Goal: Information Seeking & Learning: Check status

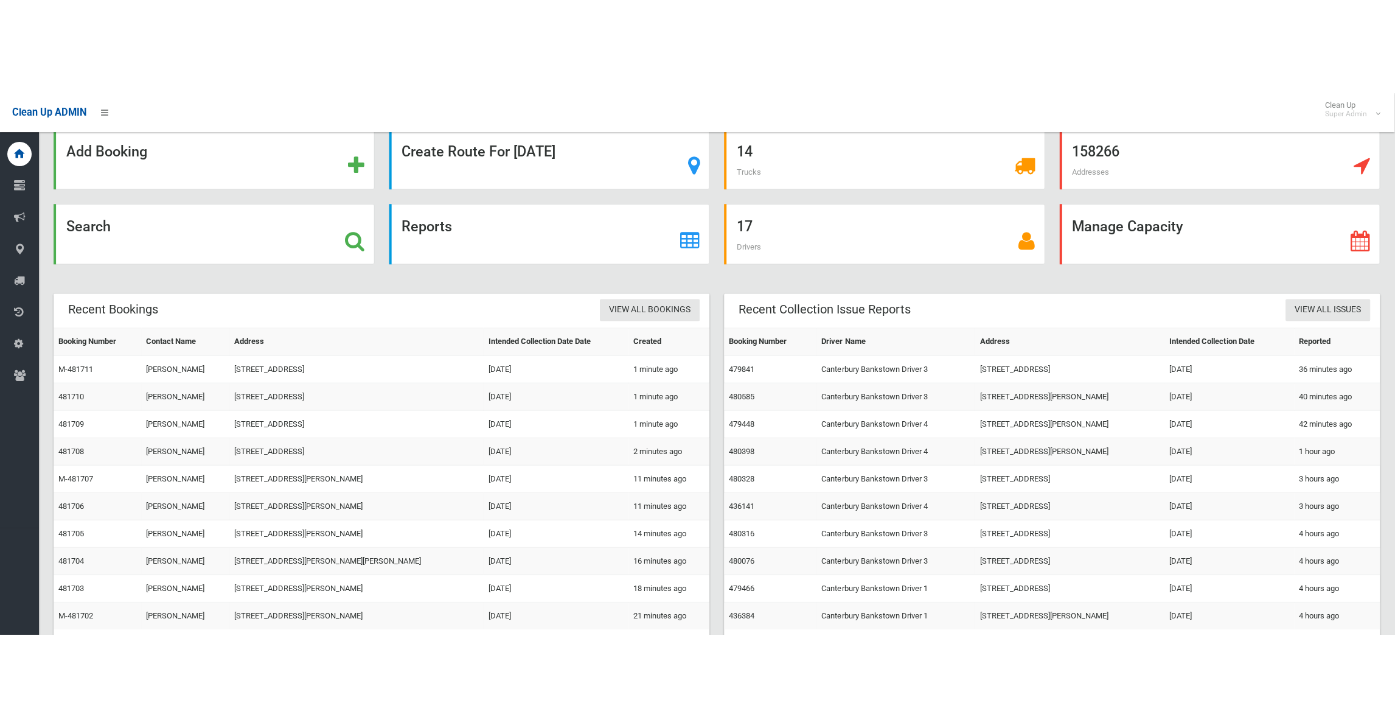
scroll to position [15, 0]
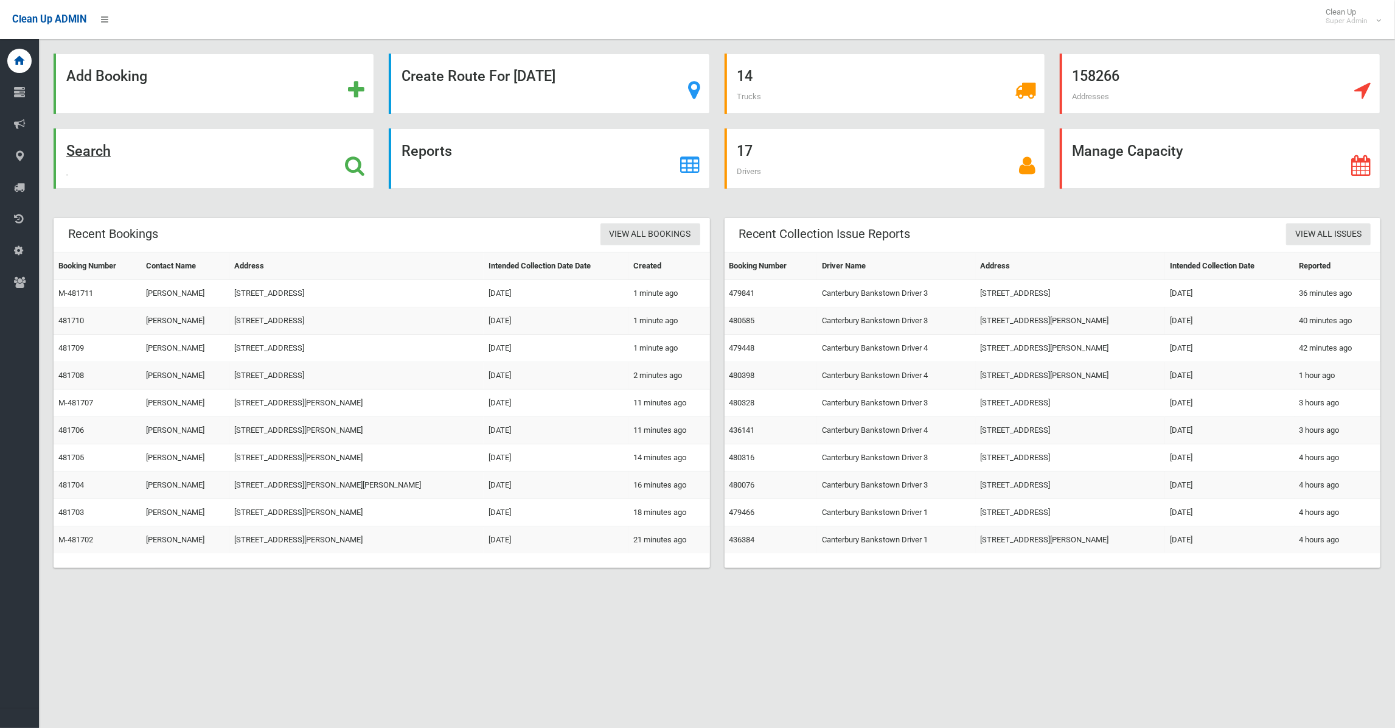
click at [91, 156] on strong "Search" at bounding box center [88, 150] width 44 height 17
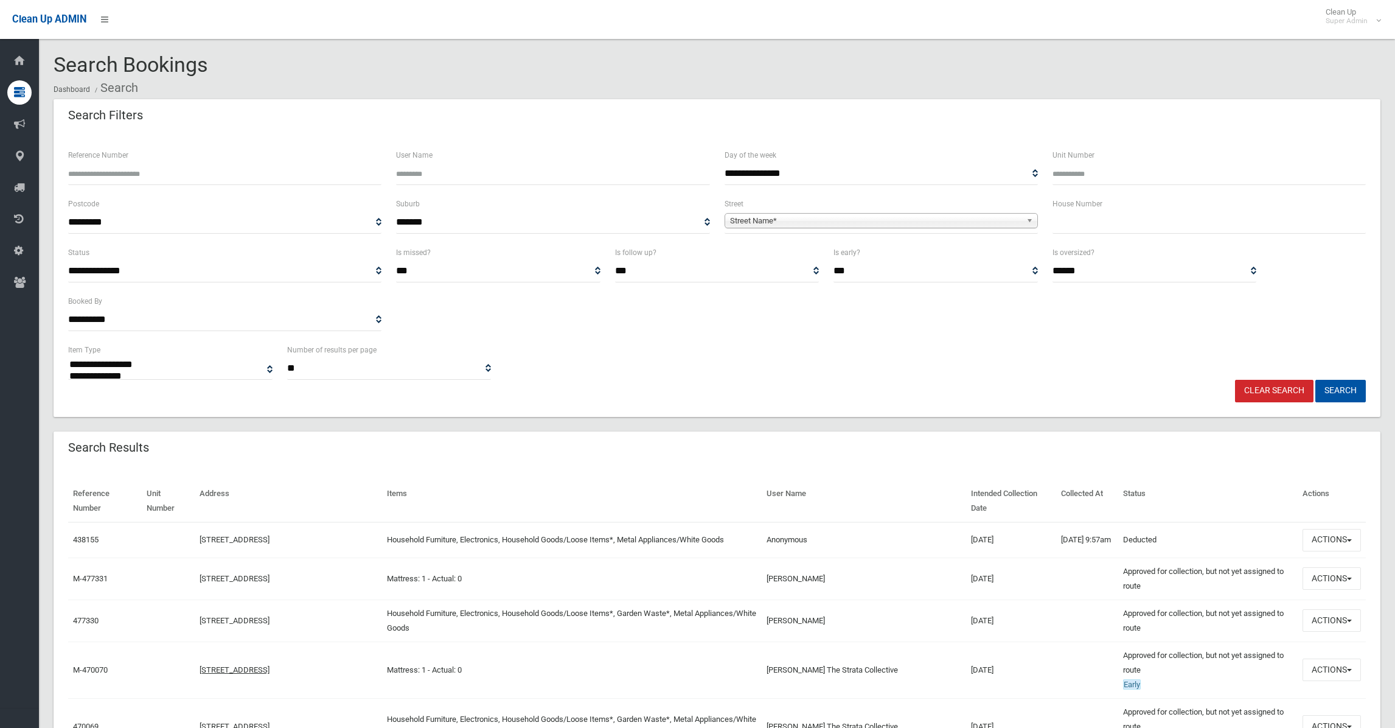
select select
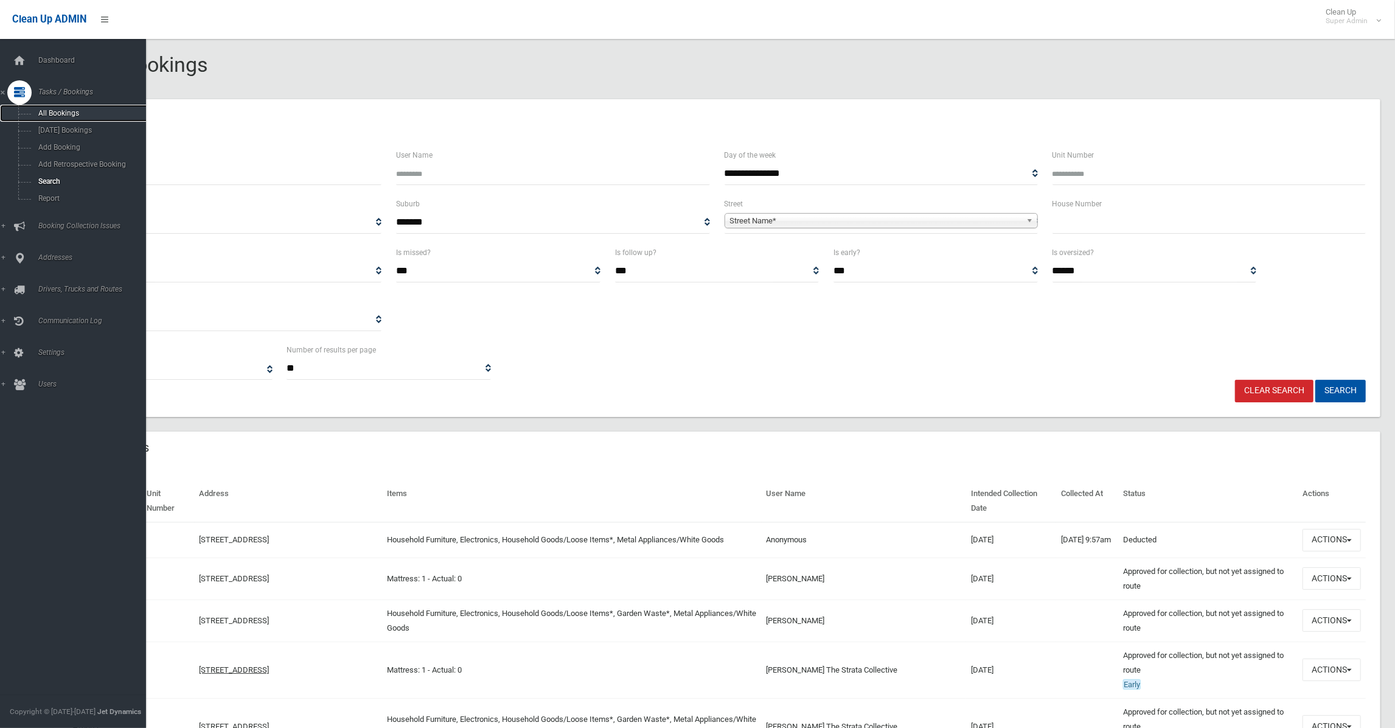
click at [54, 117] on span "All Bookings" at bounding box center [91, 113] width 113 height 9
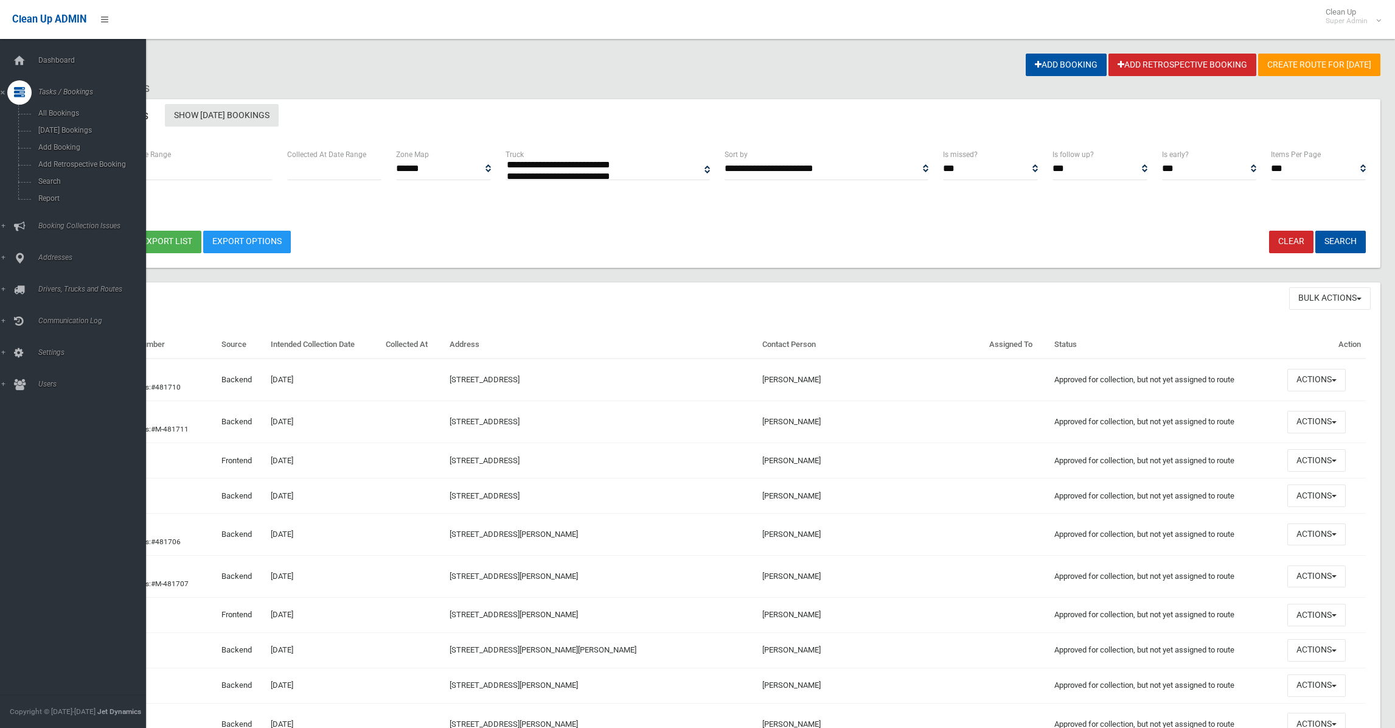
select select
click at [45, 61] on span "Dashboard" at bounding box center [97, 60] width 124 height 9
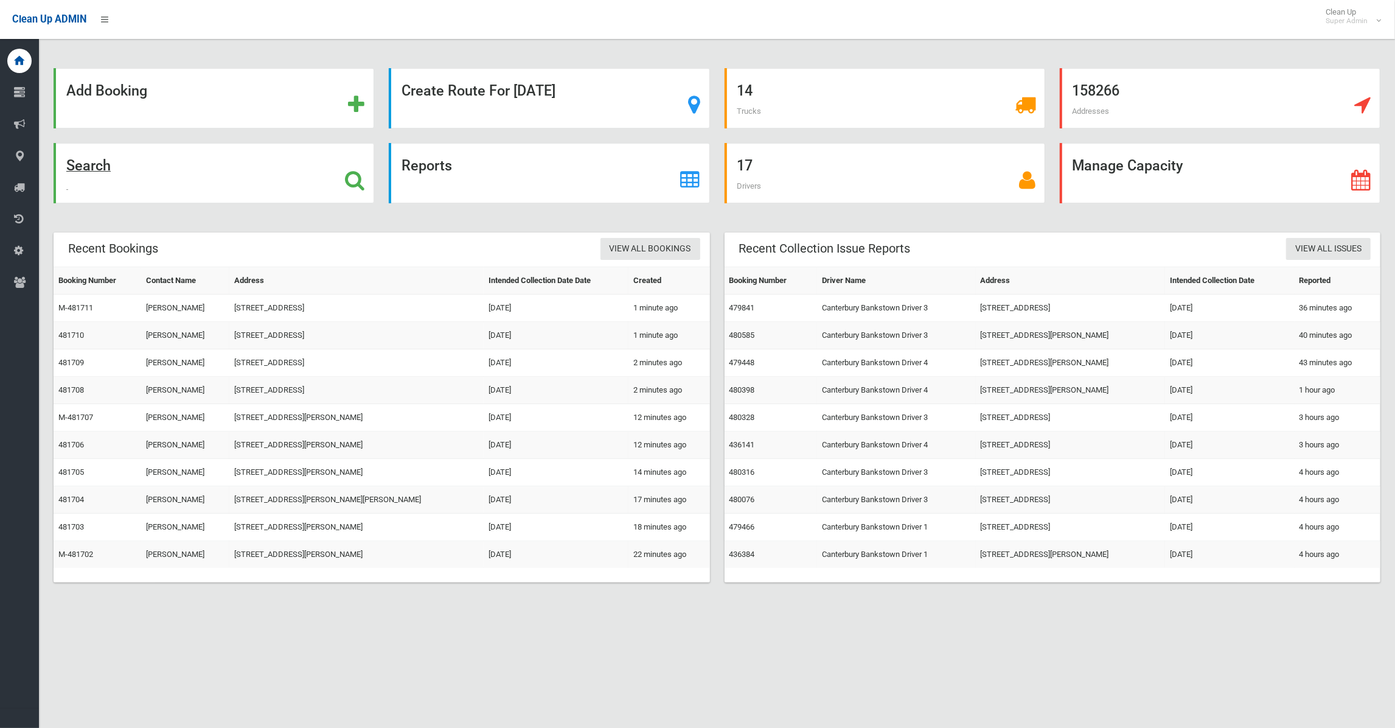
click at [86, 163] on strong "Search" at bounding box center [88, 165] width 44 height 17
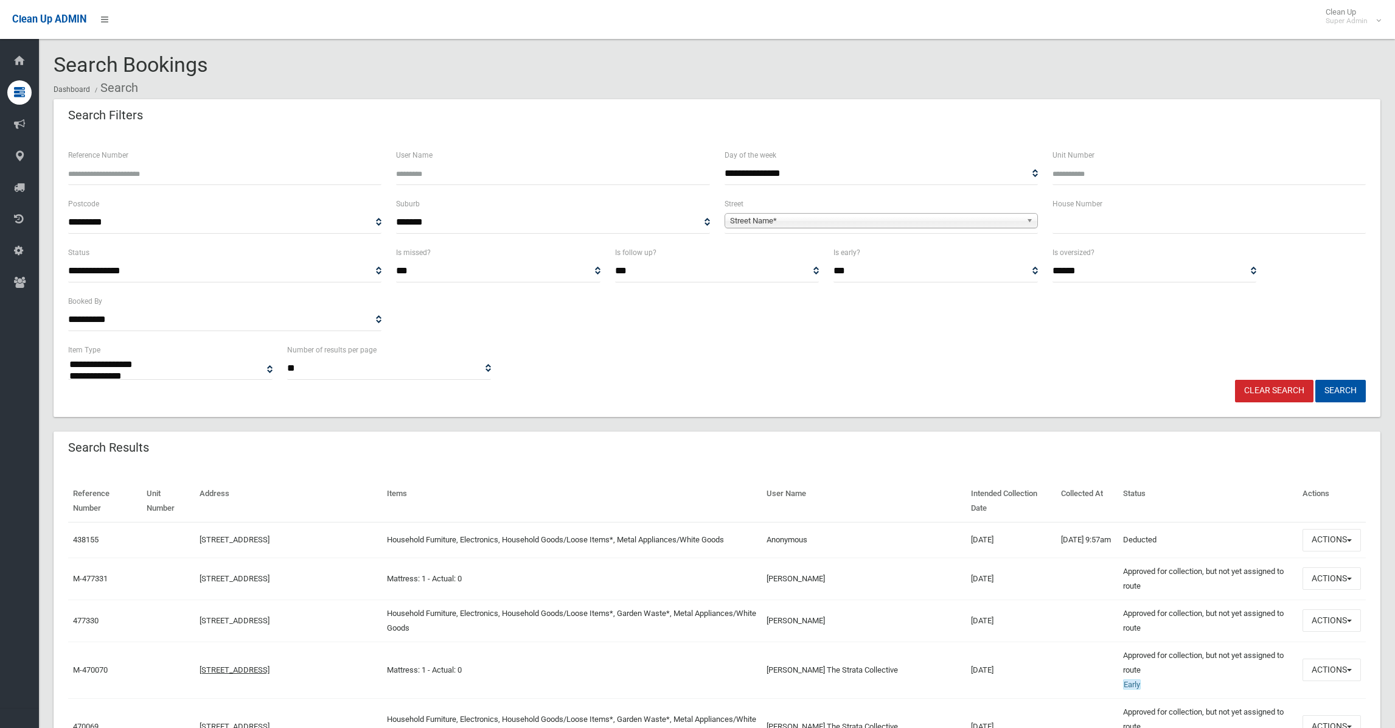
select select
click at [762, 221] on span "Street Name*" at bounding box center [875, 221] width 291 height 15
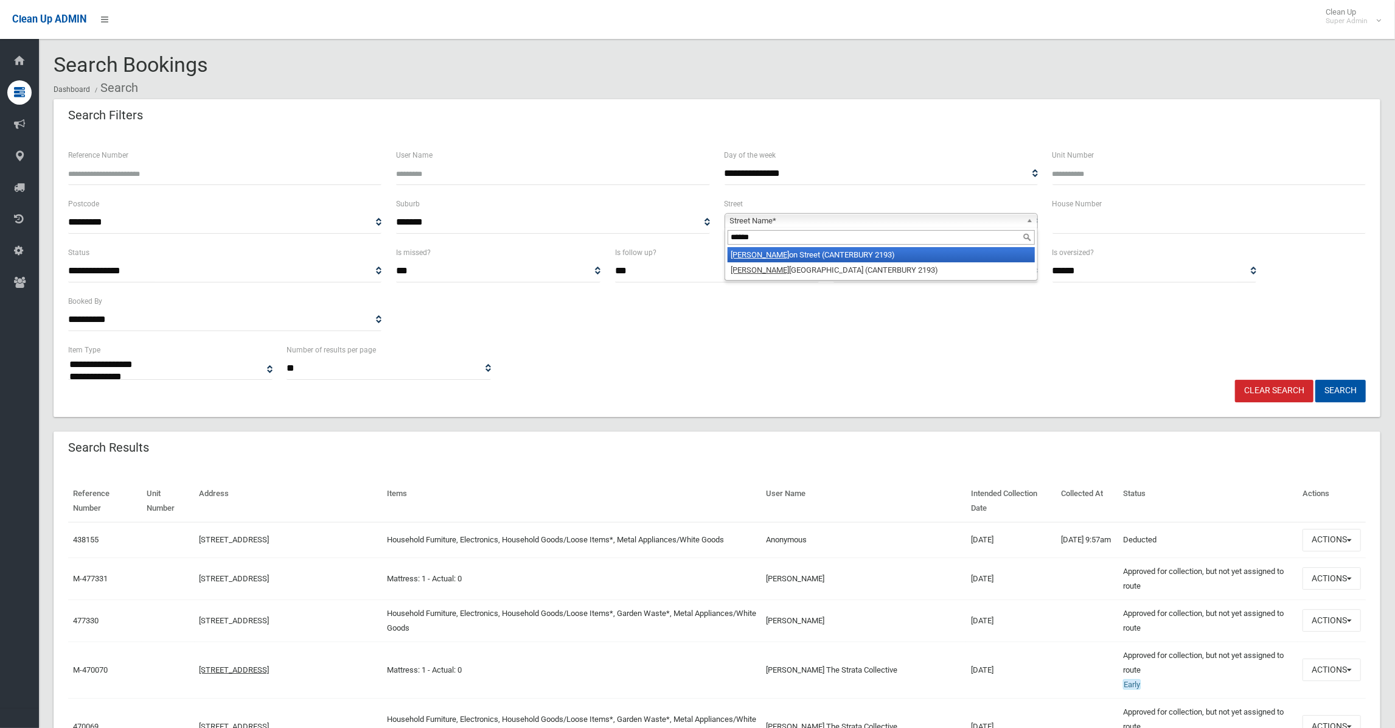
type input "******"
click at [832, 251] on li "Brough on Street (CANTERBURY 2193)" at bounding box center [881, 254] width 307 height 15
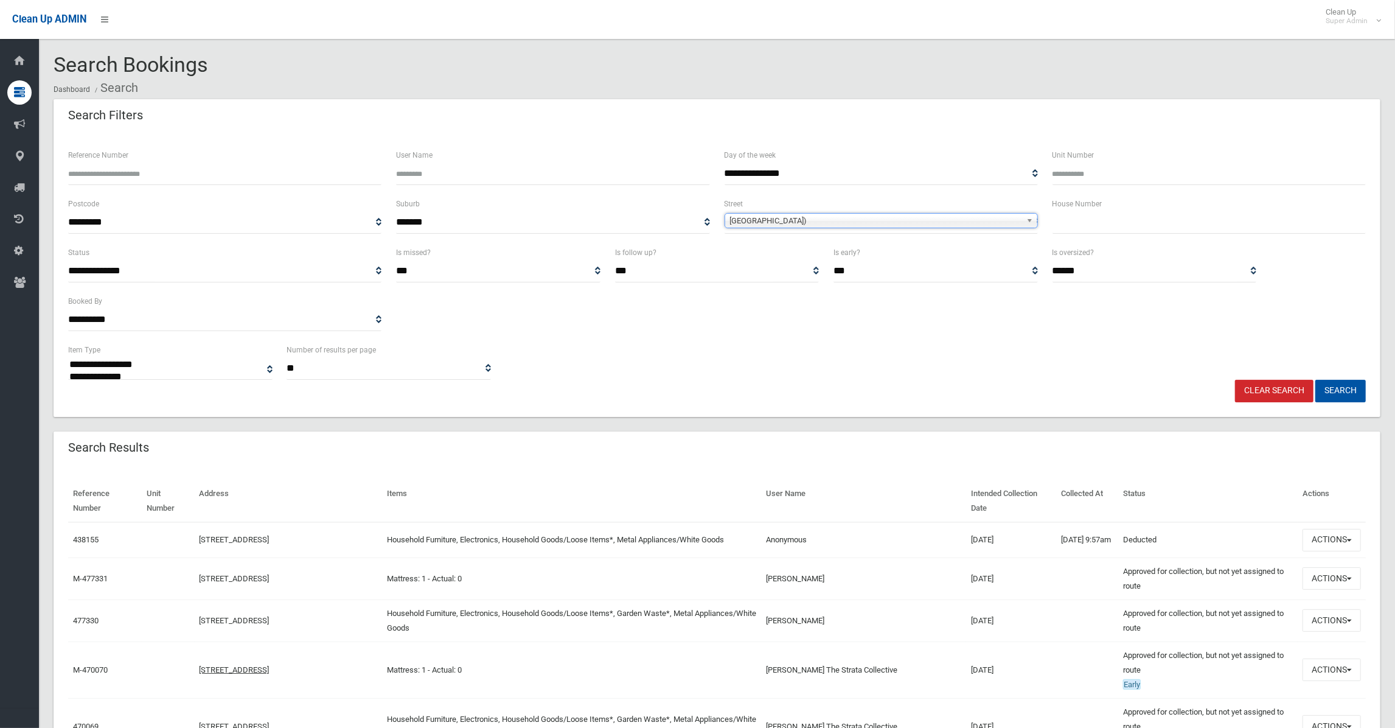
click at [1122, 221] on input "text" at bounding box center [1209, 222] width 313 height 23
type input "**"
click at [1315, 380] on button "Search" at bounding box center [1340, 391] width 50 height 23
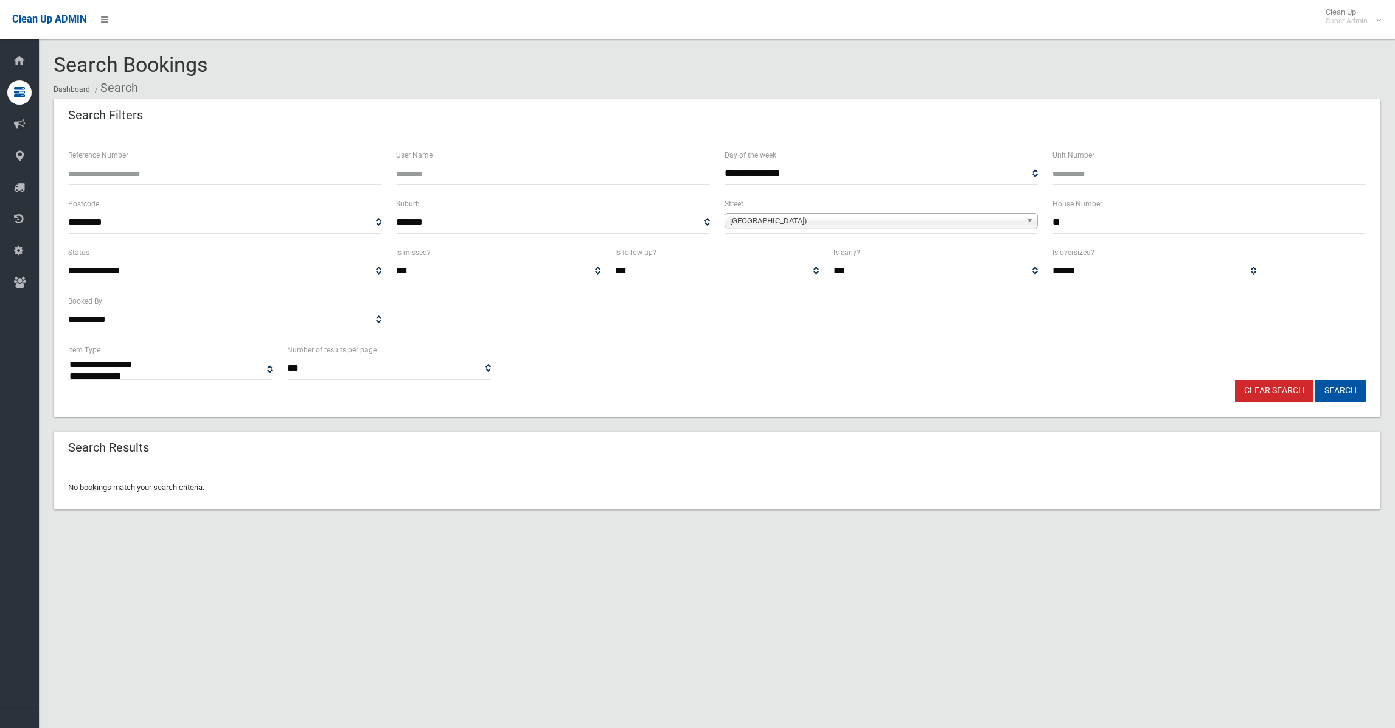
select select
click at [772, 221] on span "[GEOGRAPHIC_DATA])" at bounding box center [875, 221] width 291 height 15
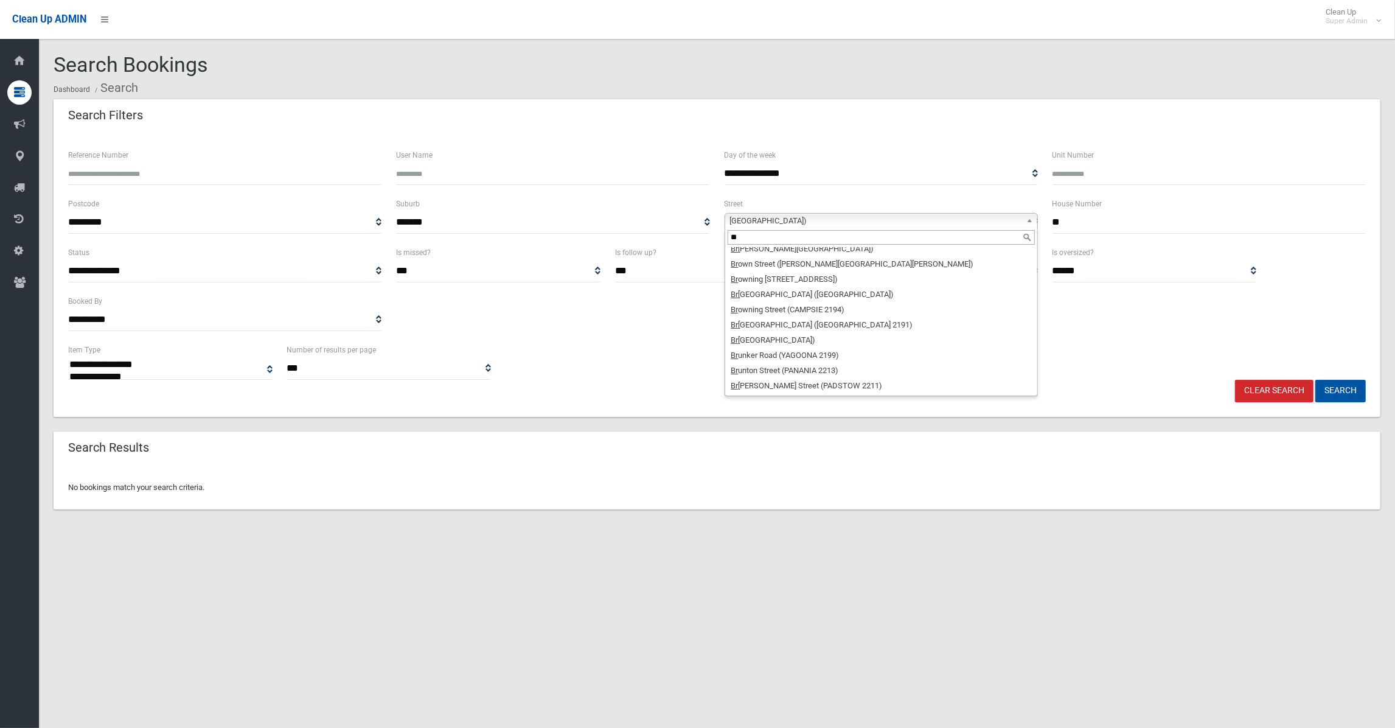
scroll to position [578, 0]
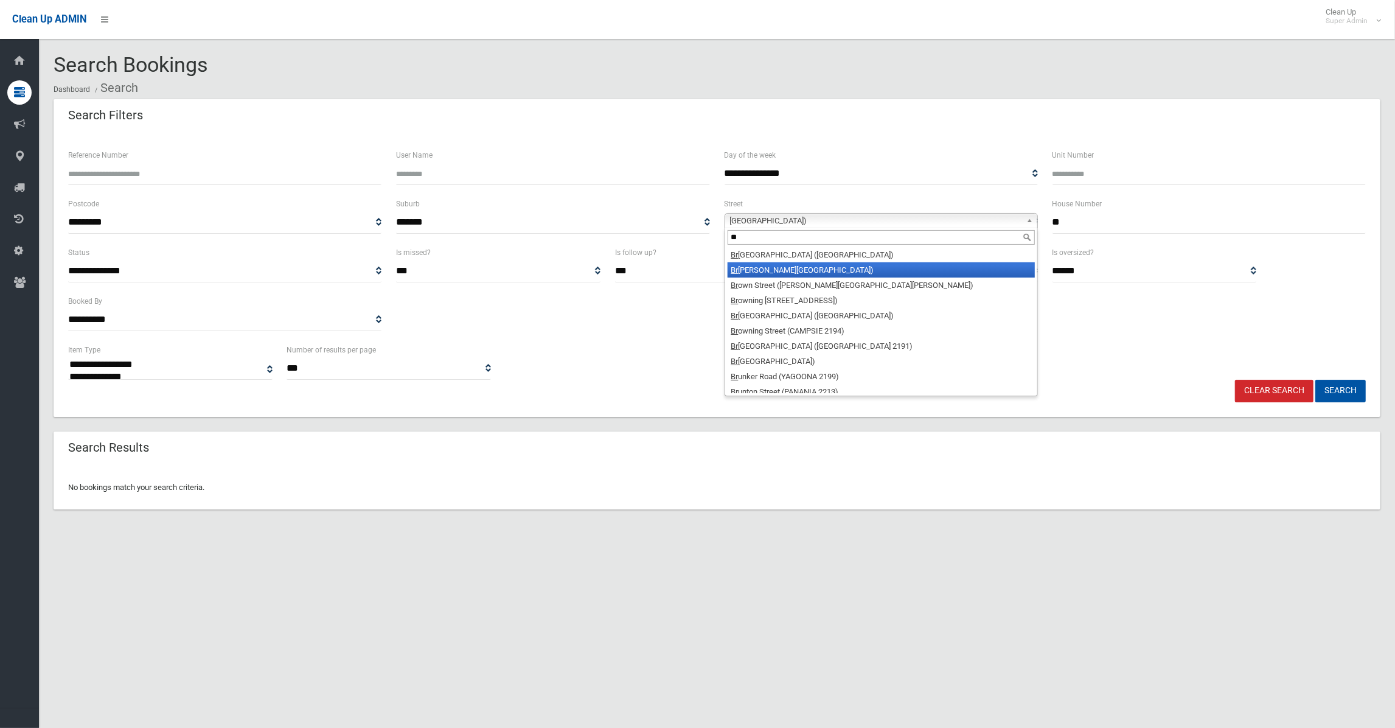
type input "**"
click at [762, 271] on li "Br oughton Street (CANTERBURY 2193)" at bounding box center [881, 269] width 307 height 15
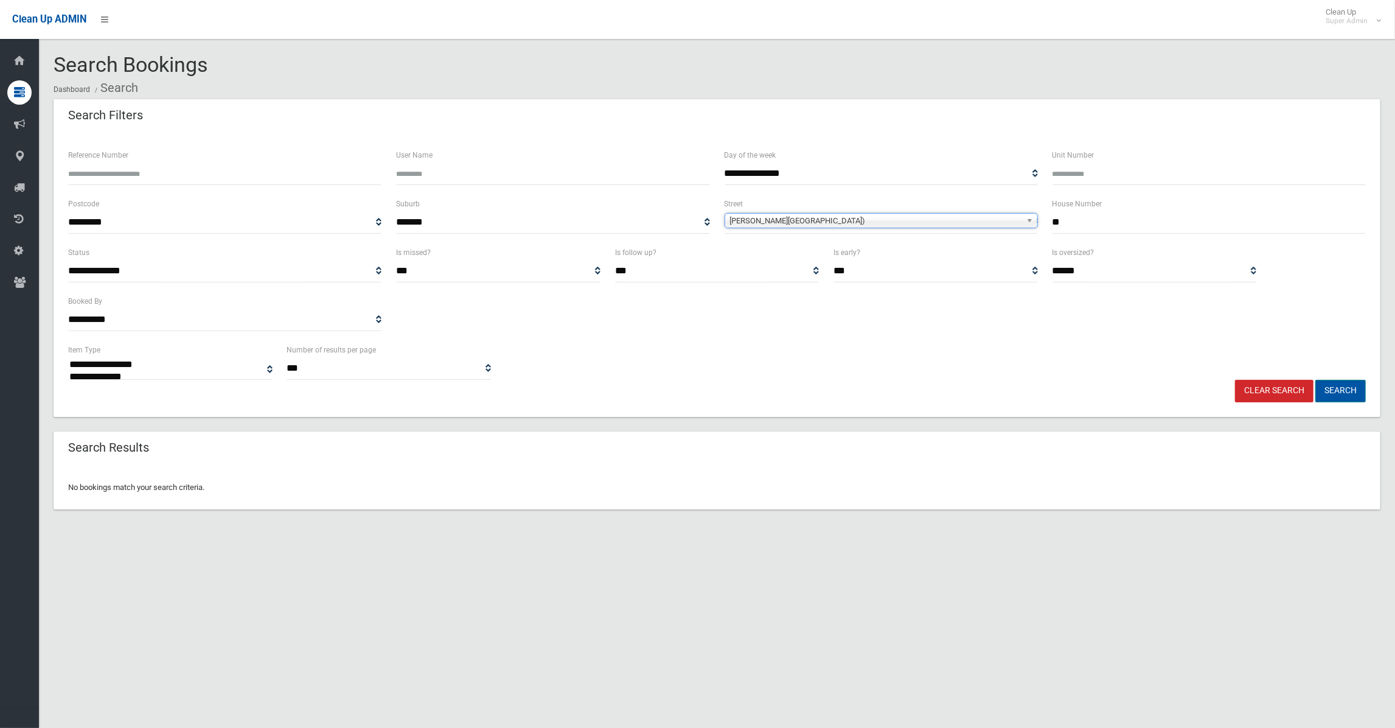
click at [1353, 387] on button "Search" at bounding box center [1340, 391] width 50 height 23
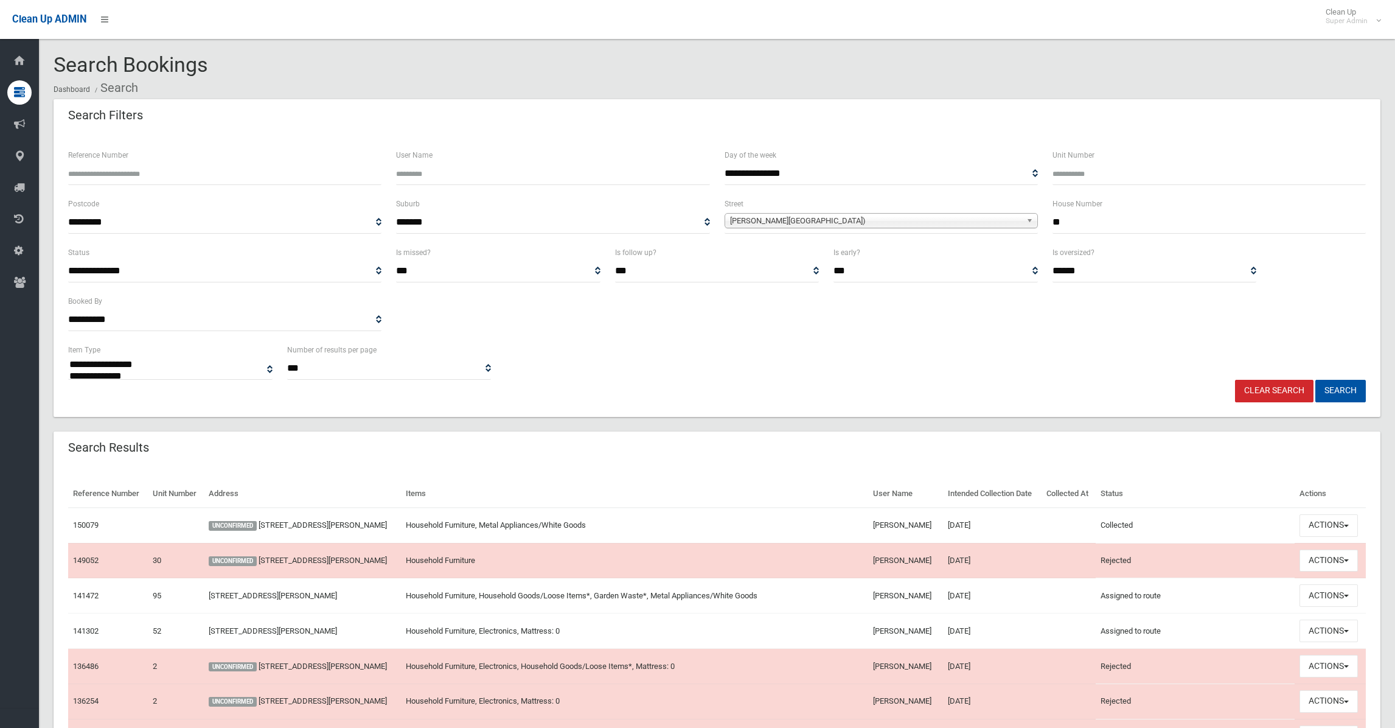
select select
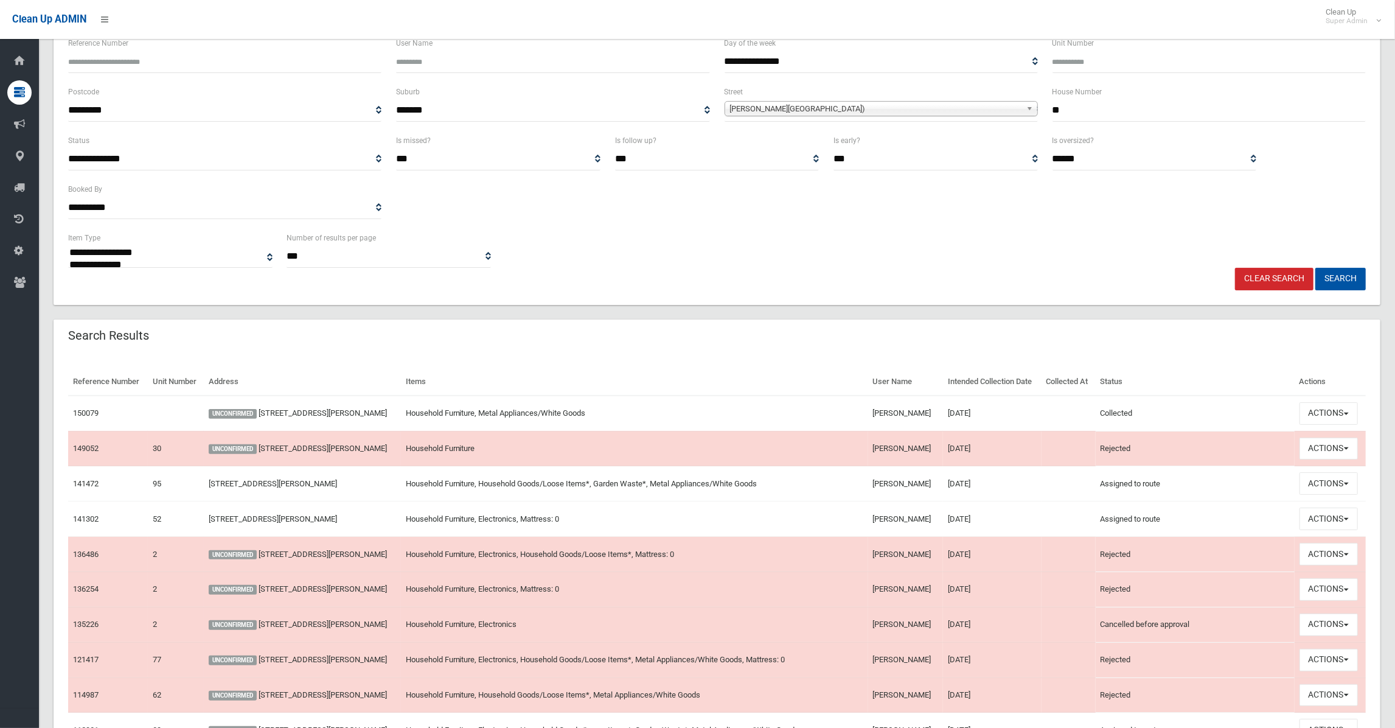
scroll to position [162, 0]
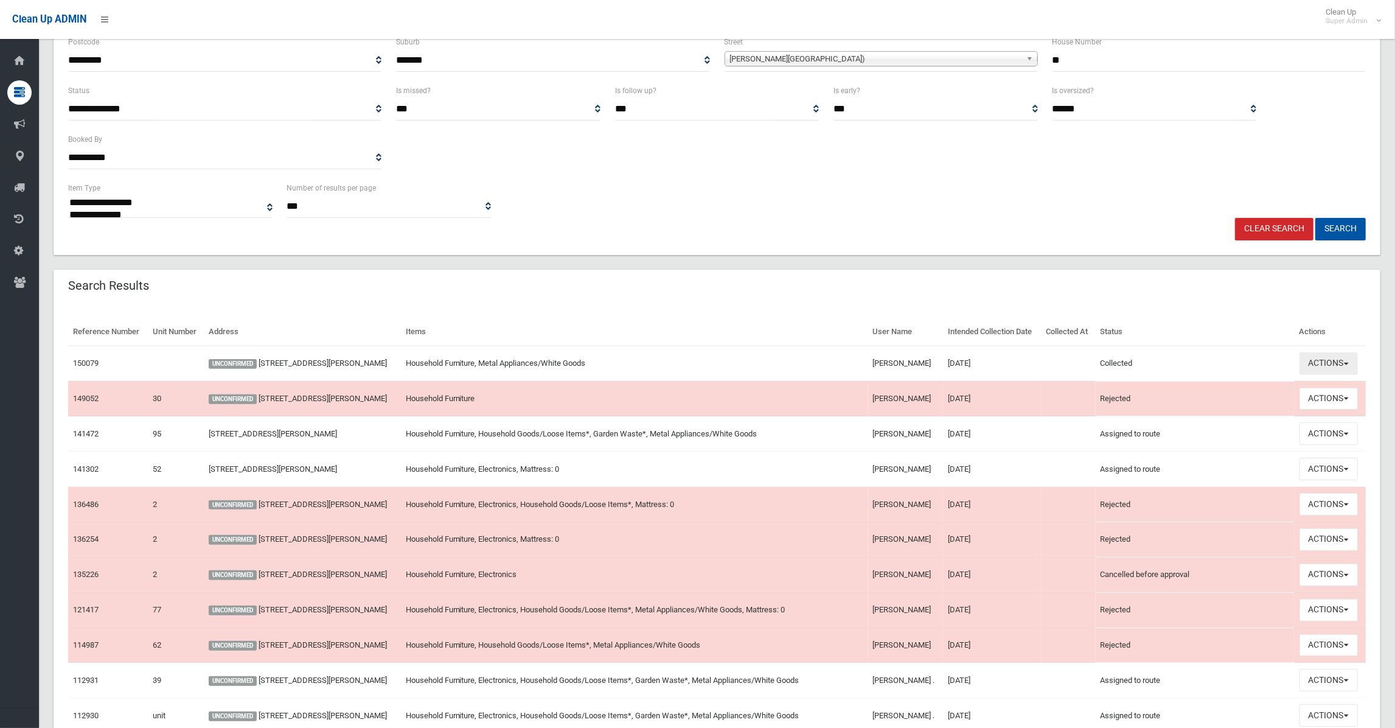
click at [1334, 375] on button "Actions" at bounding box center [1329, 363] width 58 height 23
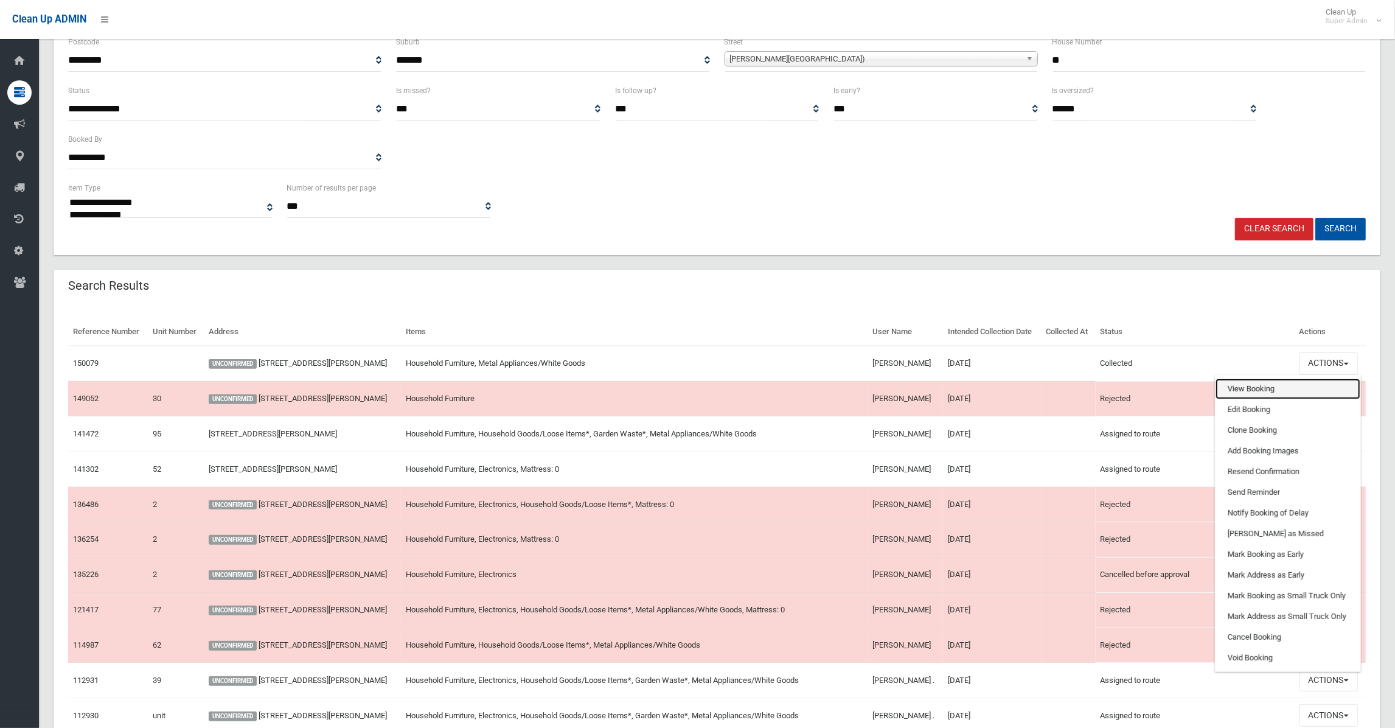
click at [1250, 399] on link "View Booking" at bounding box center [1288, 388] width 145 height 21
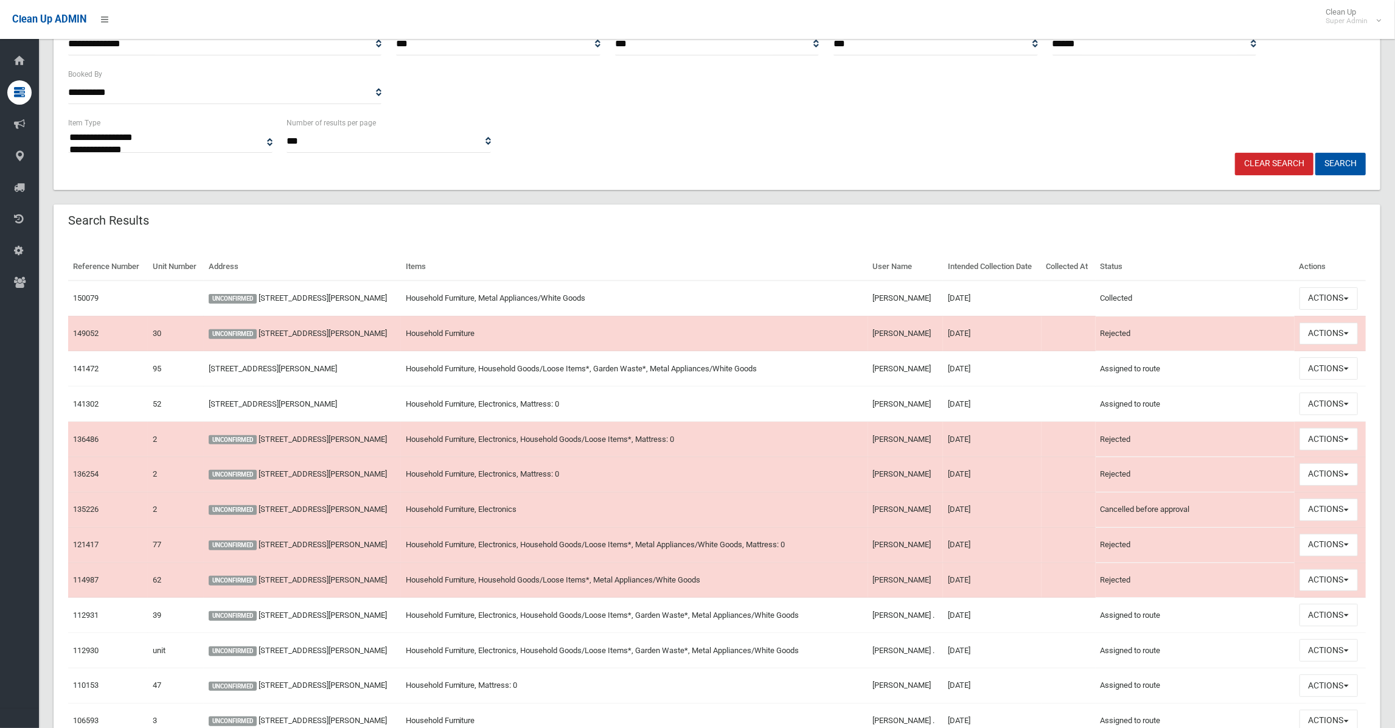
scroll to position [405, 0]
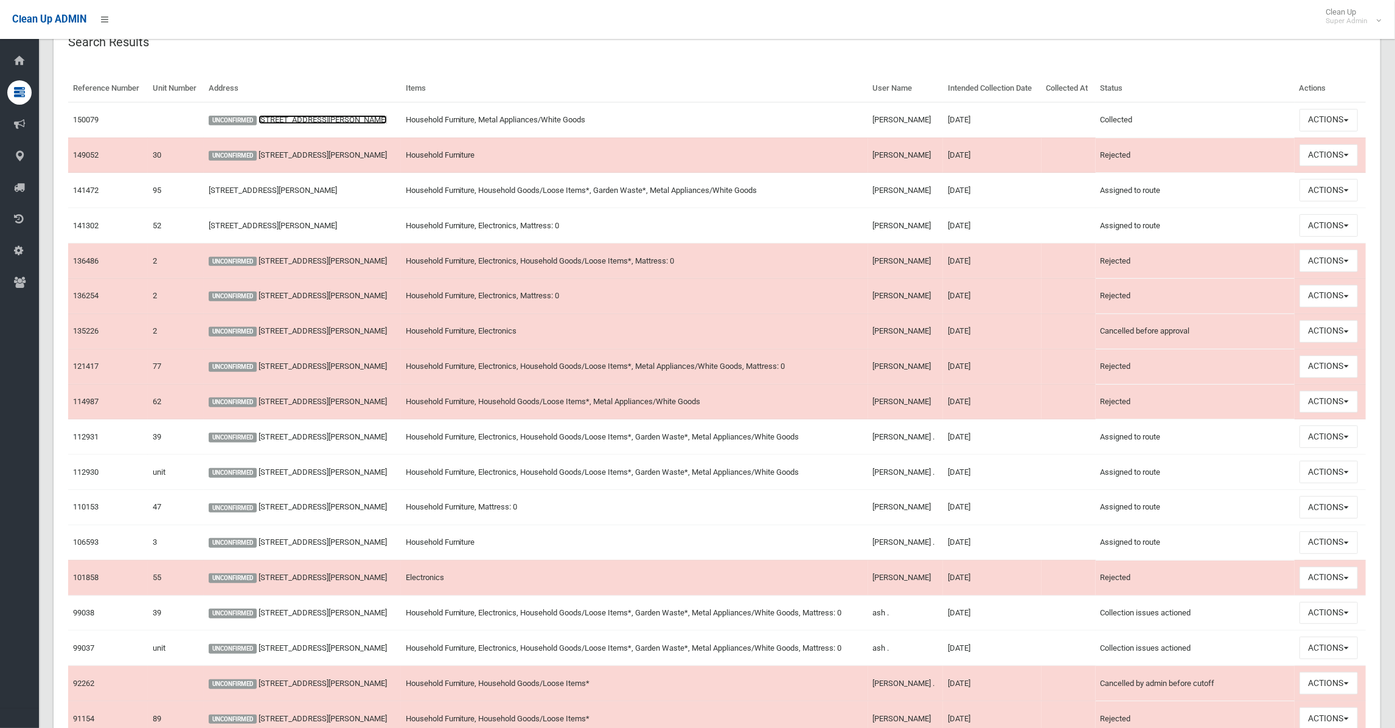
click at [305, 124] on link "10 Broughton Street, CANTERBURY NSW 2193" at bounding box center [323, 119] width 128 height 9
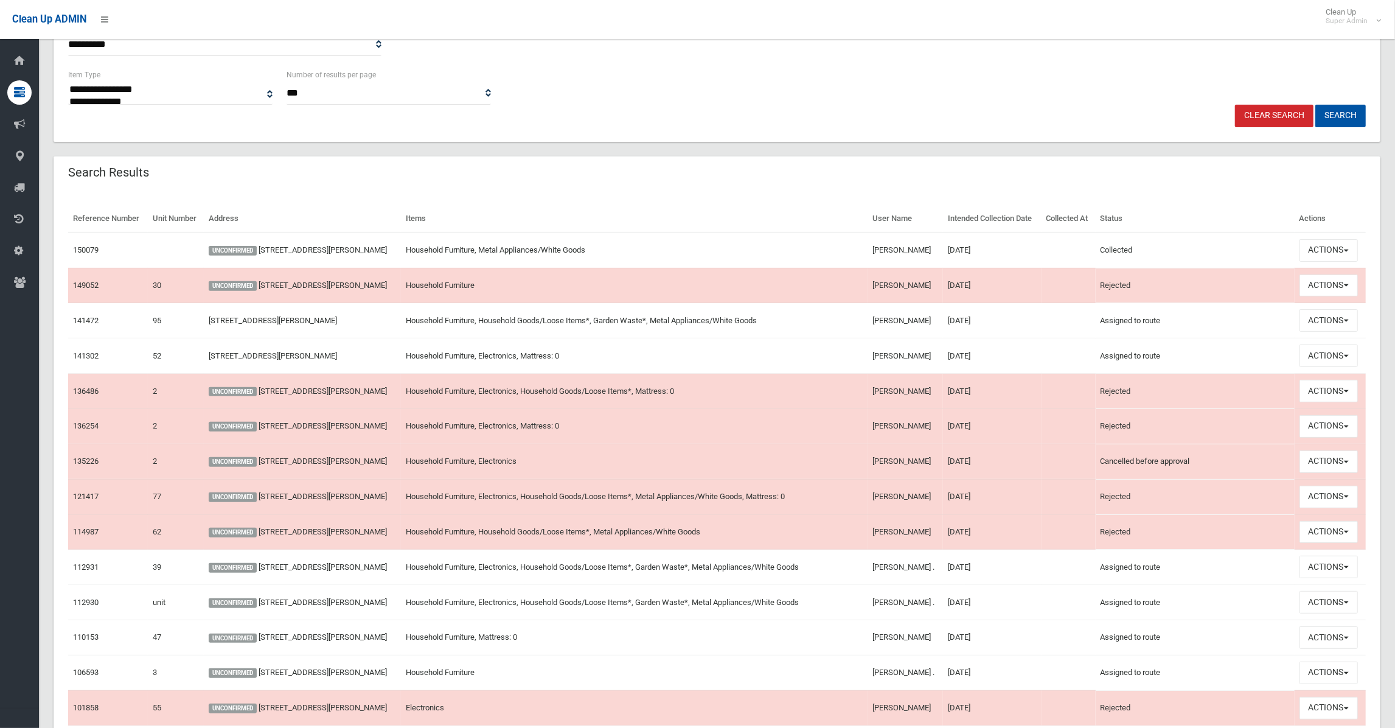
scroll to position [0, 0]
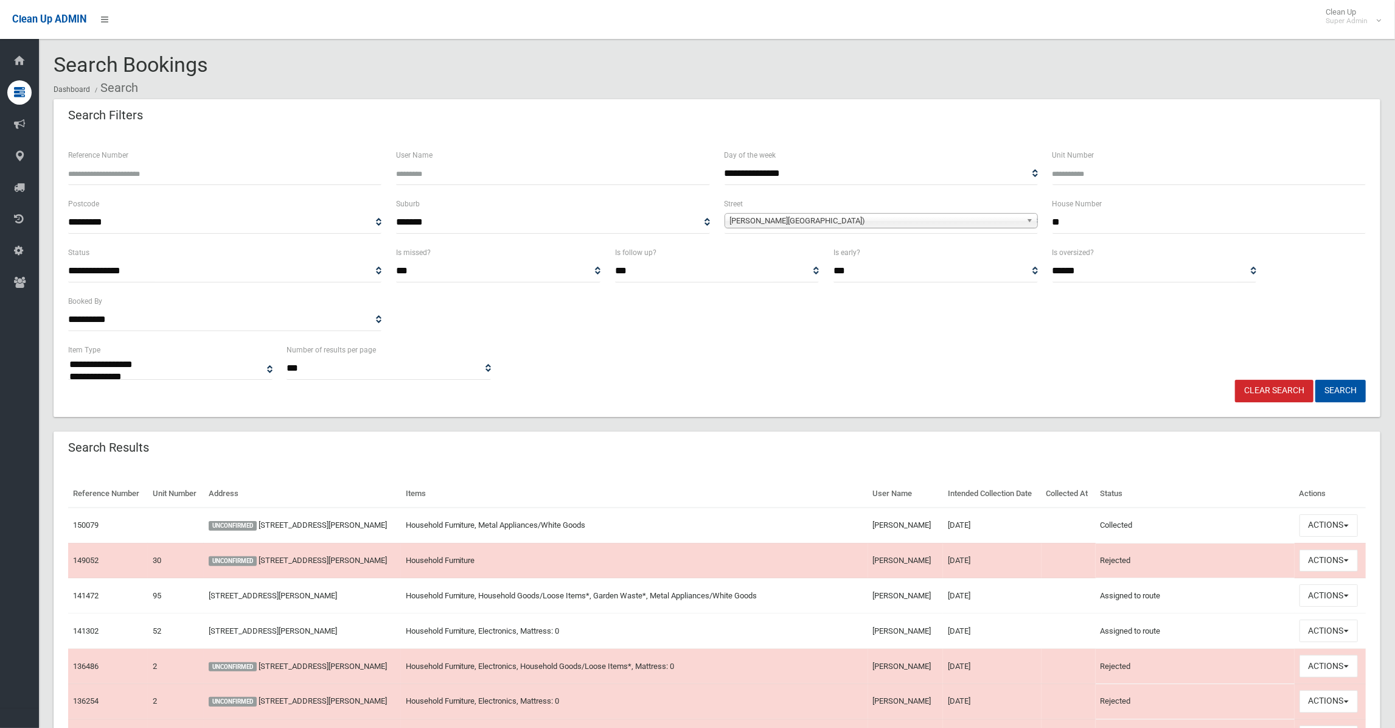
click at [1067, 220] on input "**" at bounding box center [1209, 222] width 313 height 23
type input "*****"
click at [1346, 389] on button "Search" at bounding box center [1340, 391] width 50 height 23
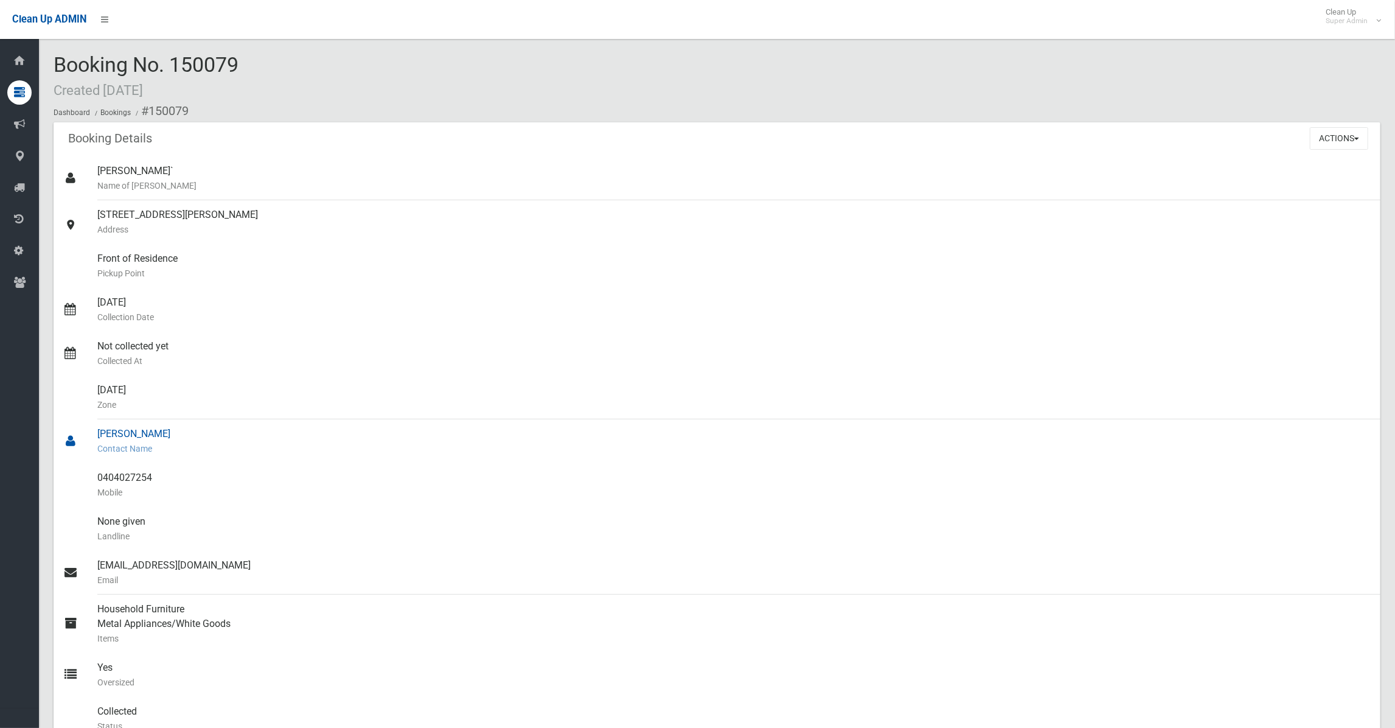
drag, startPoint x: 99, startPoint y: 433, endPoint x: 183, endPoint y: 436, distance: 84.6
click at [183, 436] on div "[PERSON_NAME] Contact Name" at bounding box center [733, 441] width 1273 height 44
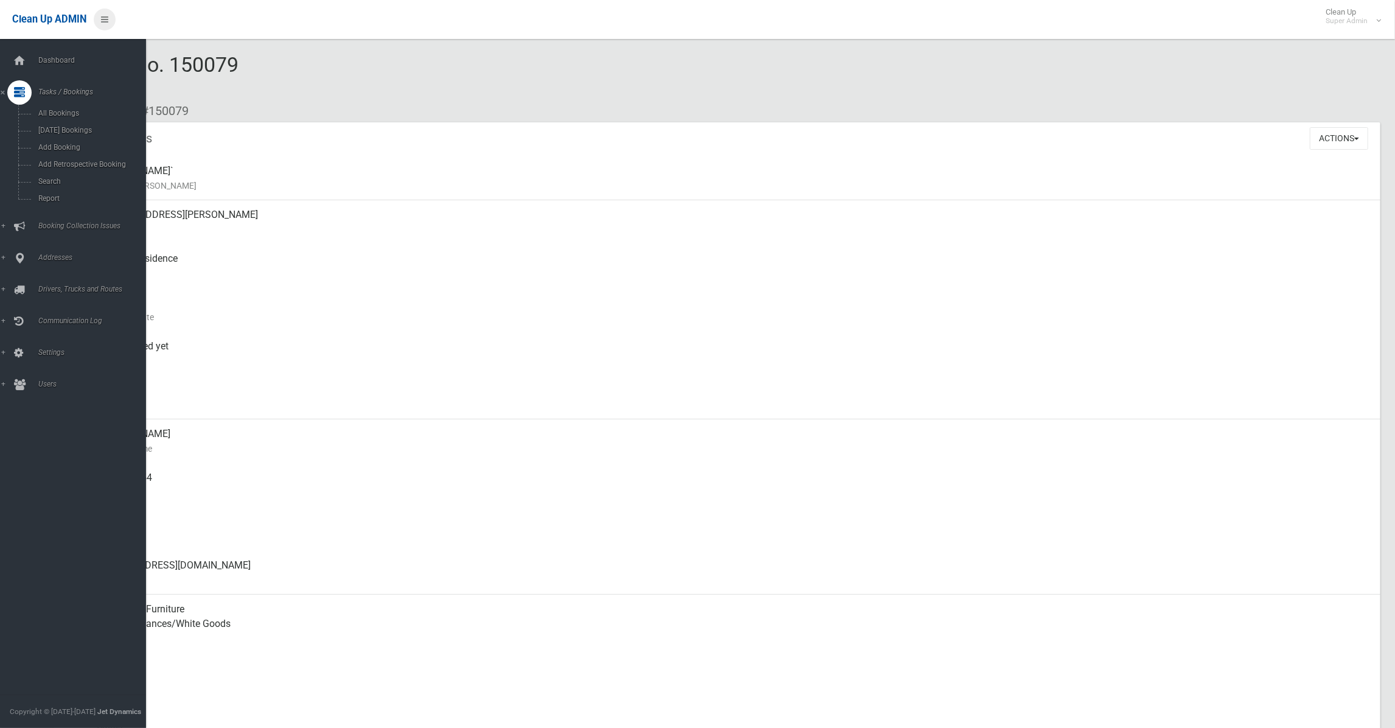
click at [112, 19] on link at bounding box center [105, 20] width 22 height 22
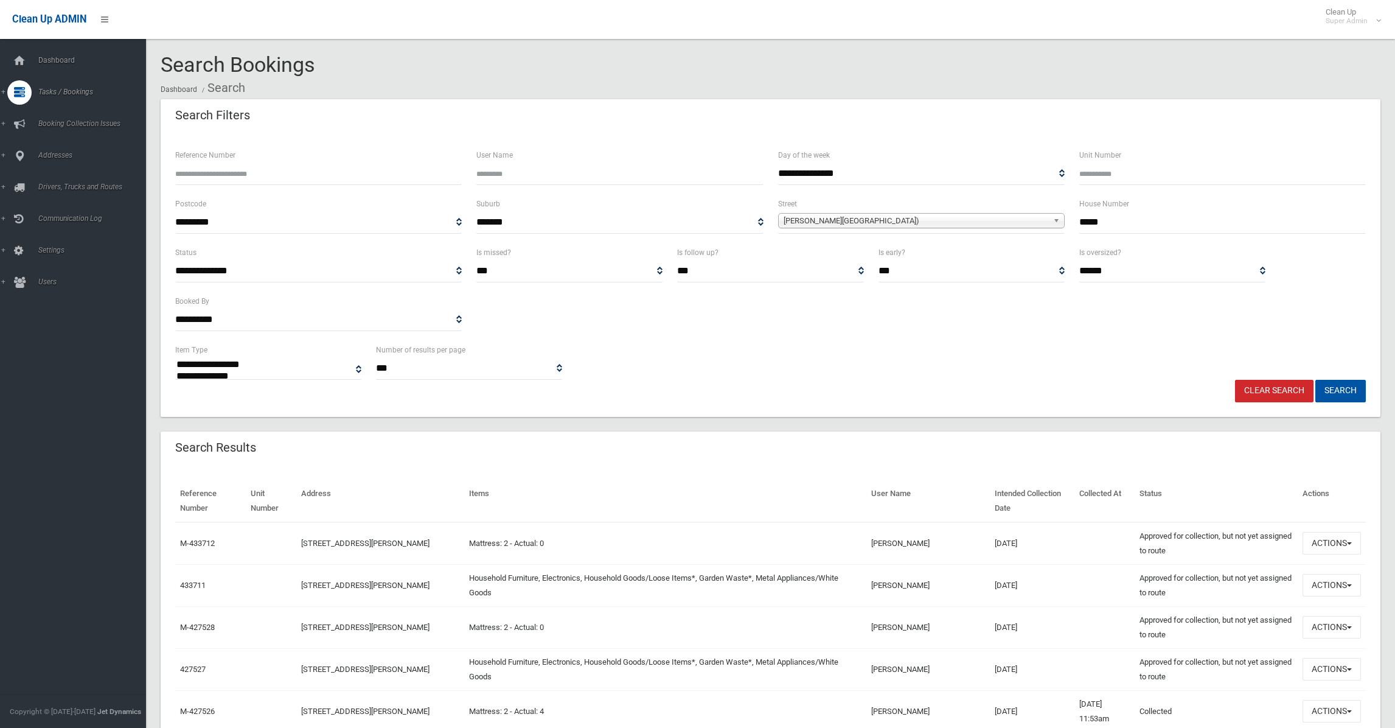
select select
click at [1349, 585] on span "button" at bounding box center [1349, 585] width 5 height 2
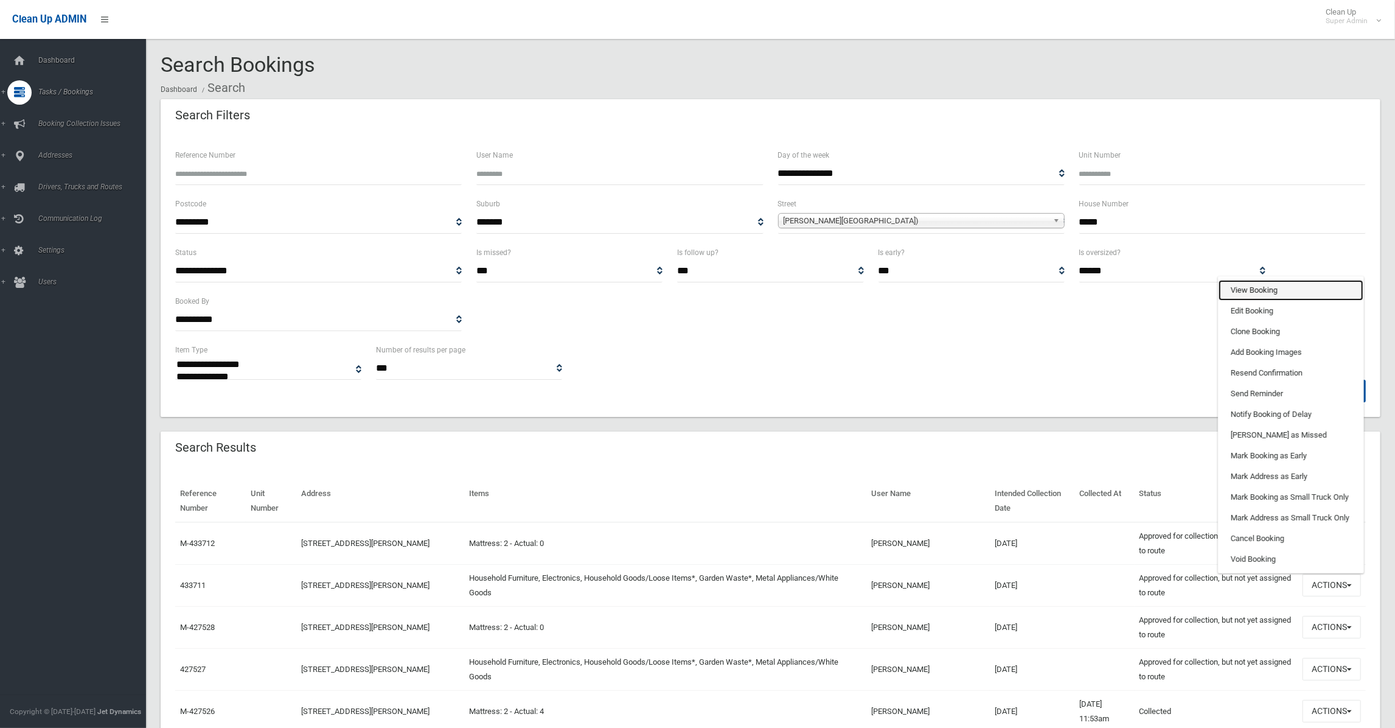
click at [1272, 295] on link "View Booking" at bounding box center [1291, 290] width 145 height 21
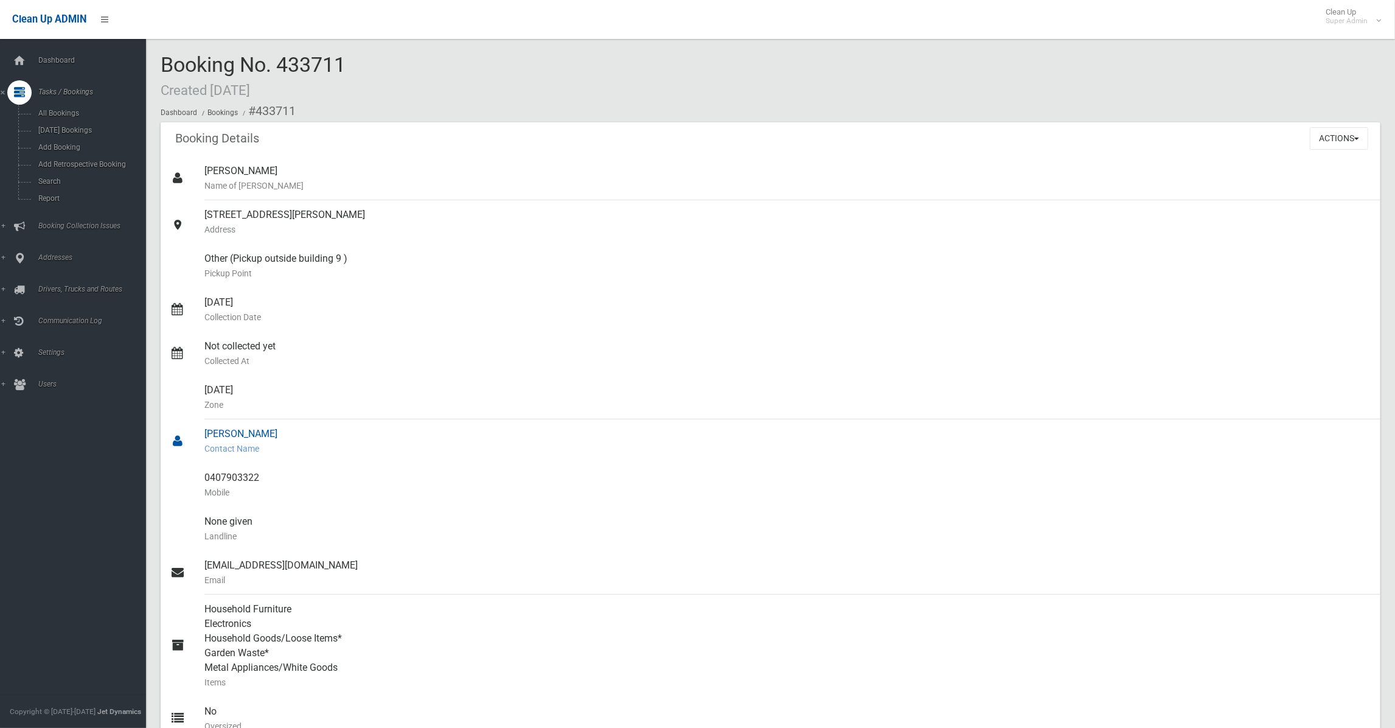
drag, startPoint x: 205, startPoint y: 432, endPoint x: 276, endPoint y: 439, distance: 70.9
click at [276, 439] on div "[PERSON_NAME] Contact Name" at bounding box center [787, 441] width 1166 height 44
copy div "[PERSON_NAME]"
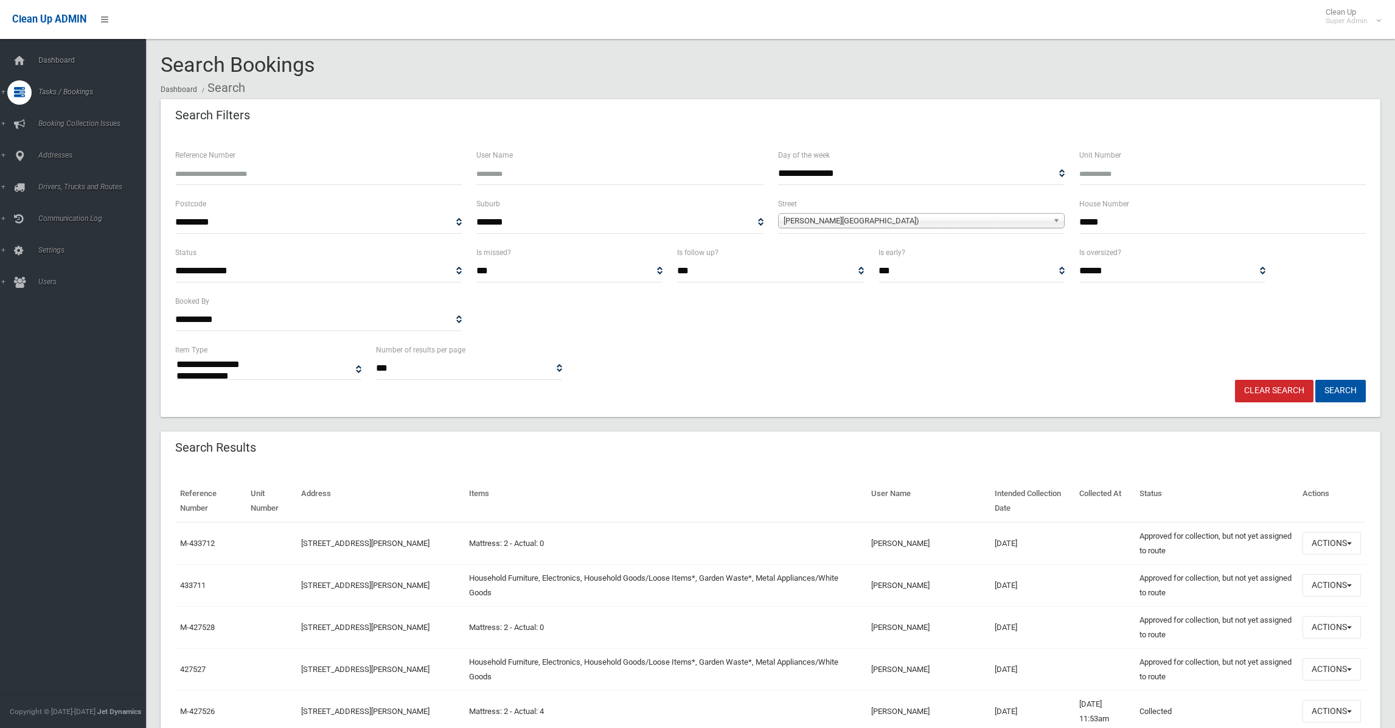
select select
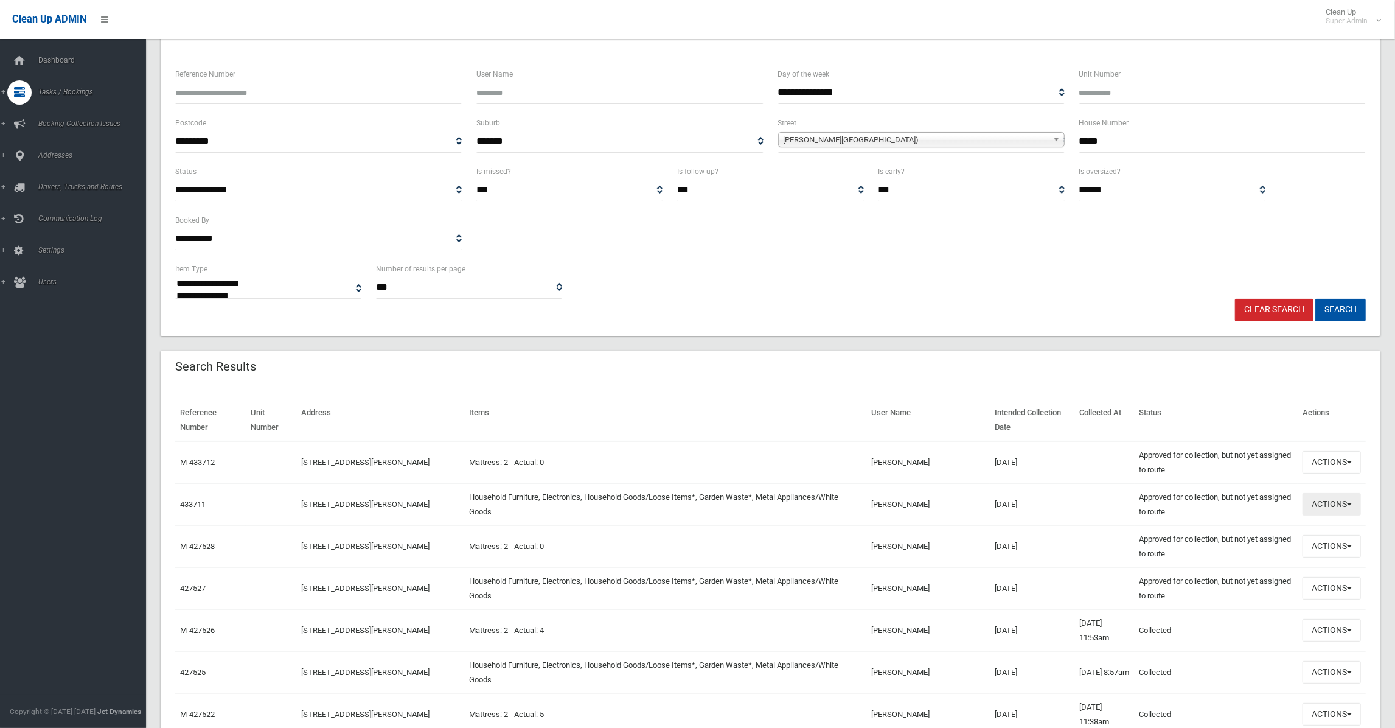
click at [1348, 504] on span "button" at bounding box center [1349, 504] width 5 height 2
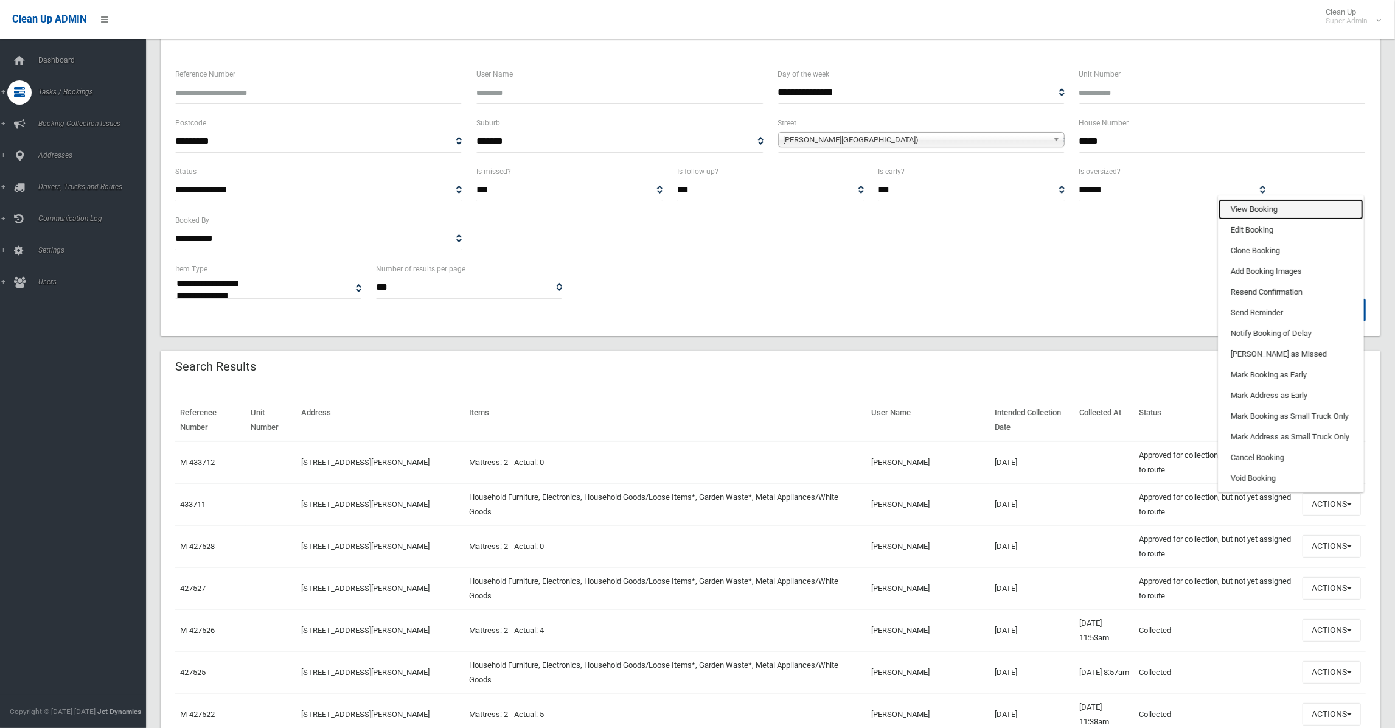
click at [1281, 214] on link "View Booking" at bounding box center [1291, 209] width 145 height 21
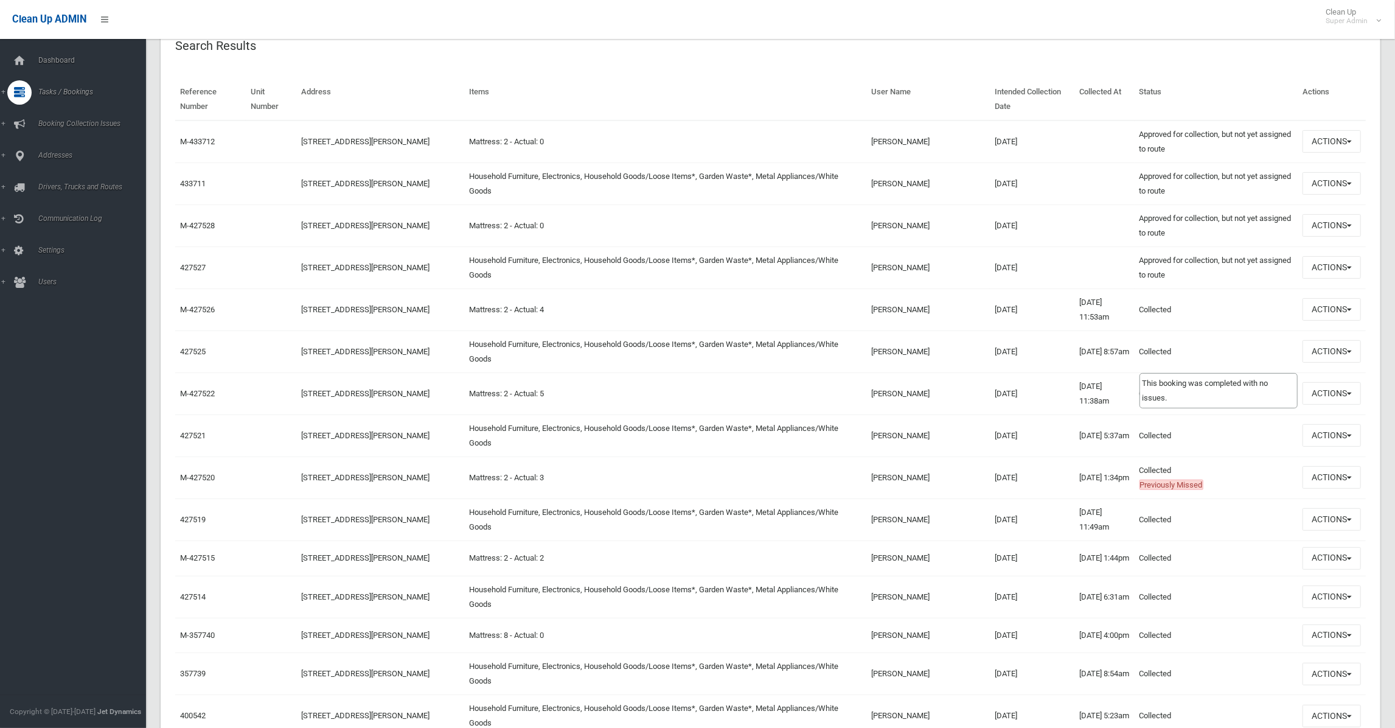
scroll to position [405, 0]
click at [1353, 347] on button "Actions" at bounding box center [1332, 347] width 58 height 23
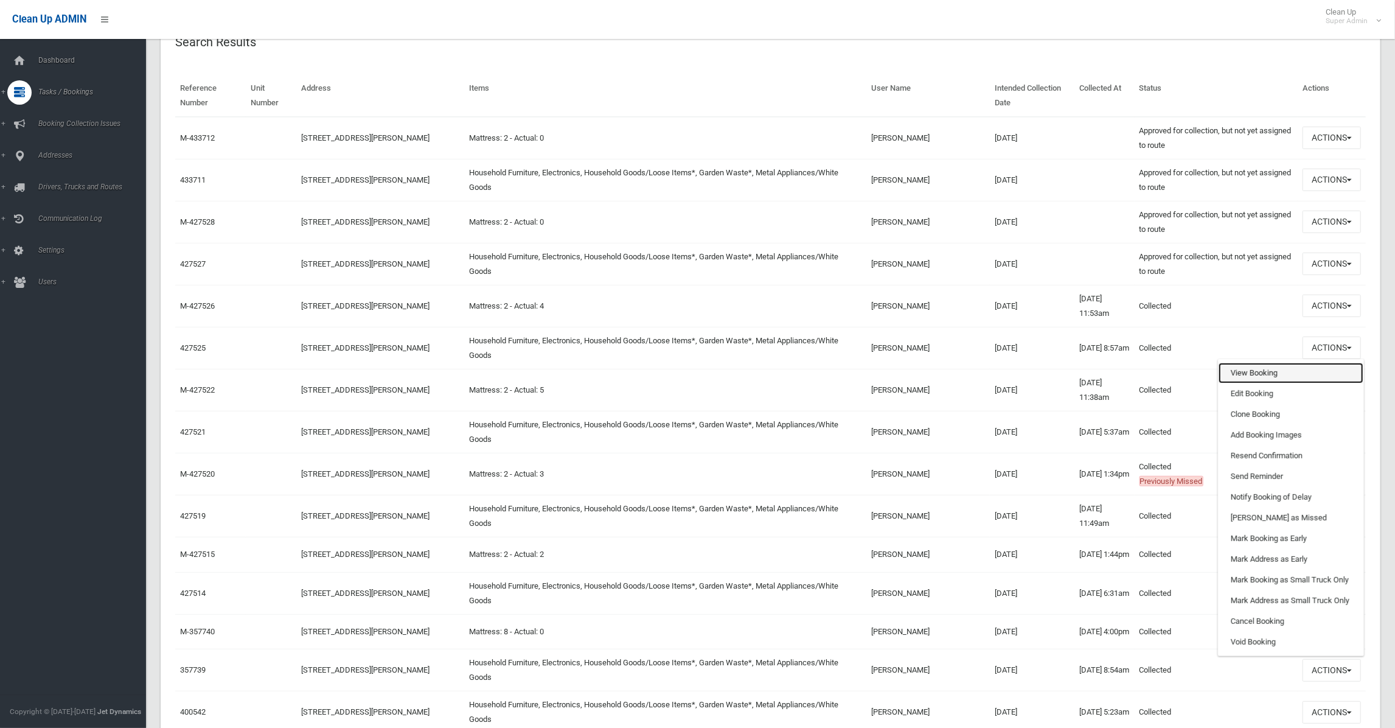
click at [1266, 376] on link "View Booking" at bounding box center [1291, 373] width 145 height 21
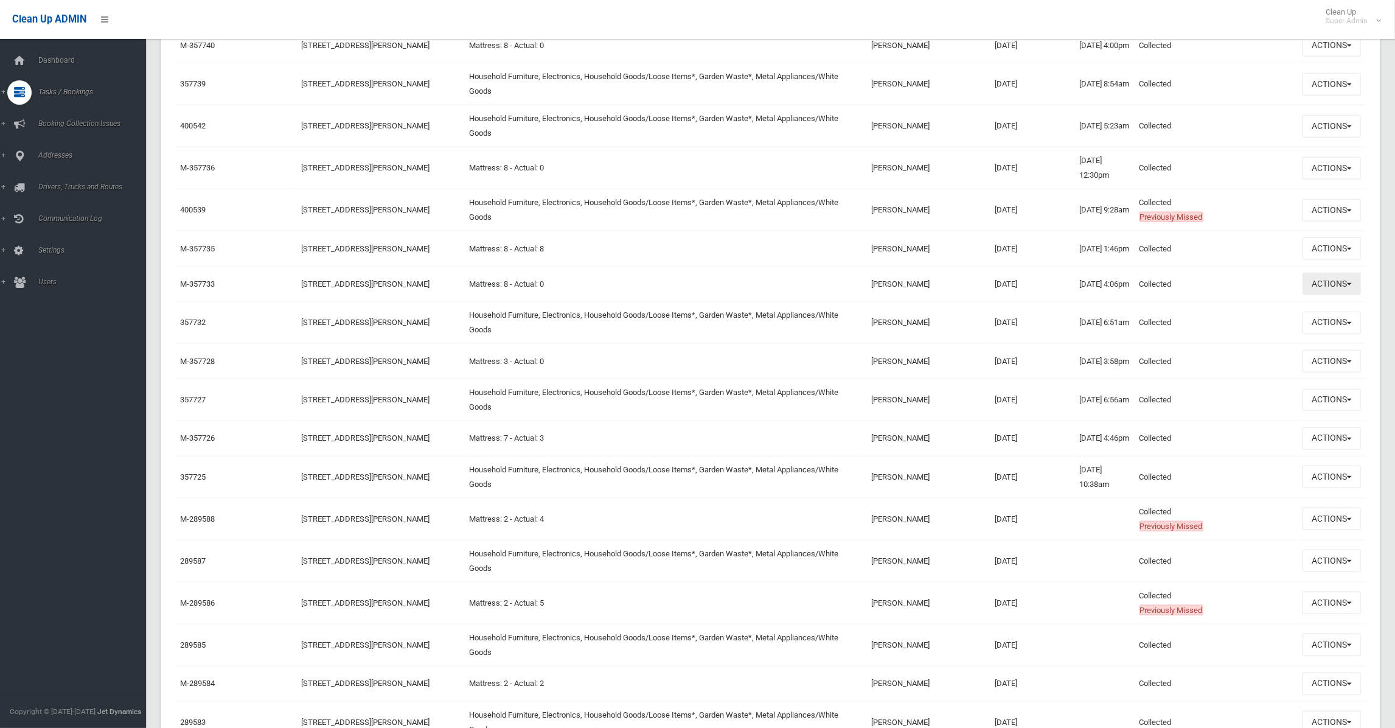
scroll to position [1135, 0]
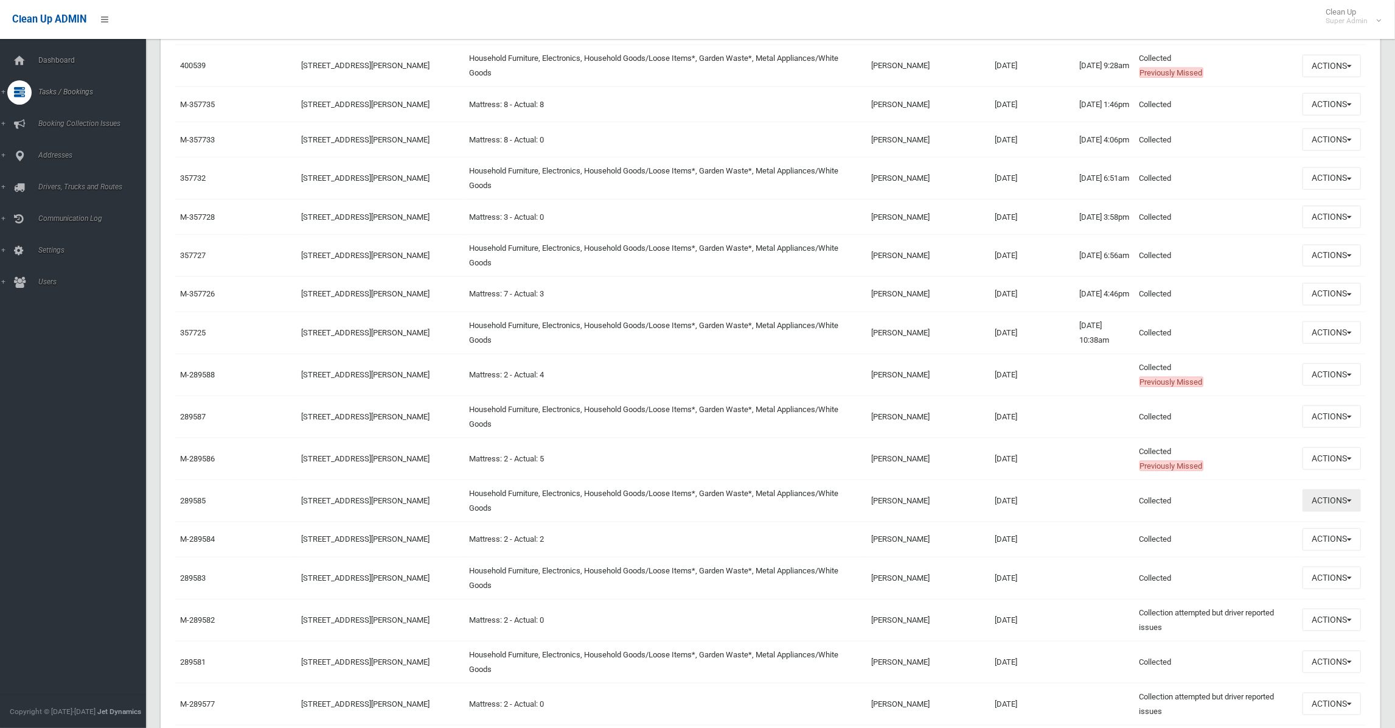
click at [1354, 512] on button "Actions" at bounding box center [1332, 500] width 58 height 23
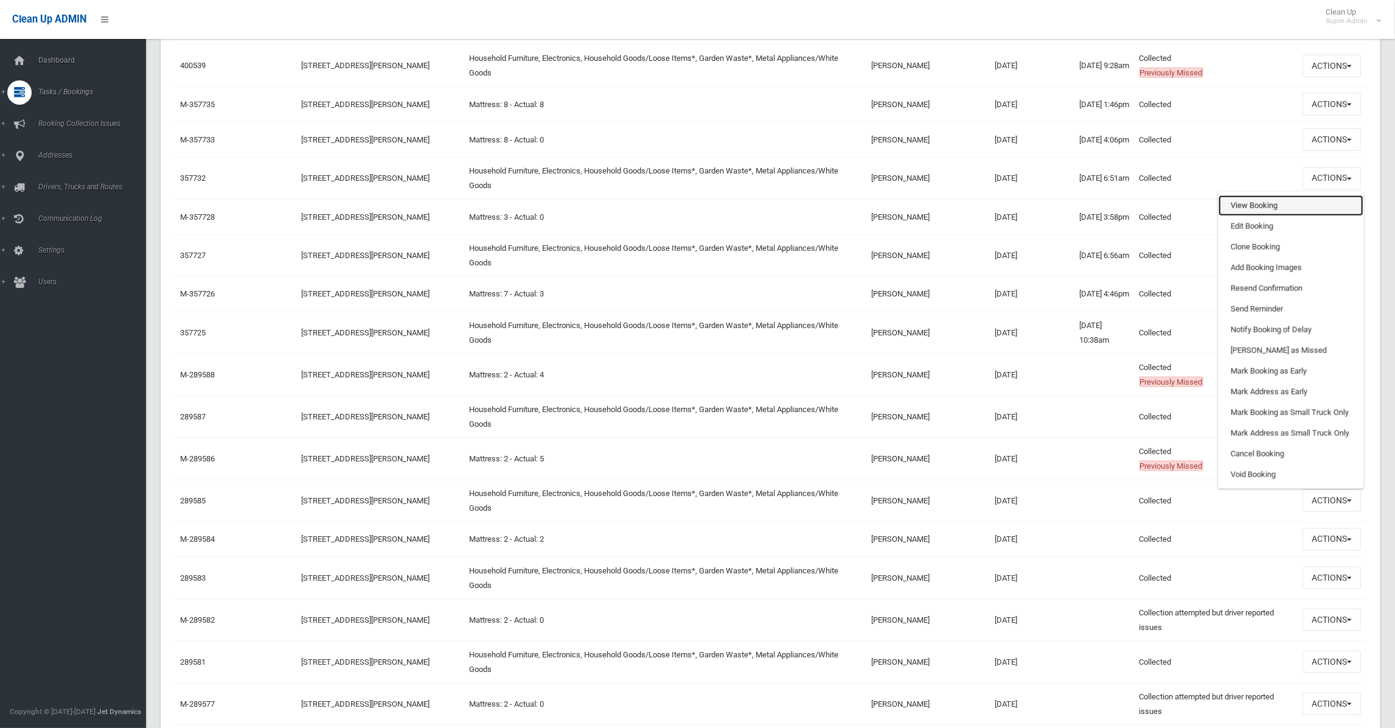
click at [1251, 216] on link "View Booking" at bounding box center [1291, 205] width 145 height 21
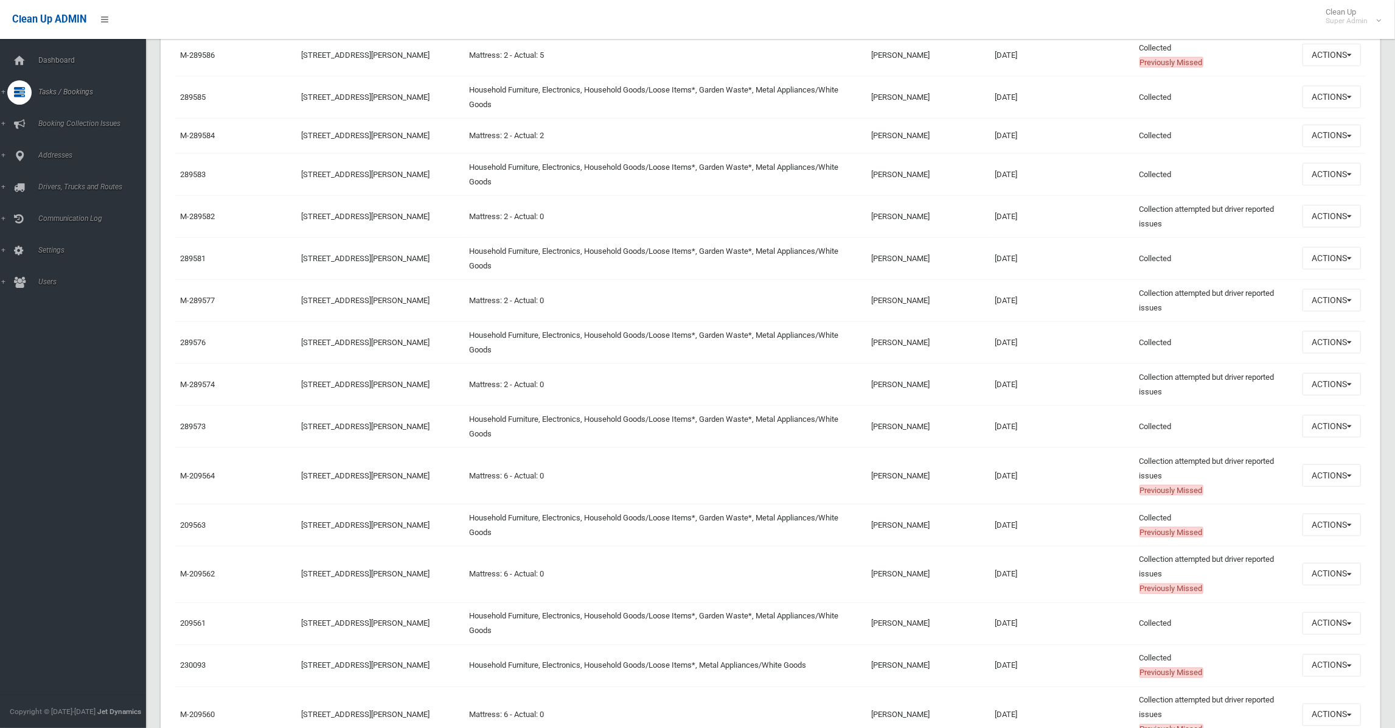
scroll to position [1704, 0]
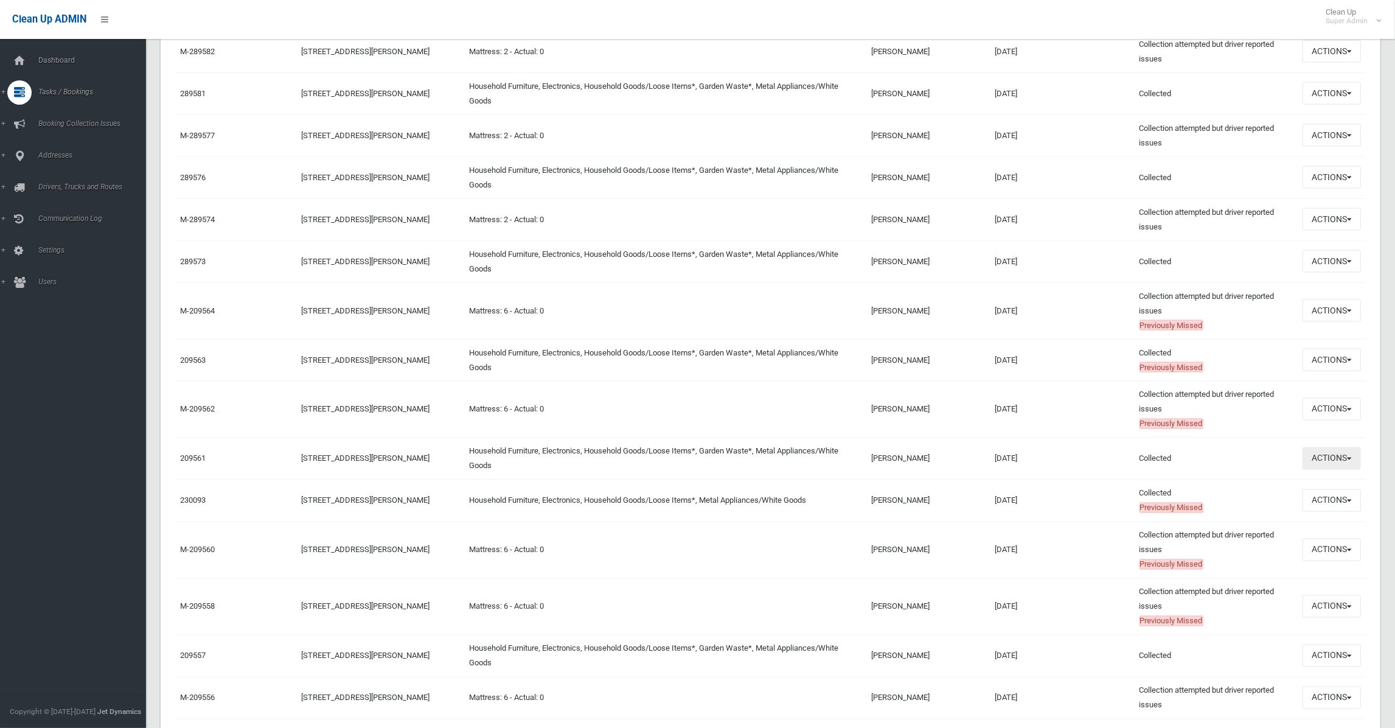
click at [1347, 460] on span "button" at bounding box center [1349, 459] width 5 height 2
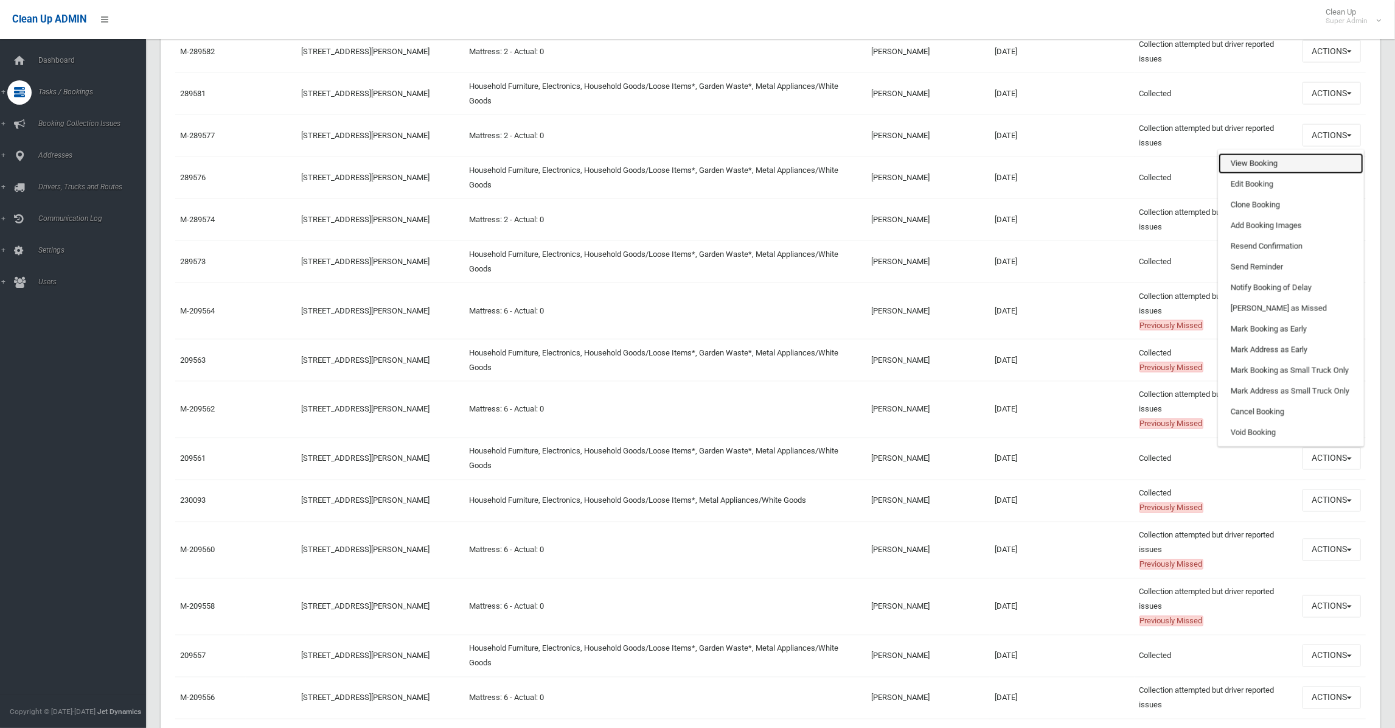
click at [1247, 174] on link "View Booking" at bounding box center [1291, 163] width 145 height 21
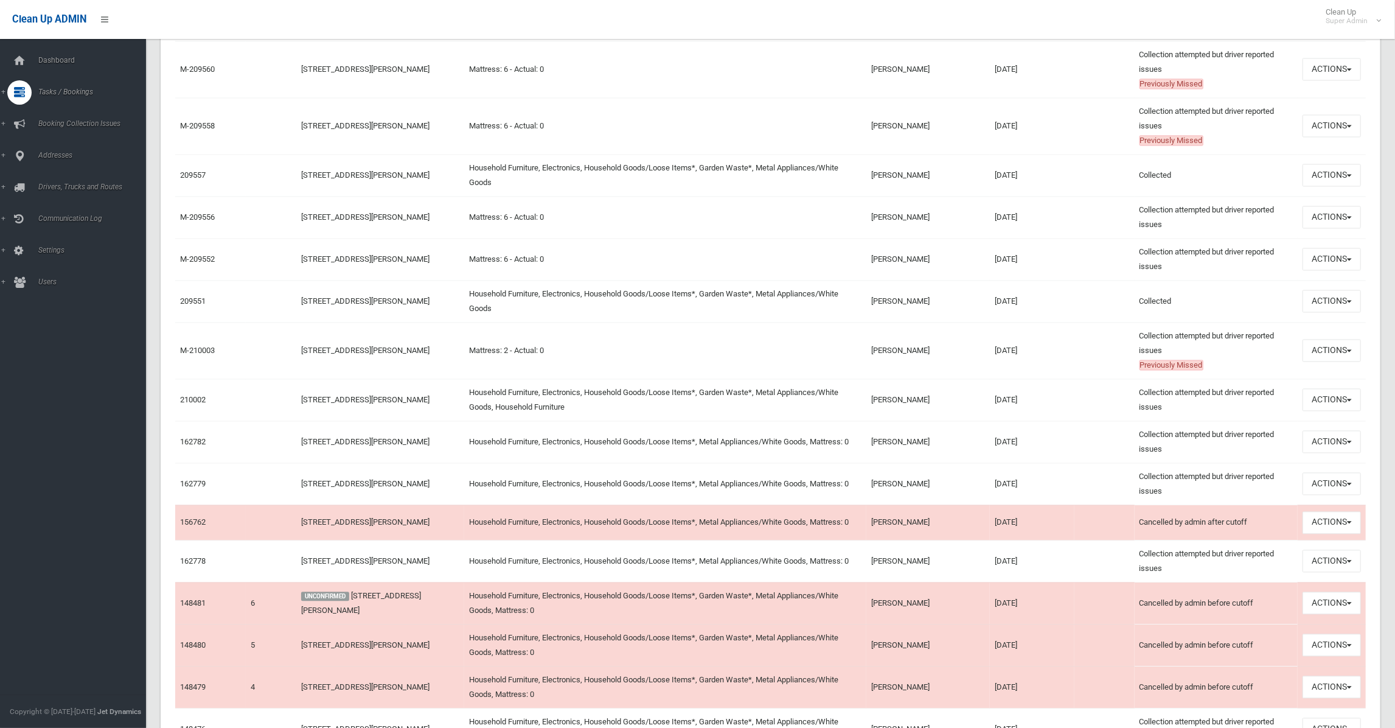
scroll to position [2190, 0]
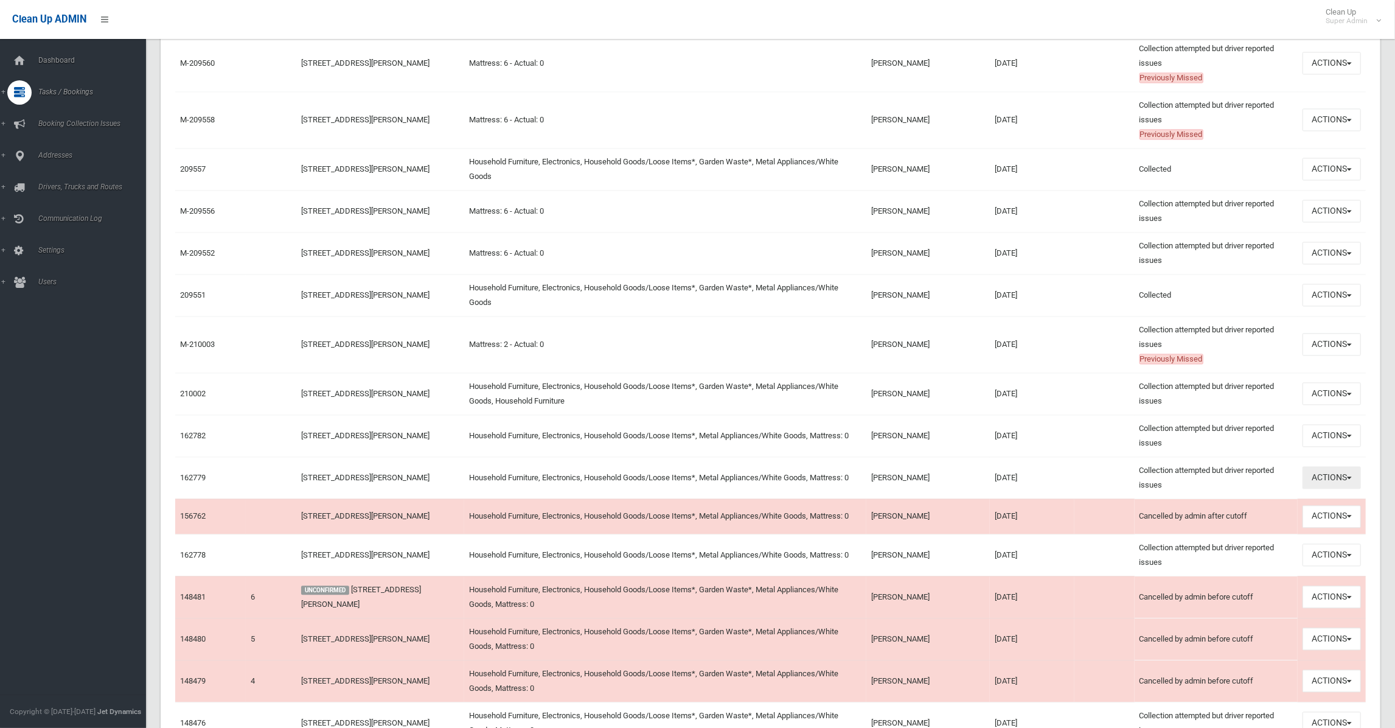
click at [1351, 479] on span "button" at bounding box center [1349, 477] width 5 height 2
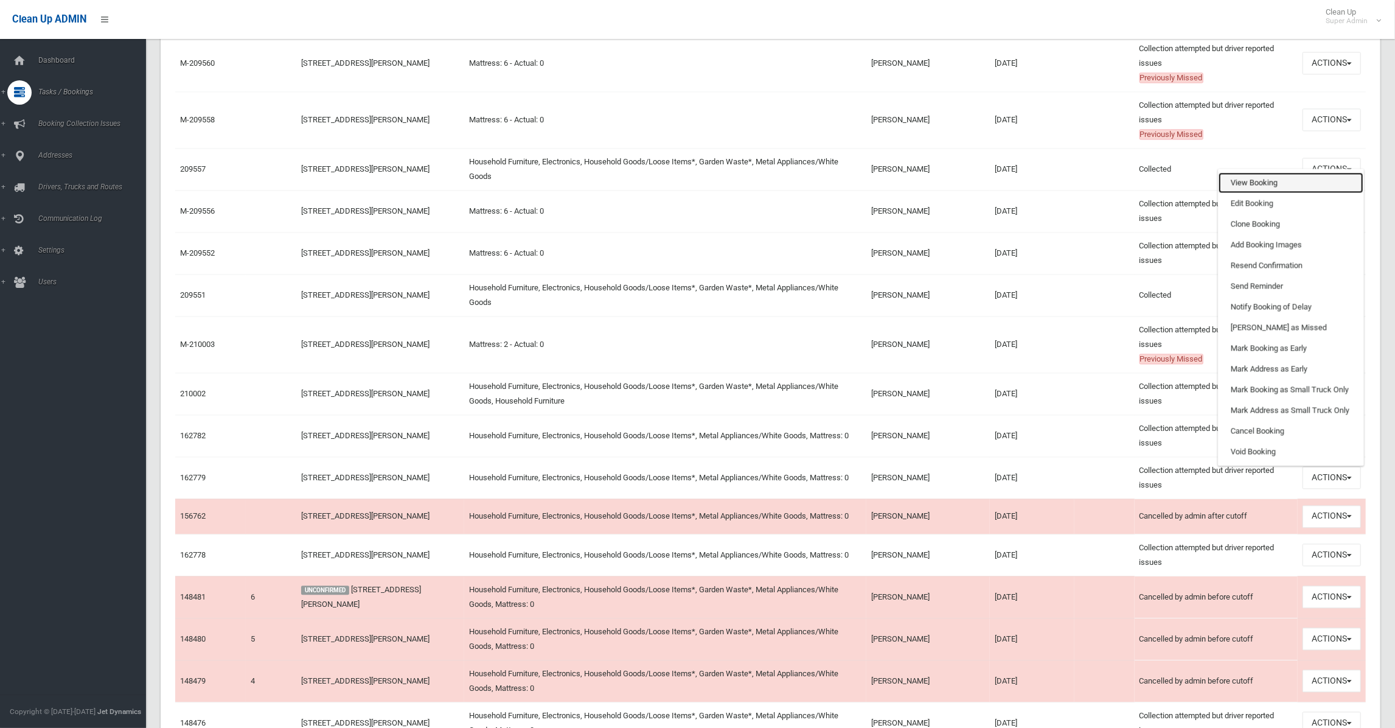
click at [1259, 193] on link "View Booking" at bounding box center [1291, 182] width 145 height 21
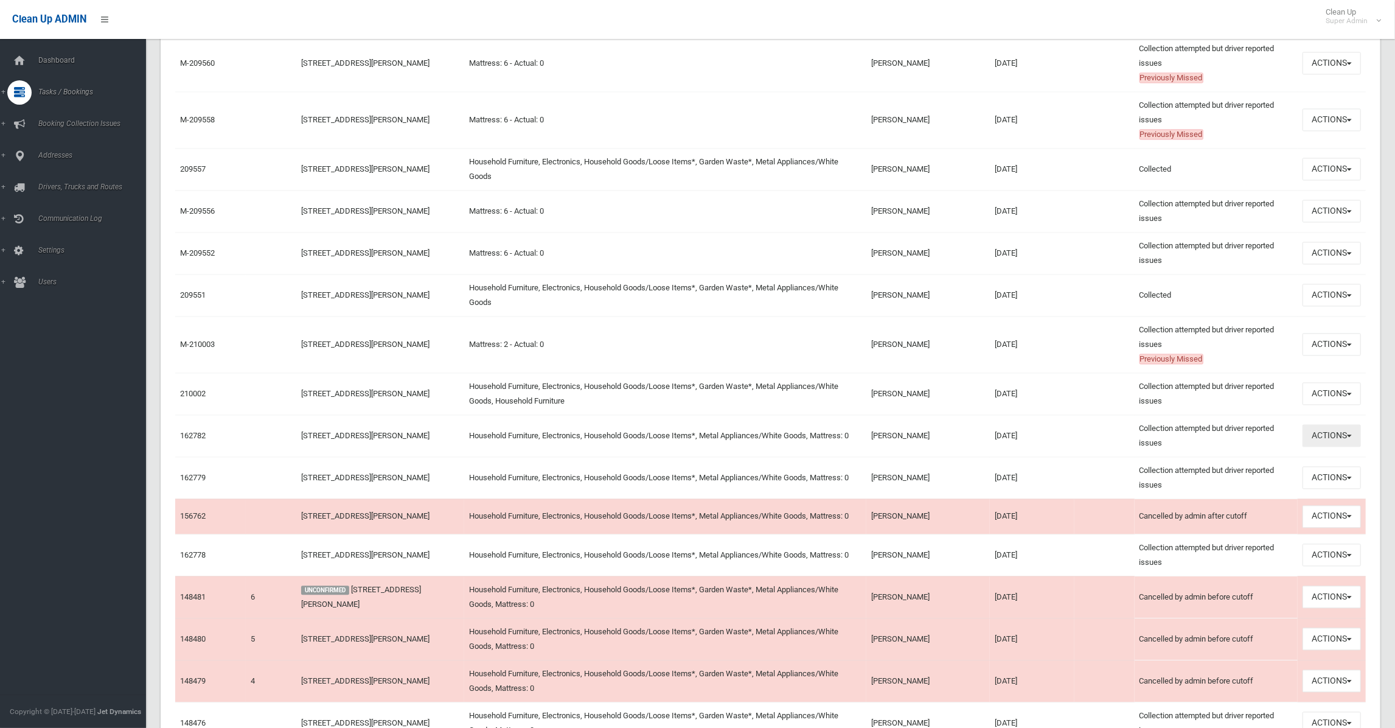
click at [1352, 447] on button "Actions" at bounding box center [1332, 435] width 58 height 23
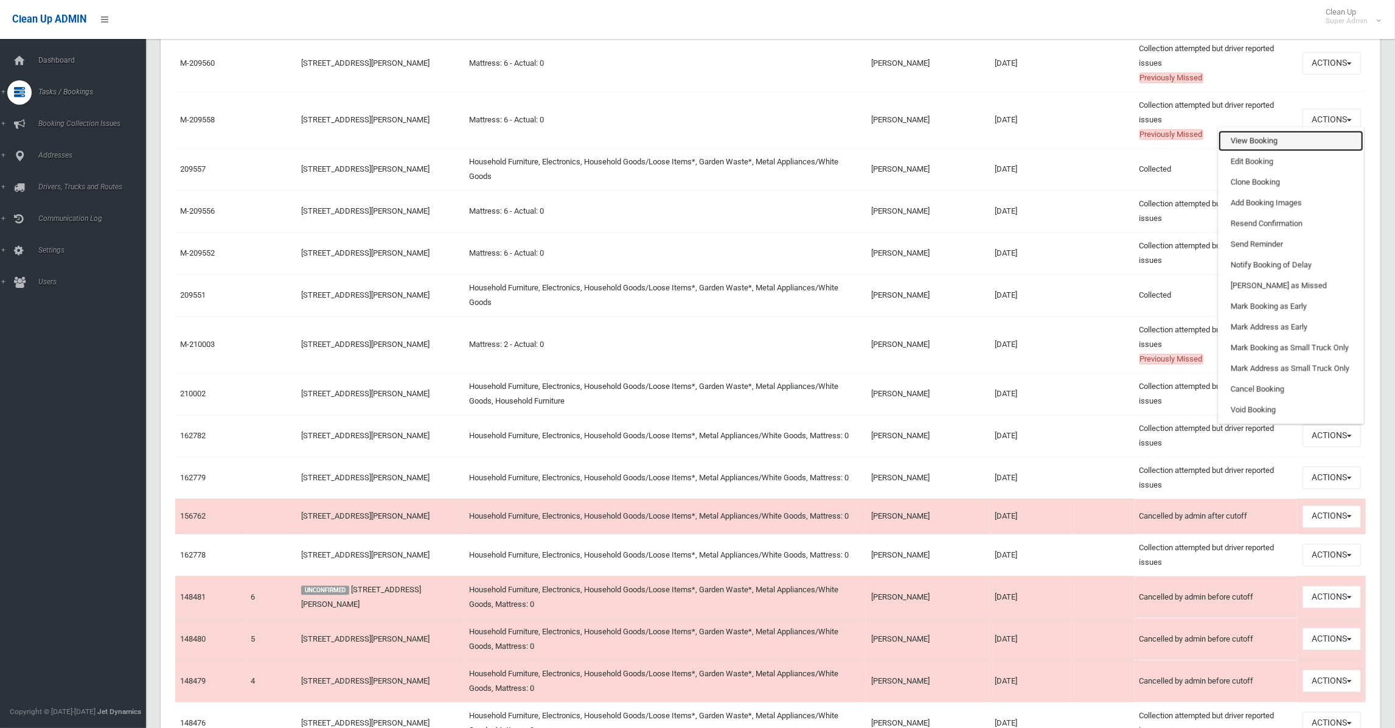
click at [1232, 151] on link "View Booking" at bounding box center [1291, 140] width 145 height 21
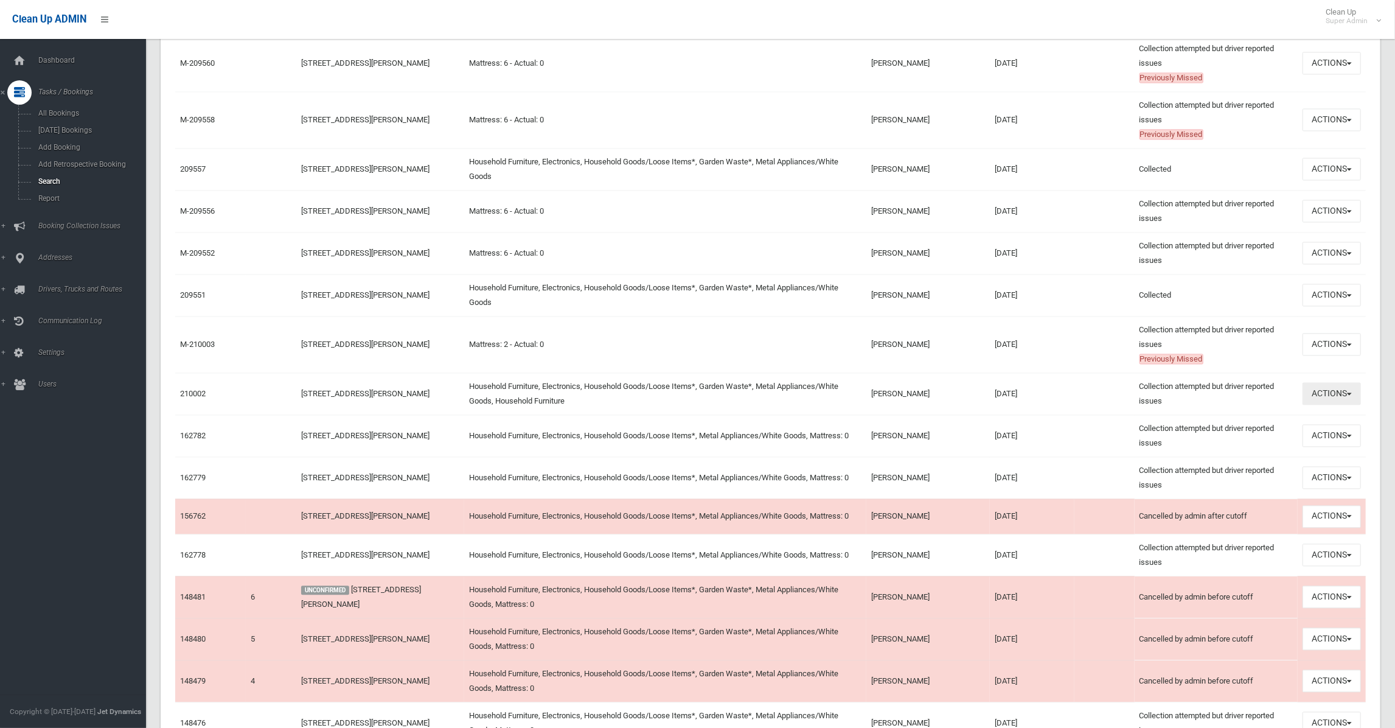
click at [1354, 405] on button "Actions" at bounding box center [1332, 393] width 58 height 23
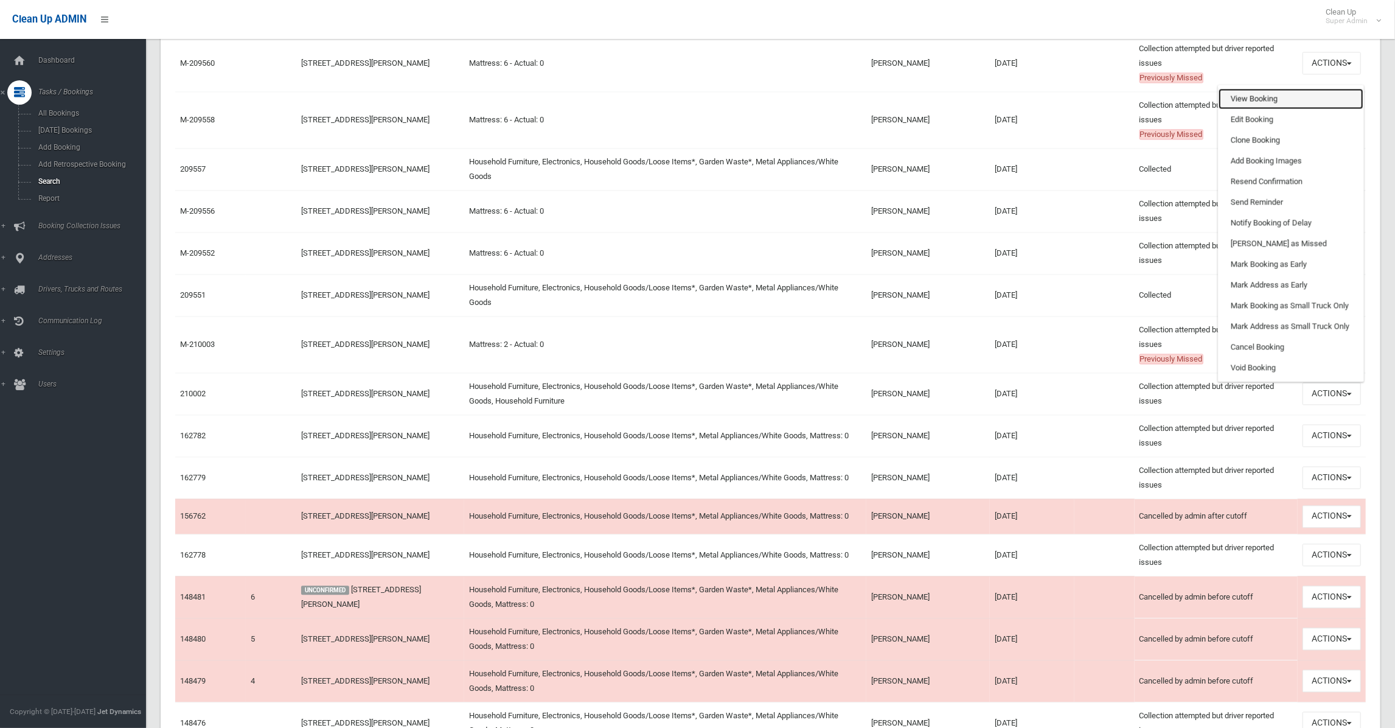
click at [1249, 109] on link "View Booking" at bounding box center [1291, 98] width 145 height 21
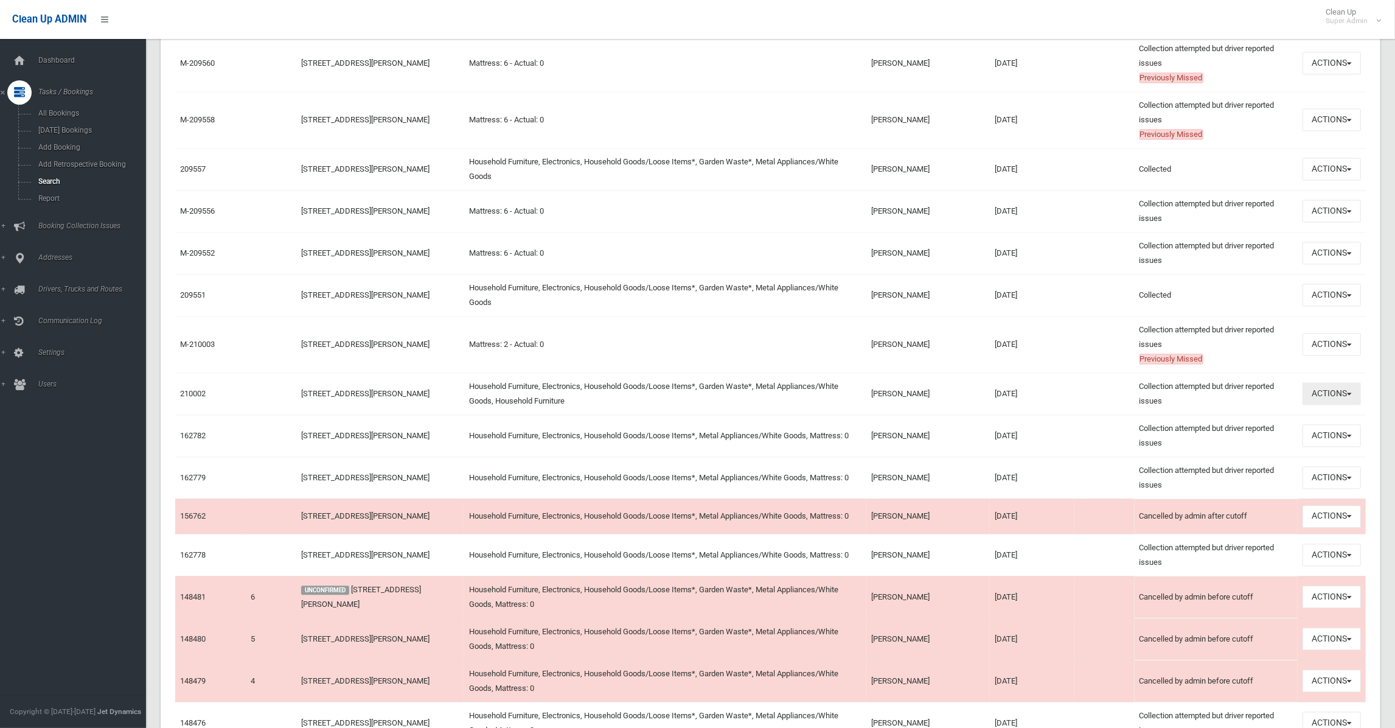
click at [1349, 405] on button "Actions" at bounding box center [1332, 393] width 58 height 23
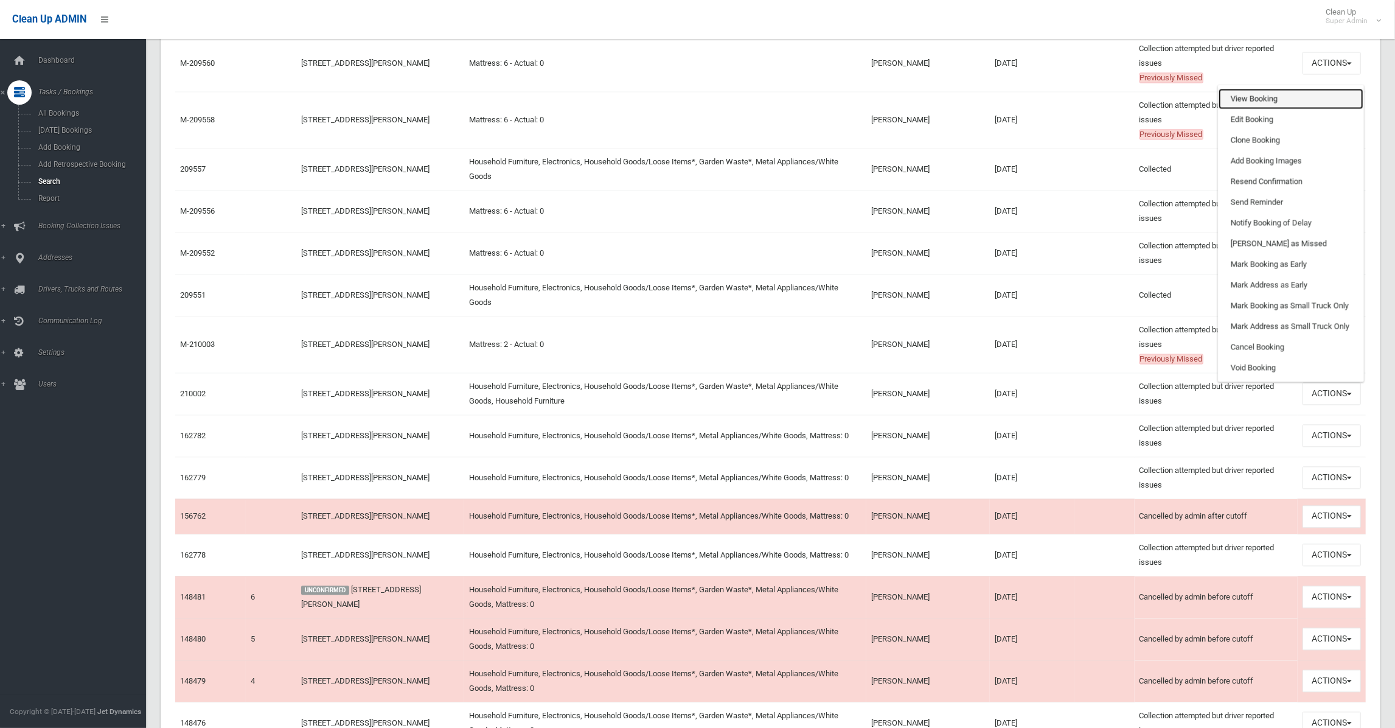
click at [1256, 109] on link "View Booking" at bounding box center [1291, 98] width 145 height 21
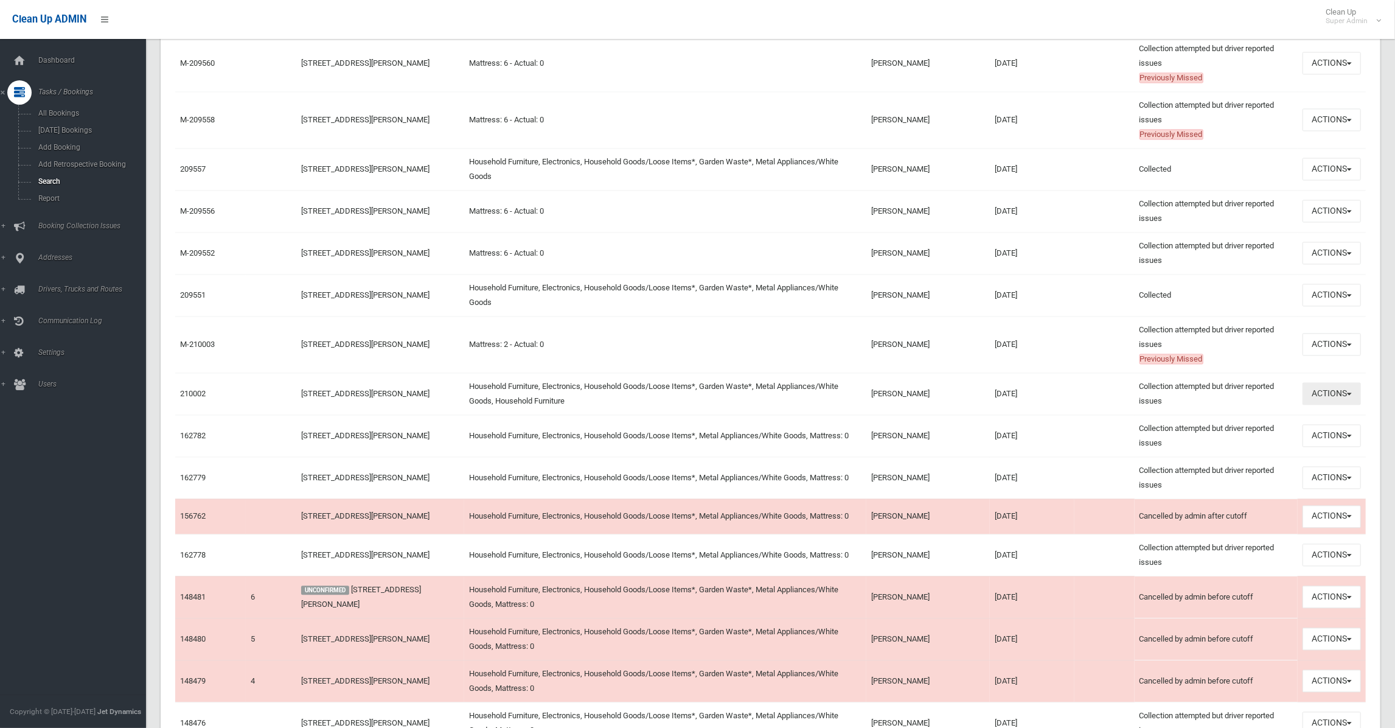
click at [1347, 395] on span "button" at bounding box center [1349, 393] width 5 height 2
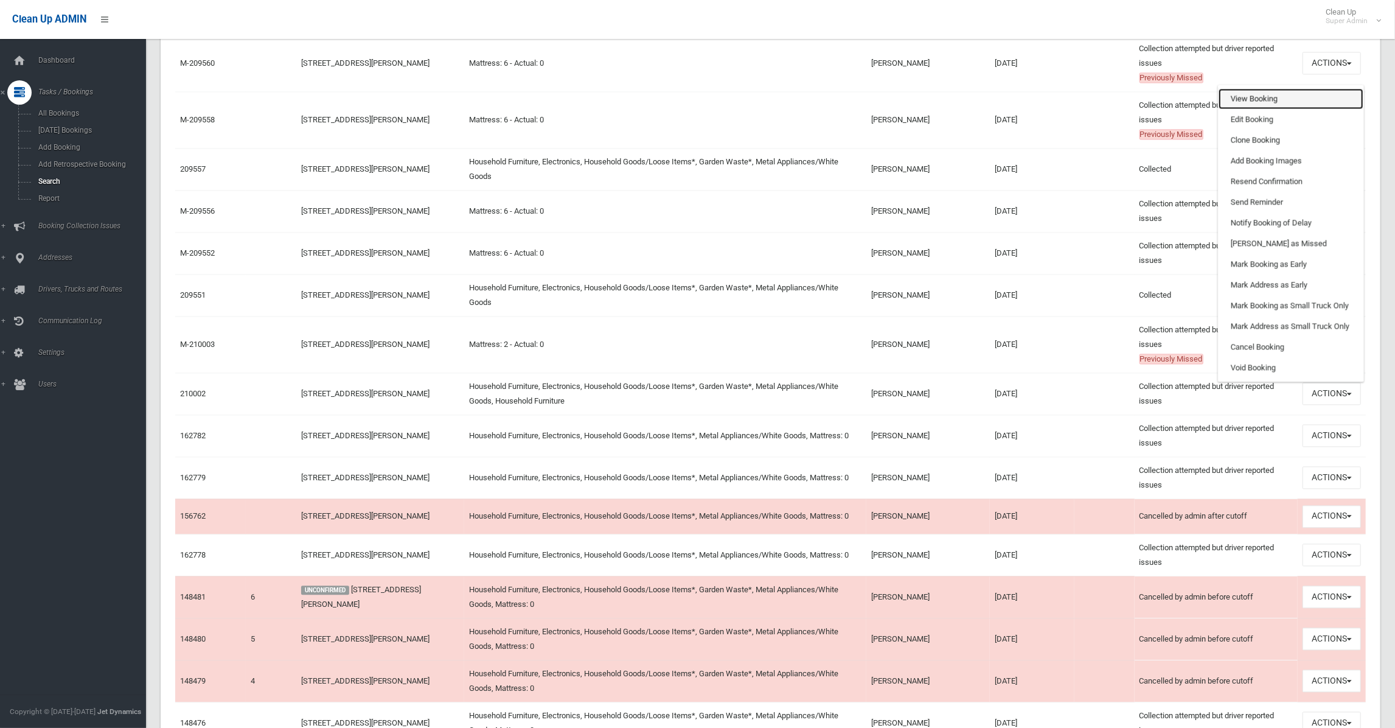
click at [1231, 109] on link "View Booking" at bounding box center [1291, 98] width 145 height 21
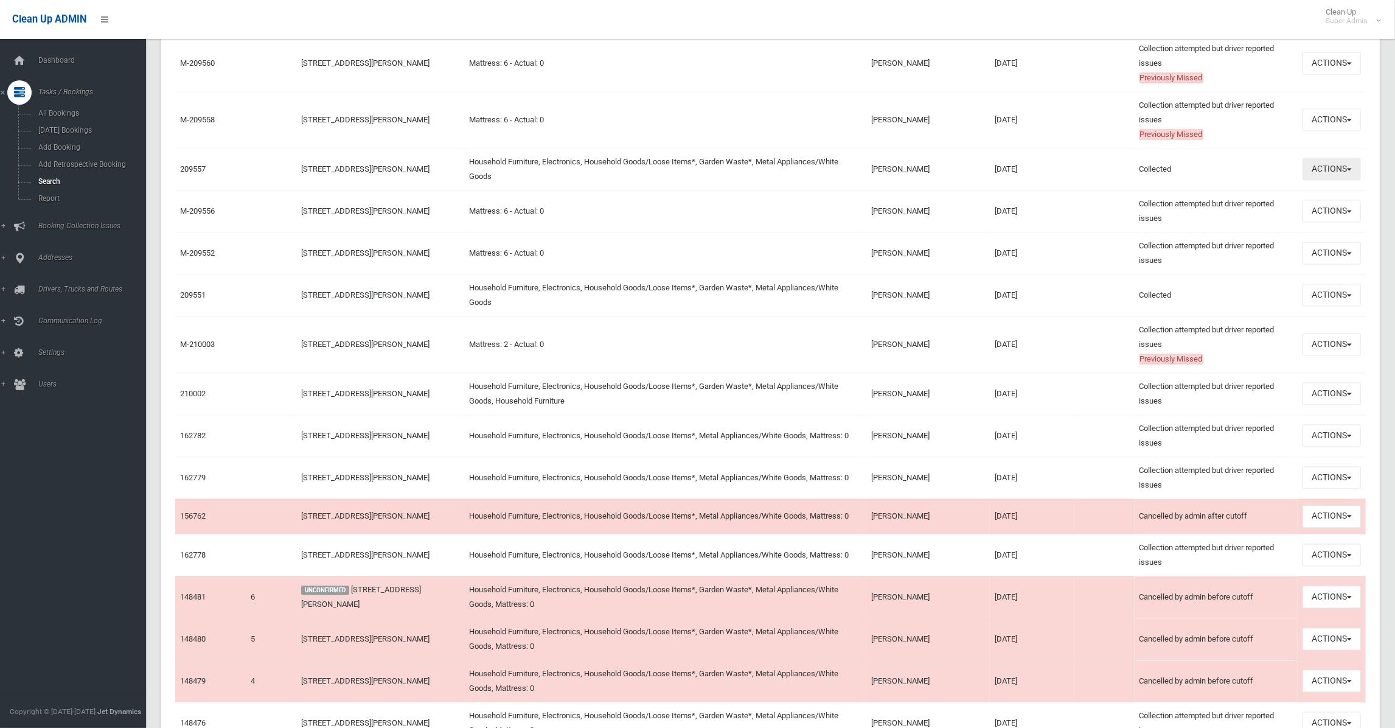
click at [1346, 180] on button "Actions" at bounding box center [1332, 169] width 58 height 23
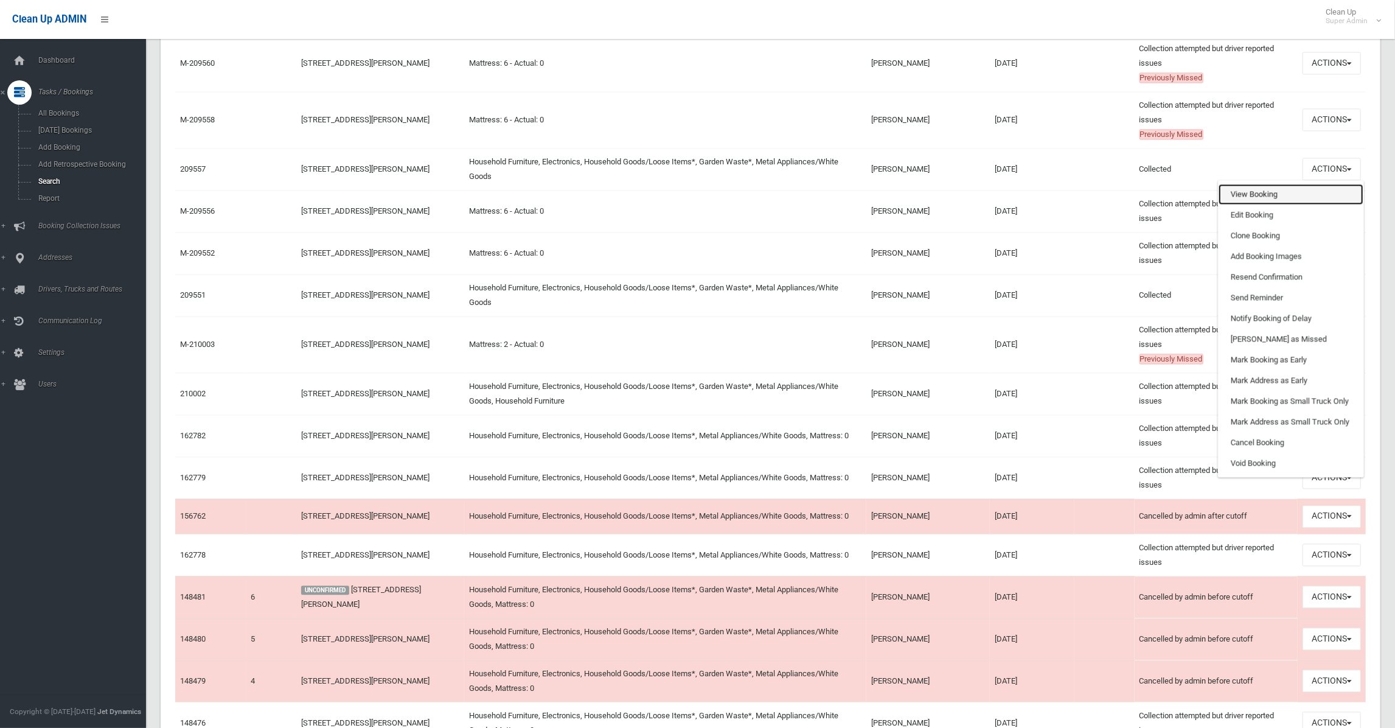
click at [1244, 204] on link "View Booking" at bounding box center [1291, 194] width 145 height 21
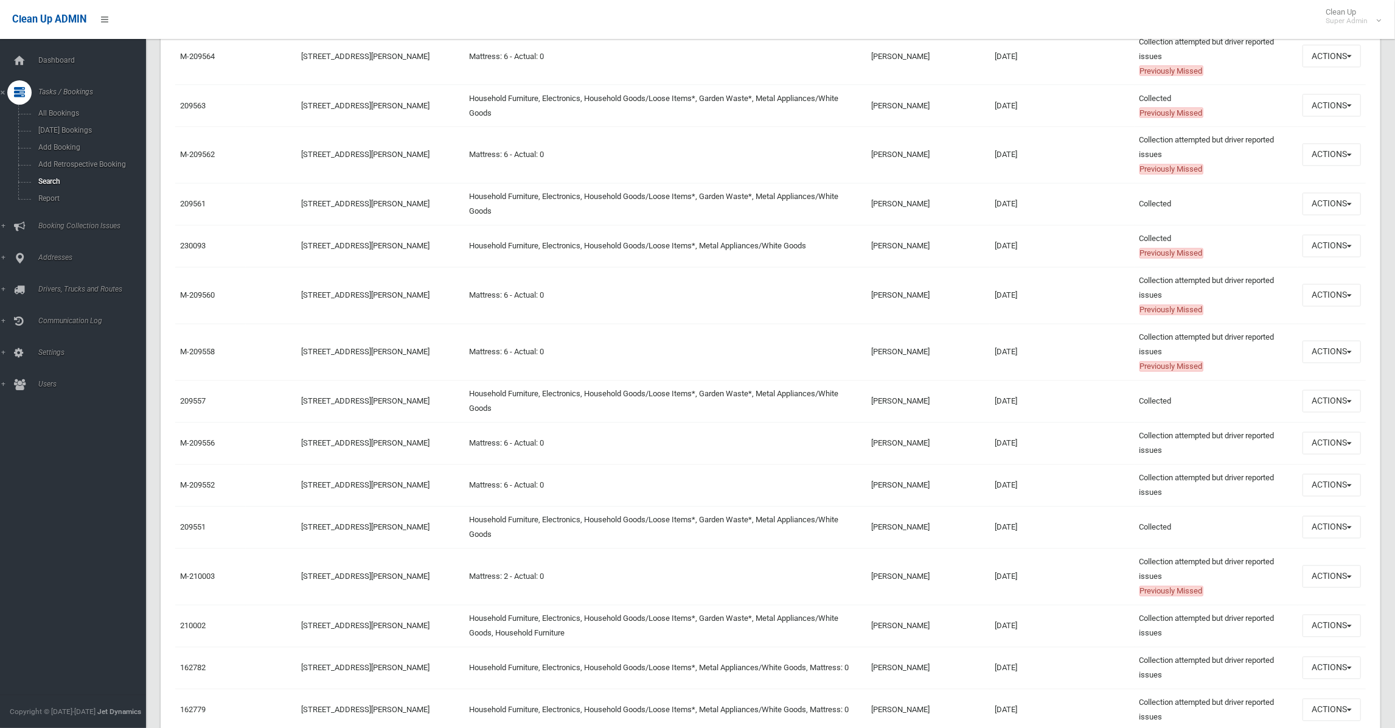
scroll to position [1947, 0]
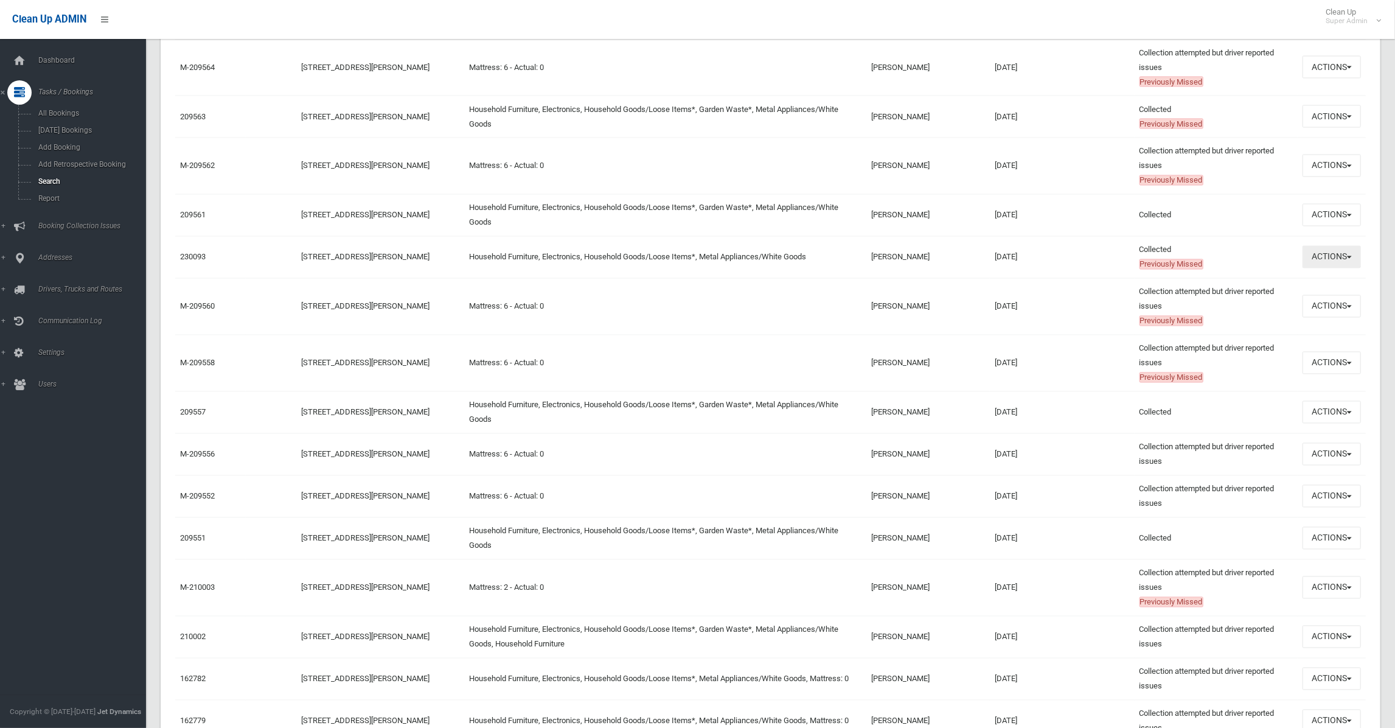
click at [1354, 268] on button "Actions" at bounding box center [1332, 257] width 58 height 23
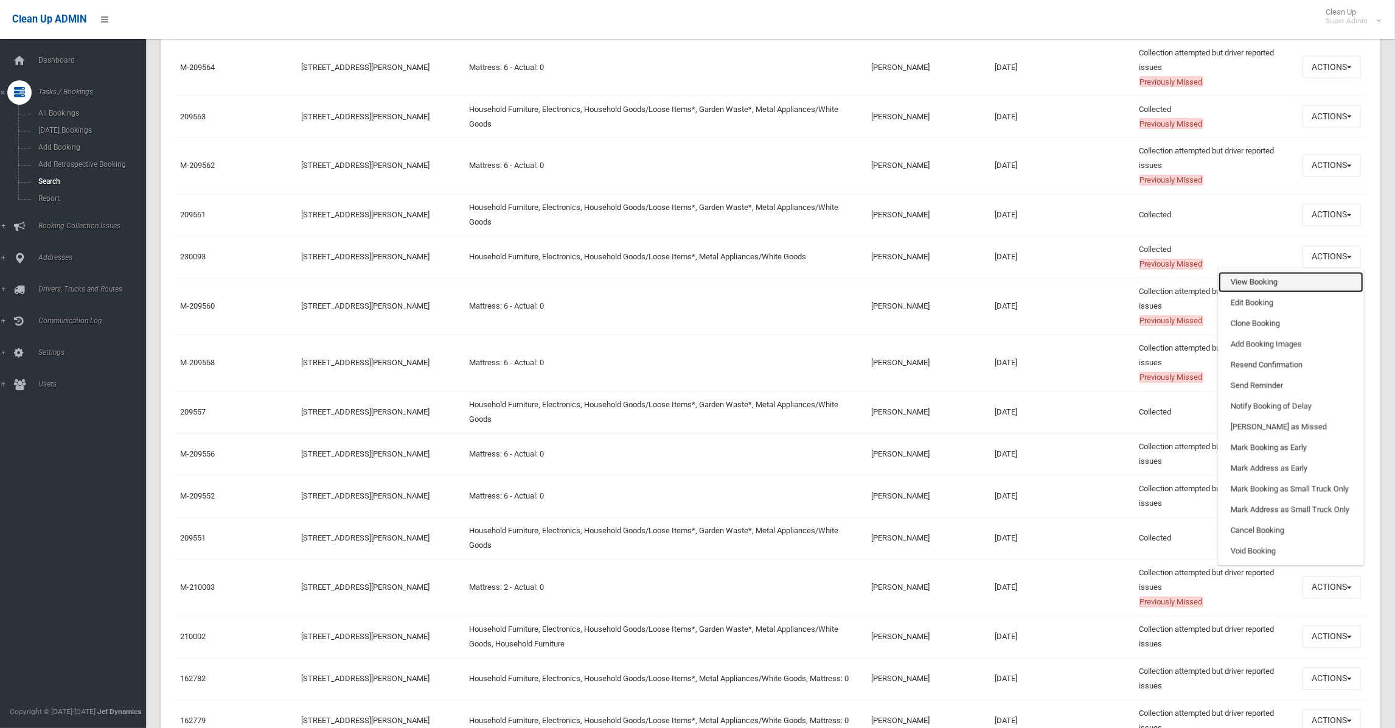
click at [1239, 293] on link "View Booking" at bounding box center [1291, 282] width 145 height 21
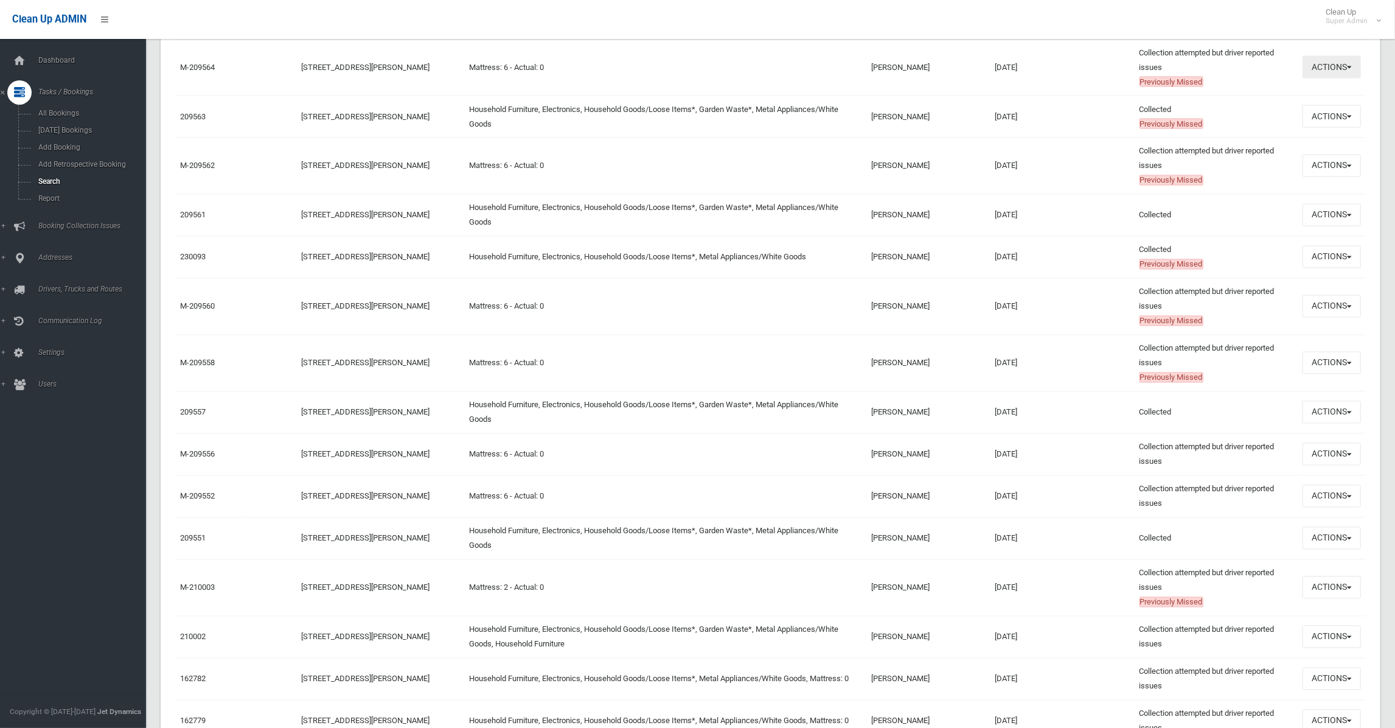
click at [1358, 78] on button "Actions" at bounding box center [1332, 67] width 58 height 23
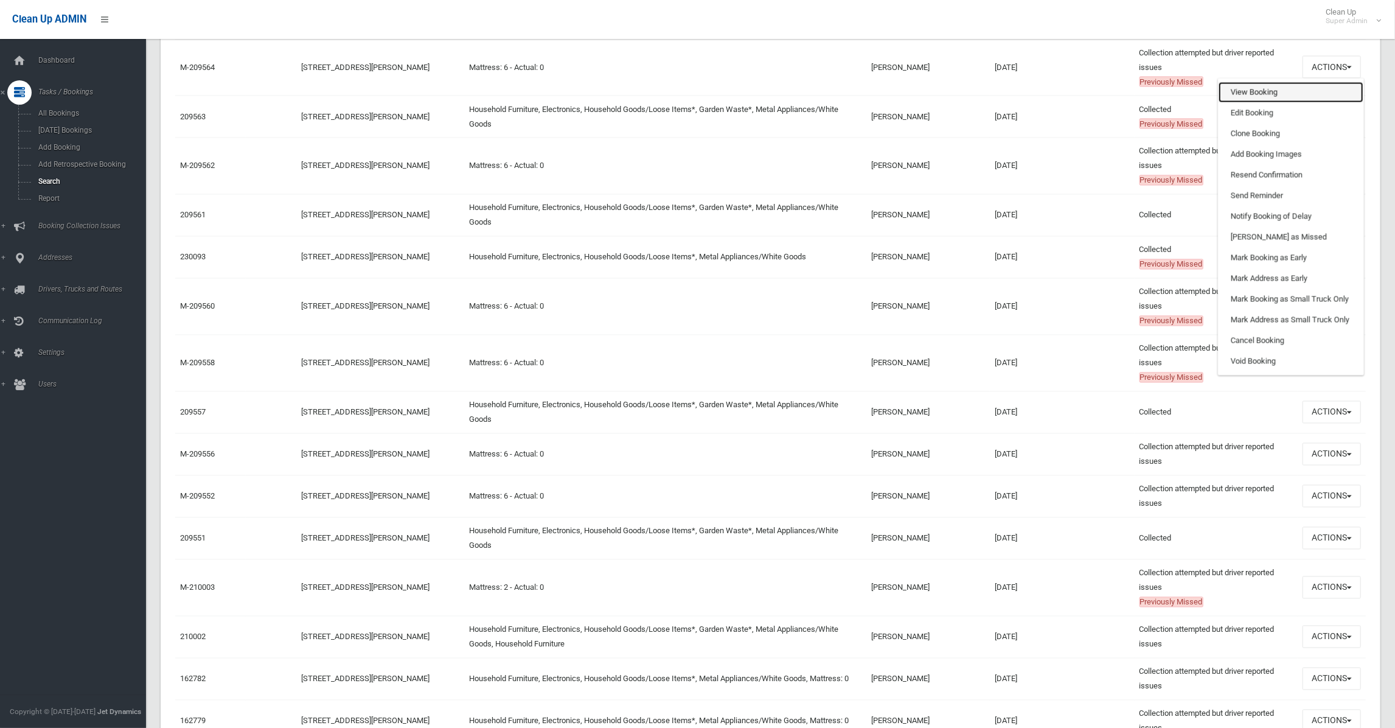
click at [1257, 103] on link "View Booking" at bounding box center [1291, 92] width 145 height 21
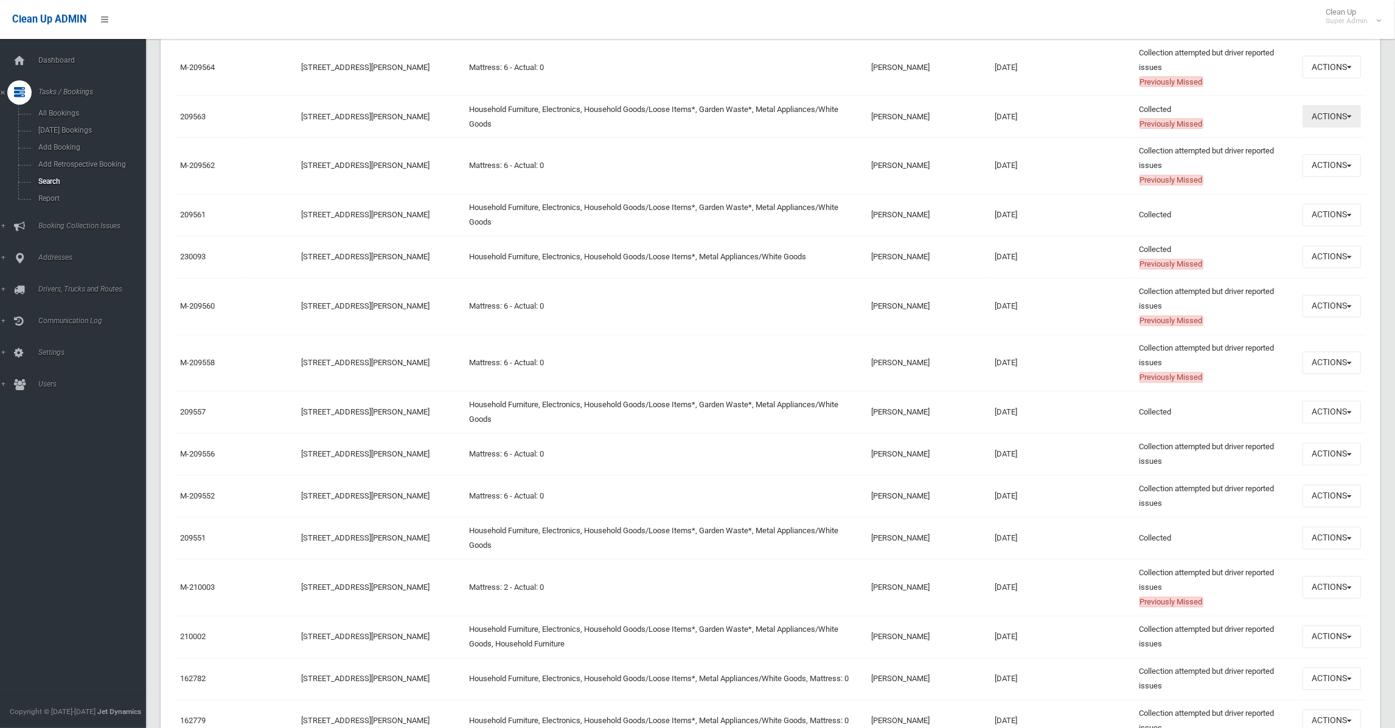
click at [1349, 118] on span "button" at bounding box center [1349, 117] width 5 height 2
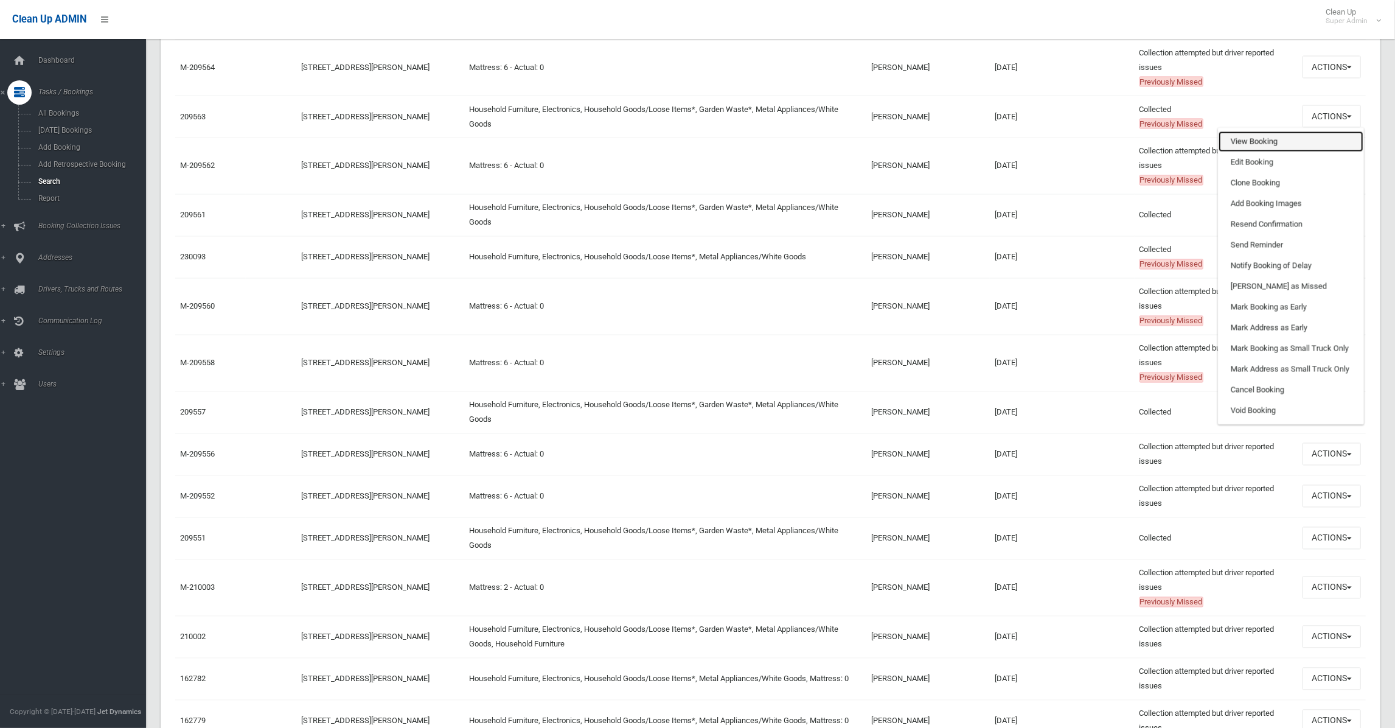
click at [1251, 152] on link "View Booking" at bounding box center [1291, 141] width 145 height 21
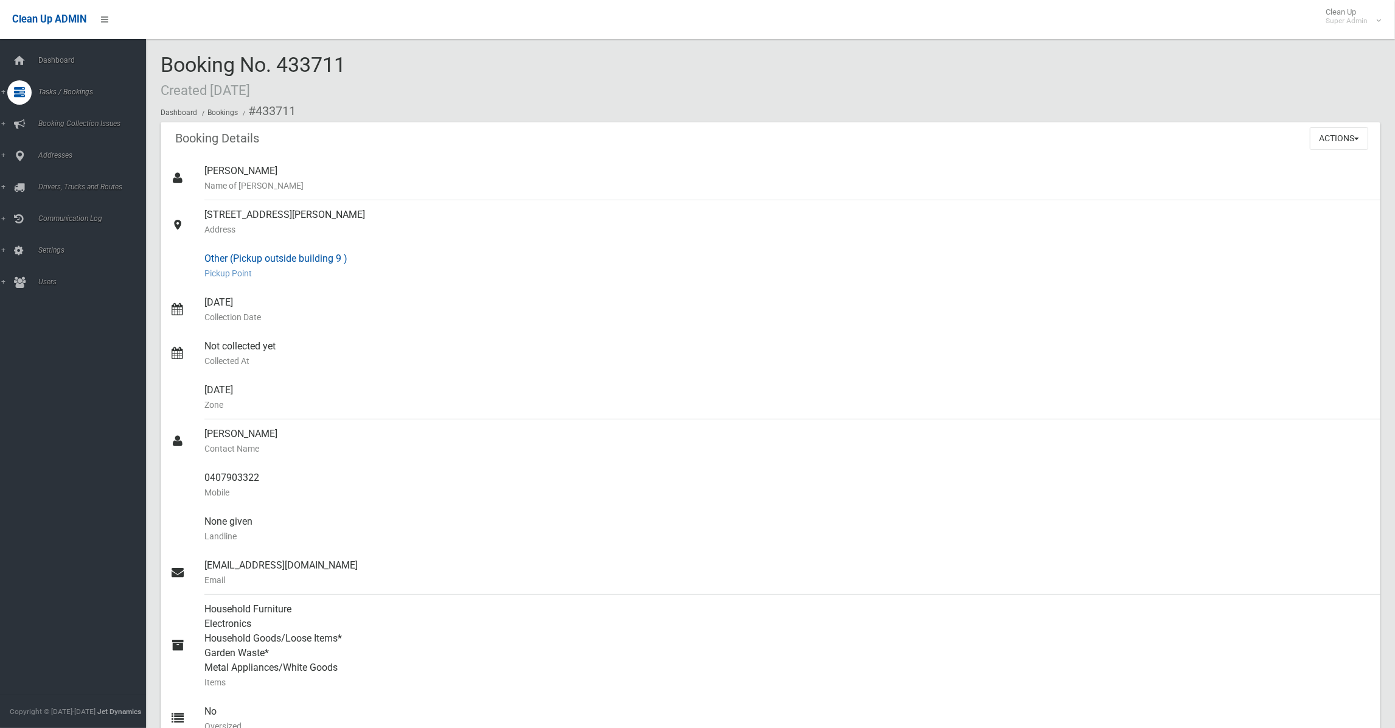
drag, startPoint x: 251, startPoint y: 256, endPoint x: 339, endPoint y: 261, distance: 89.0
click at [339, 261] on div "Other (Pickup outside building 9 ) [GEOGRAPHIC_DATA]" at bounding box center [787, 266] width 1166 height 44
click at [385, 310] on small "Collection Date" at bounding box center [787, 317] width 1166 height 15
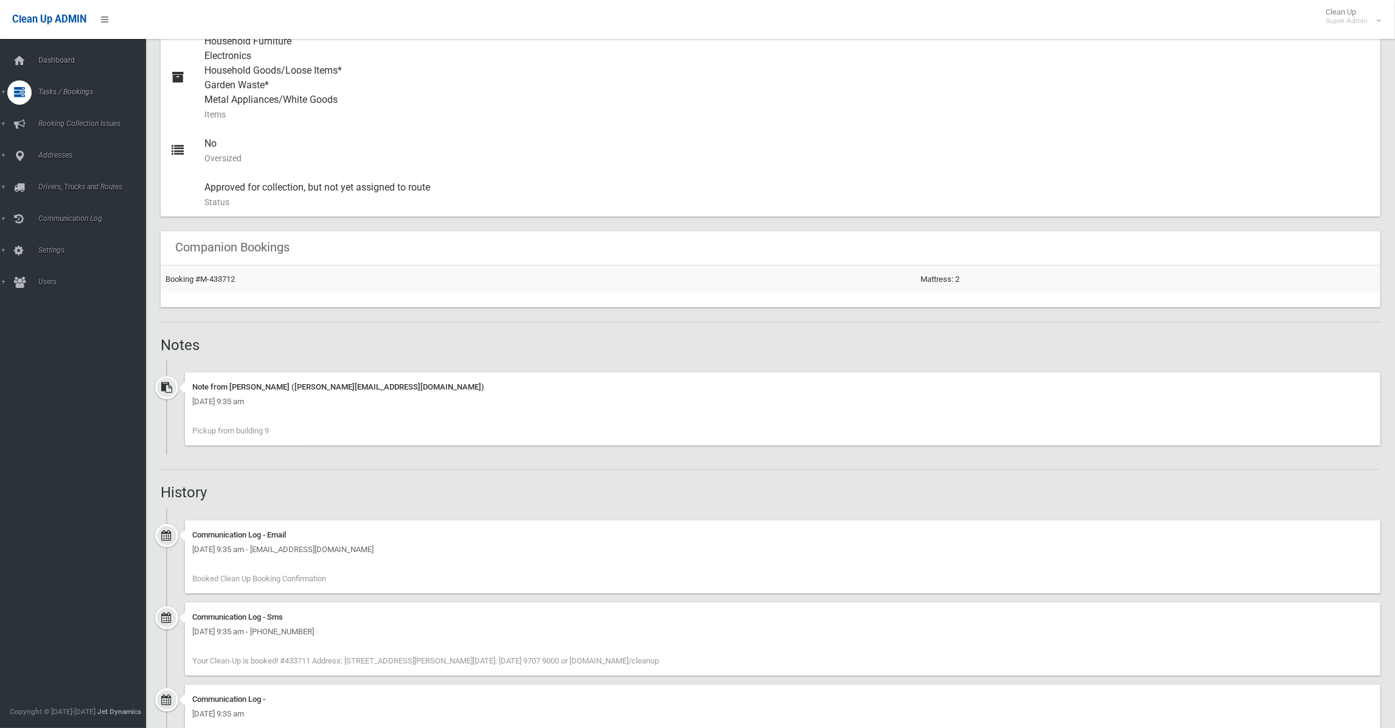
scroll to position [629, 0]
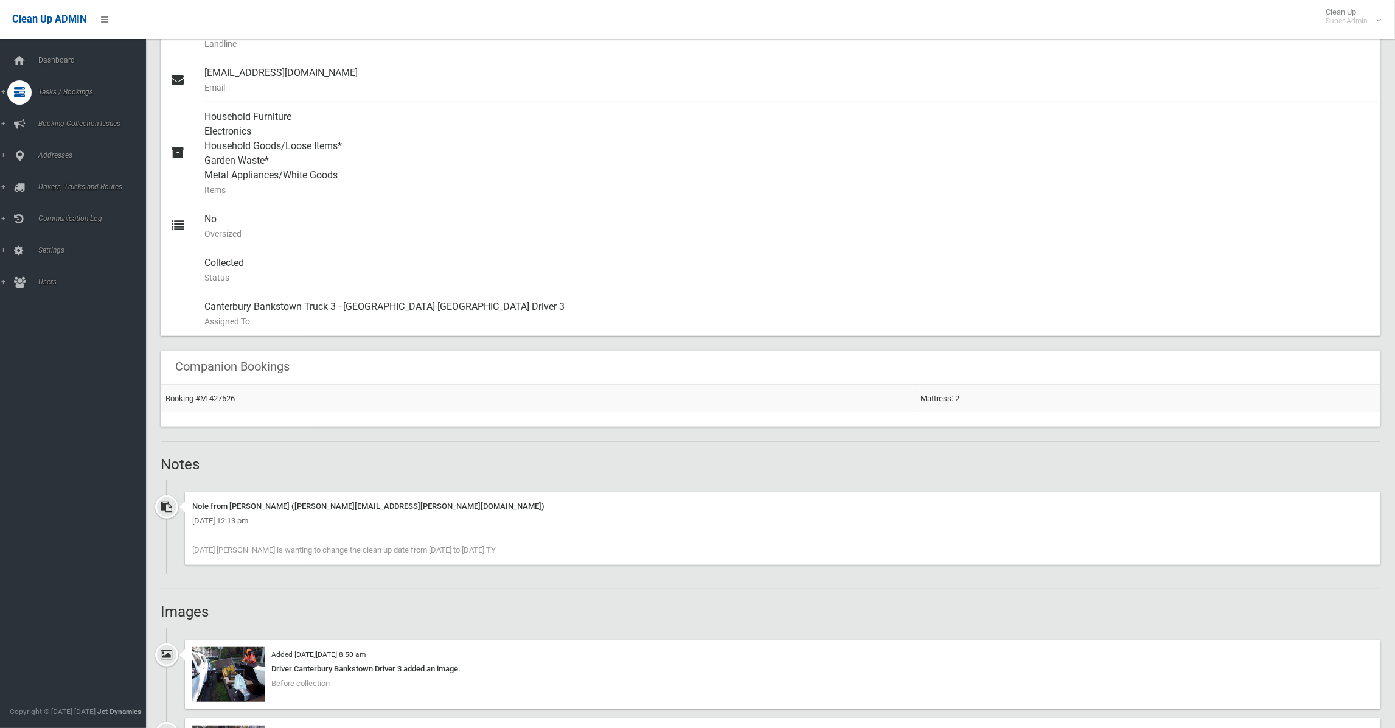
scroll to position [730, 0]
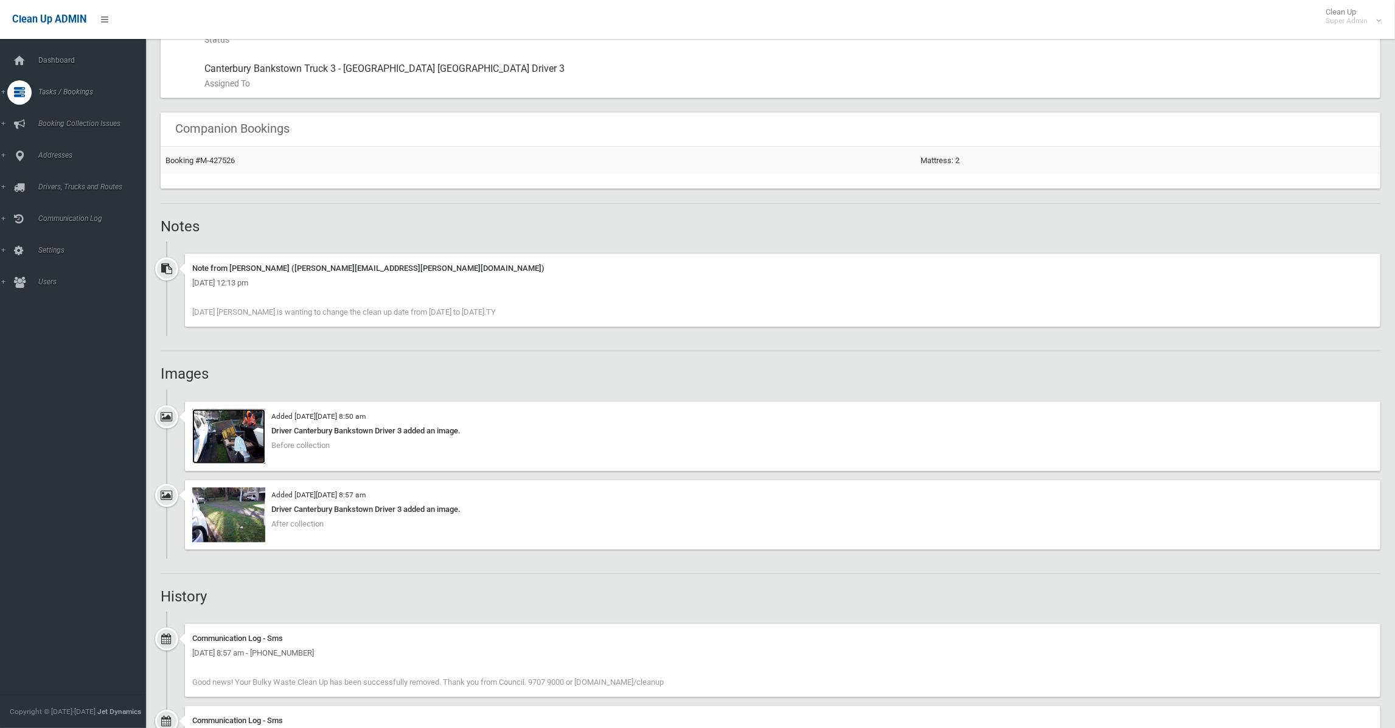
click at [236, 437] on img at bounding box center [228, 436] width 73 height 55
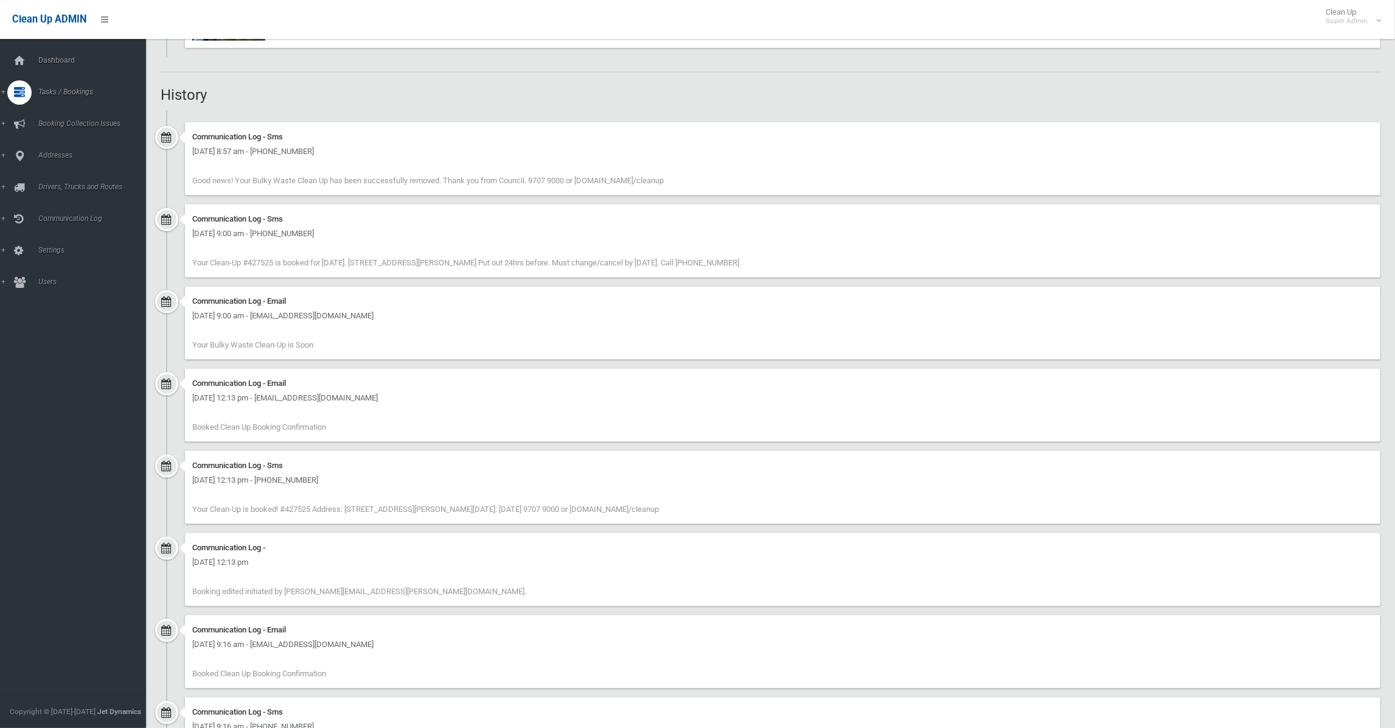
scroll to position [1388, 0]
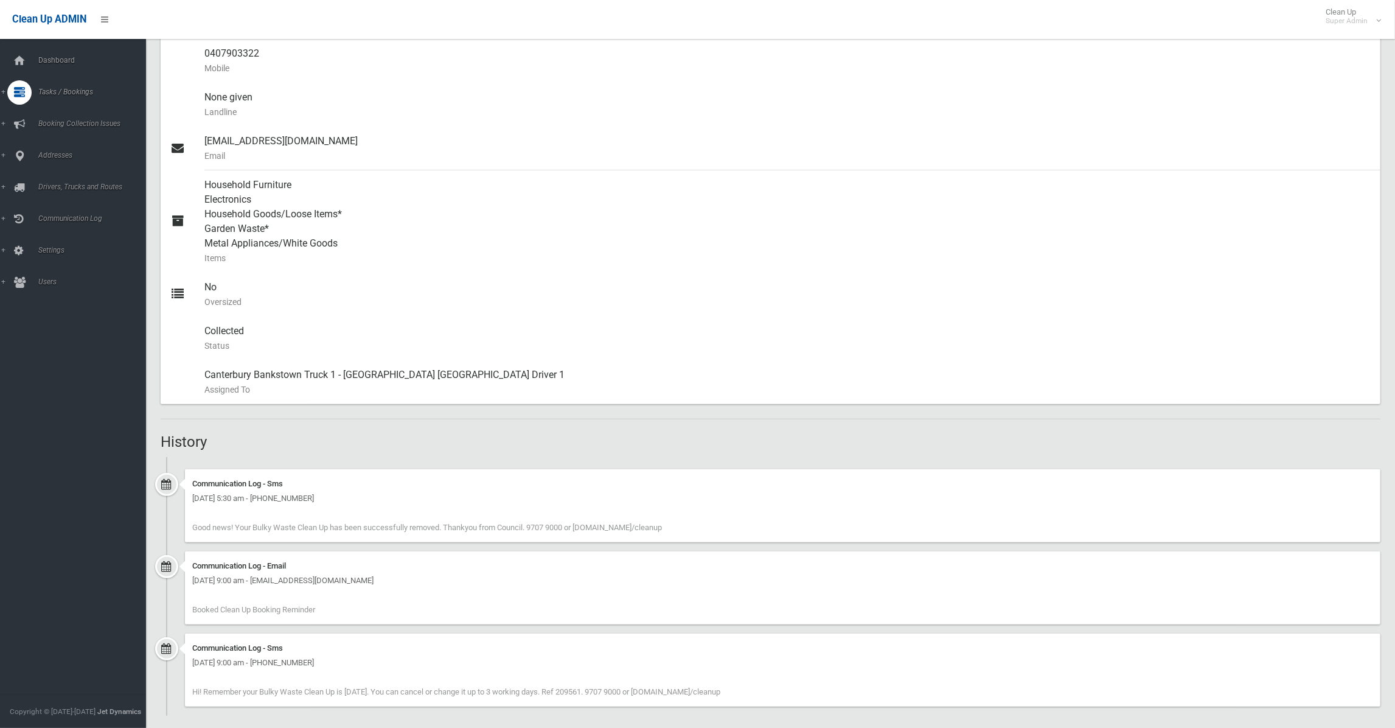
scroll to position [434, 0]
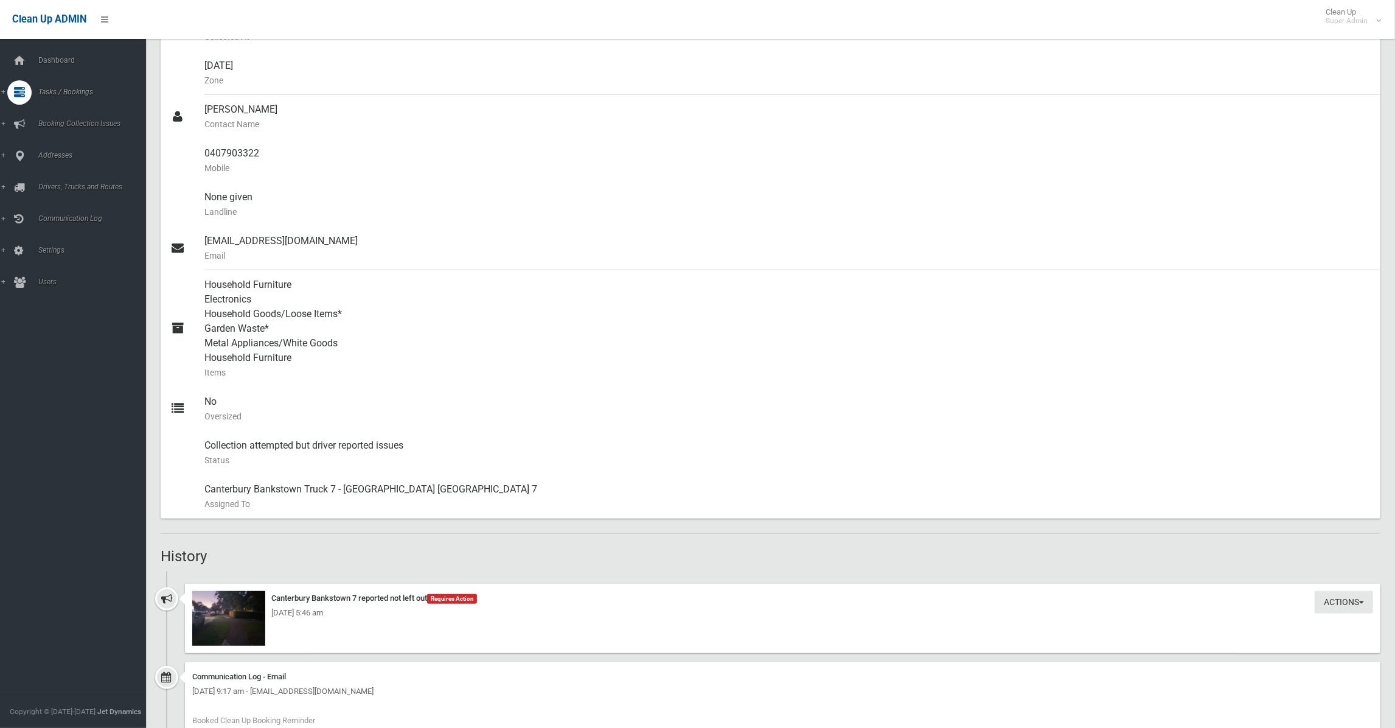
scroll to position [405, 0]
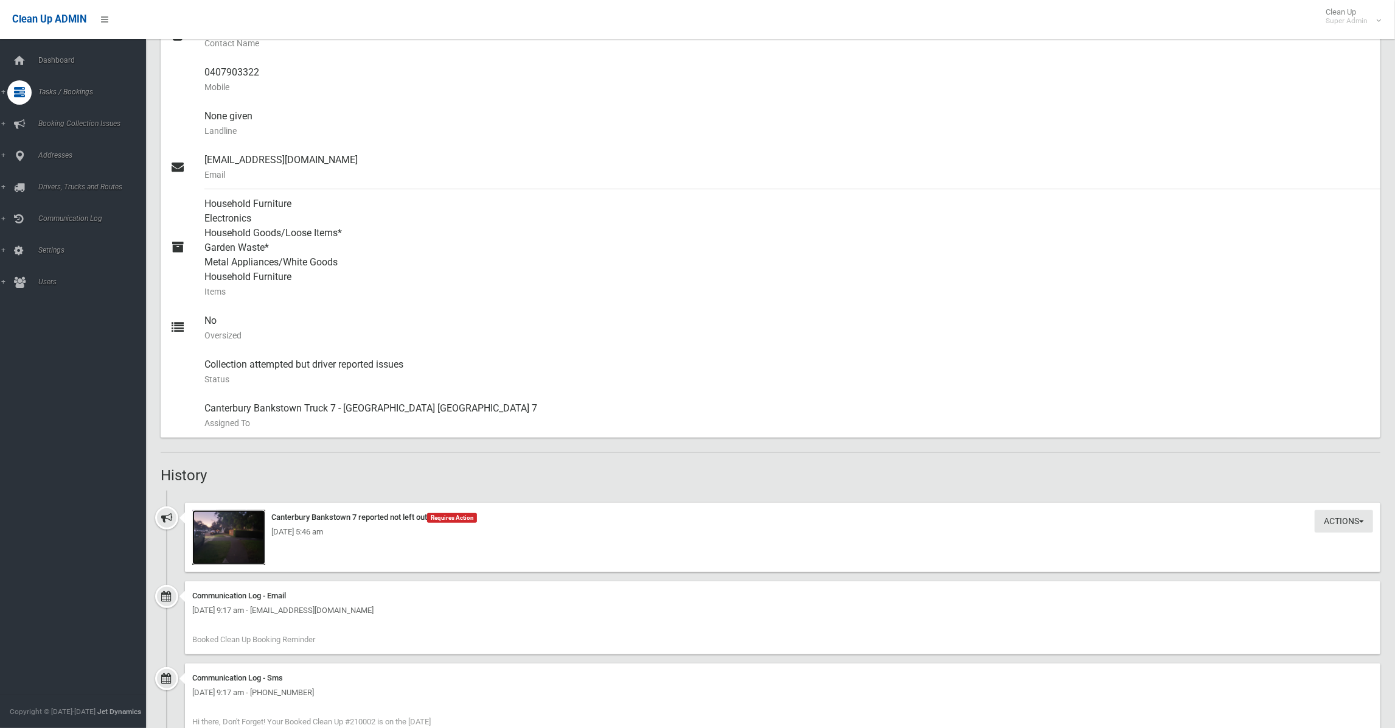
click at [229, 548] on img at bounding box center [228, 537] width 73 height 55
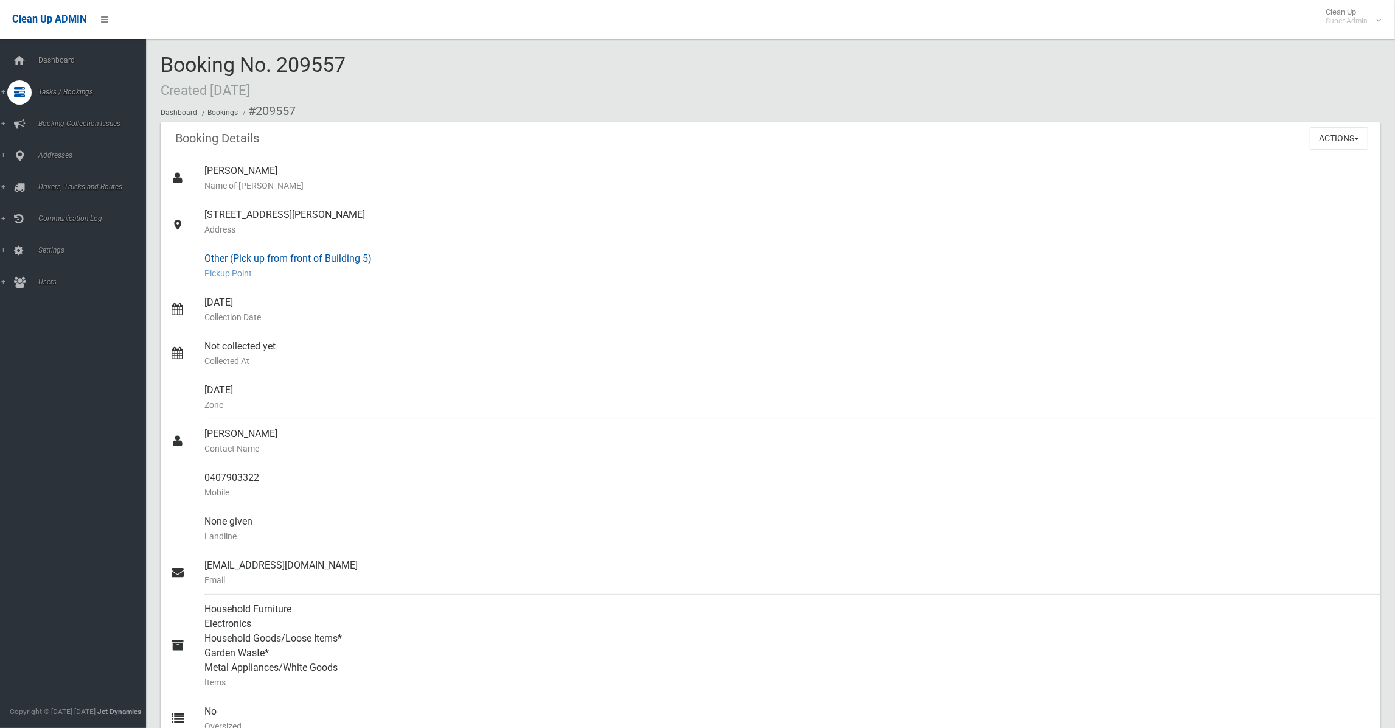
click at [409, 249] on div "Other (Pick up from front of Building 5) Pickup Point" at bounding box center [787, 266] width 1166 height 44
drag, startPoint x: 278, startPoint y: 69, endPoint x: 352, endPoint y: 67, distance: 73.7
click at [352, 67] on div "Booking No. 209557 Created 16/01/2022 Dashboard Bookings #209557" at bounding box center [771, 88] width 1220 height 69
click at [312, 110] on ol "Dashboard Bookings #209557" at bounding box center [771, 111] width 1220 height 23
drag, startPoint x: 278, startPoint y: 68, endPoint x: 363, endPoint y: 51, distance: 86.3
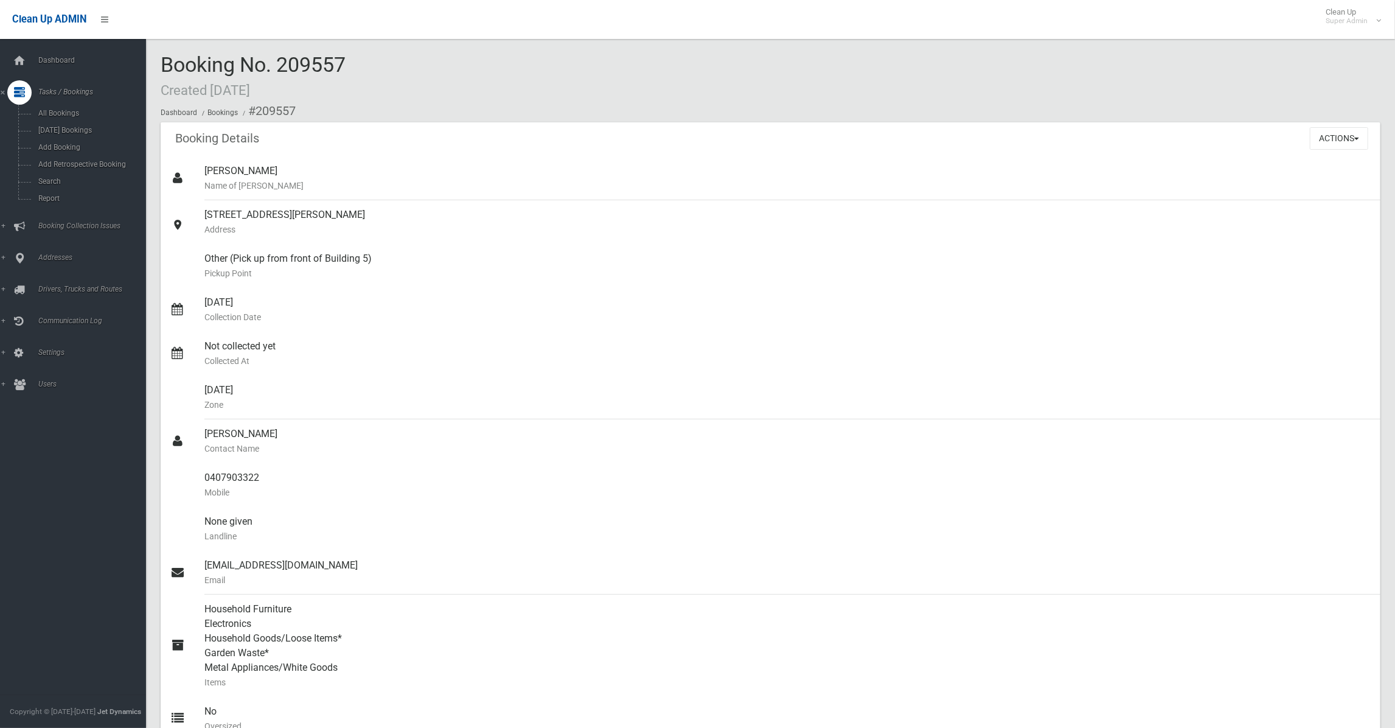
click at [361, 50] on div "Booking No. 209557 Created 16/01/2022 Dashboard Bookings #209557 Booking Detail…" at bounding box center [770, 588] width 1249 height 1147
copy span "209557"
click at [309, 63] on span "Booking No. 230093 Created [DATE]" at bounding box center [253, 75] width 185 height 47
click at [309, 62] on span "Booking No. 230093 Created [DATE]" at bounding box center [253, 75] width 185 height 47
copy span "230093"
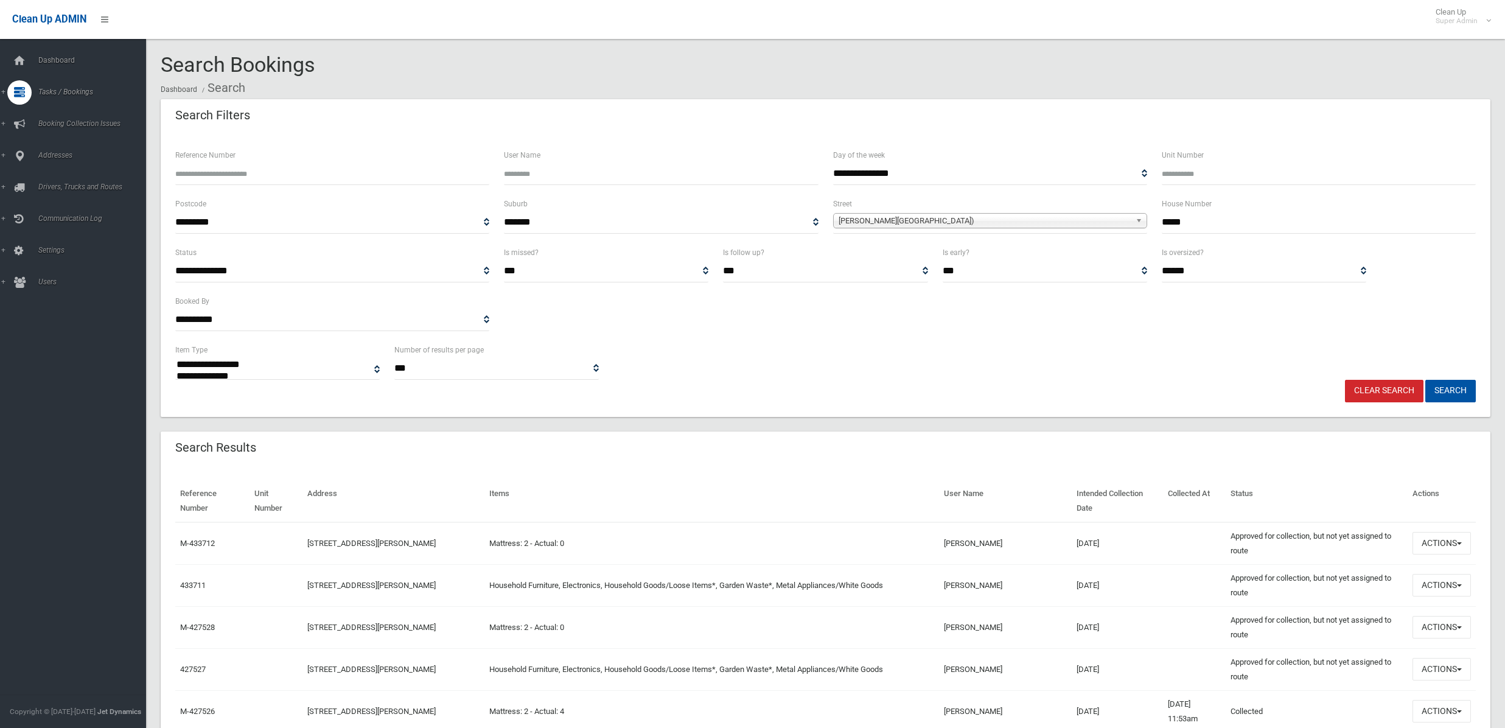
select select
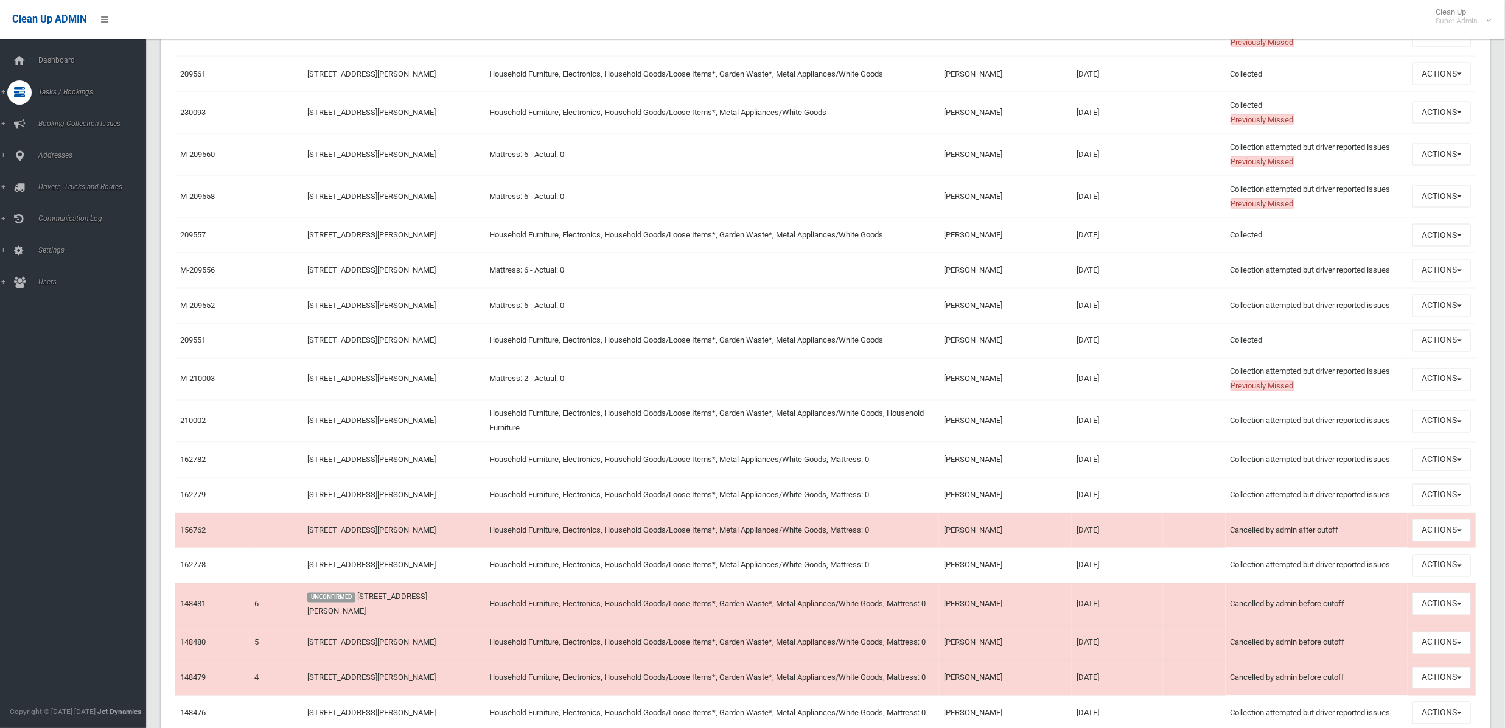
click at [358, 548] on td "[STREET_ADDRESS][PERSON_NAME]" at bounding box center [393, 530] width 182 height 35
click at [1179, 431] on td at bounding box center [1194, 421] width 63 height 42
click at [1458, 166] on button "Actions" at bounding box center [1441, 155] width 58 height 23
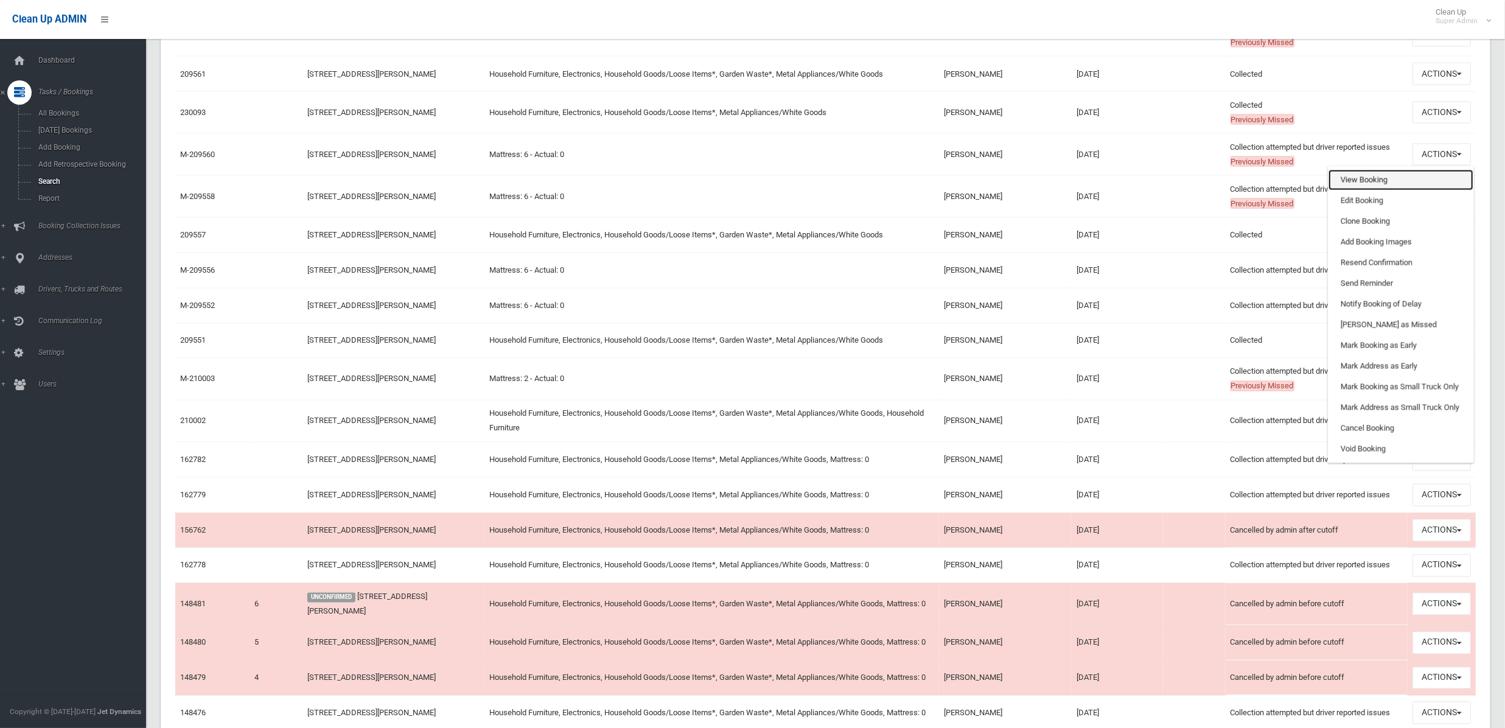
click at [1361, 190] on link "View Booking" at bounding box center [1400, 180] width 145 height 21
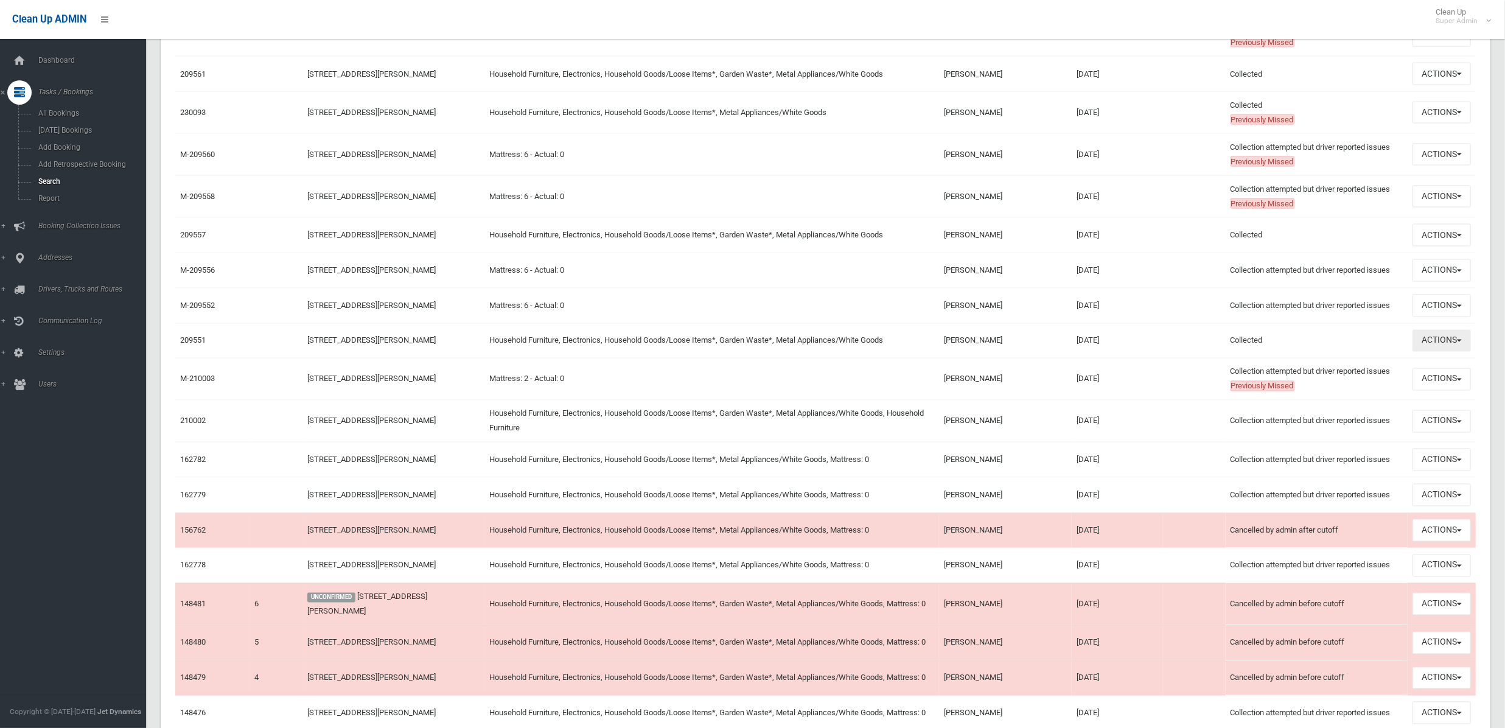
click at [1460, 352] on button "Actions" at bounding box center [1441, 341] width 58 height 23
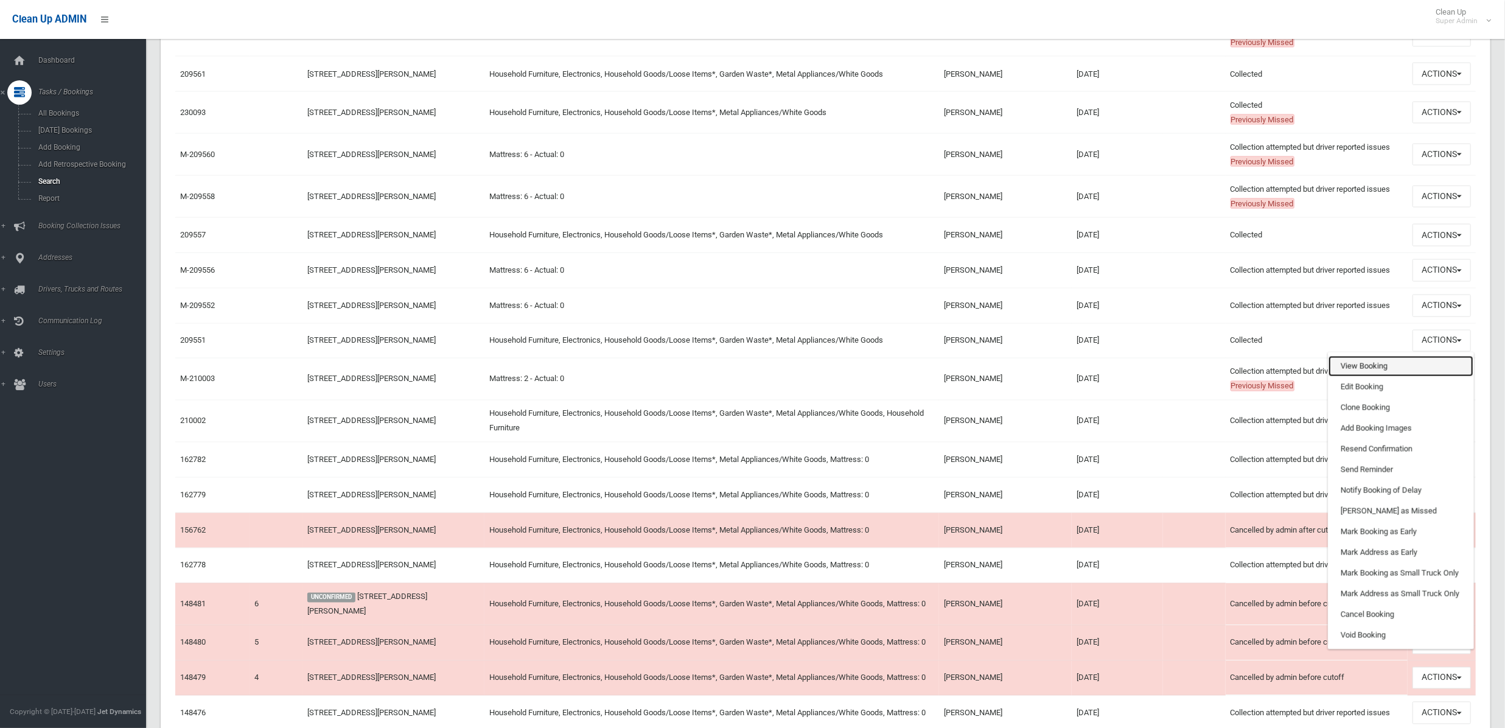
click at [1358, 377] on link "View Booking" at bounding box center [1400, 366] width 145 height 21
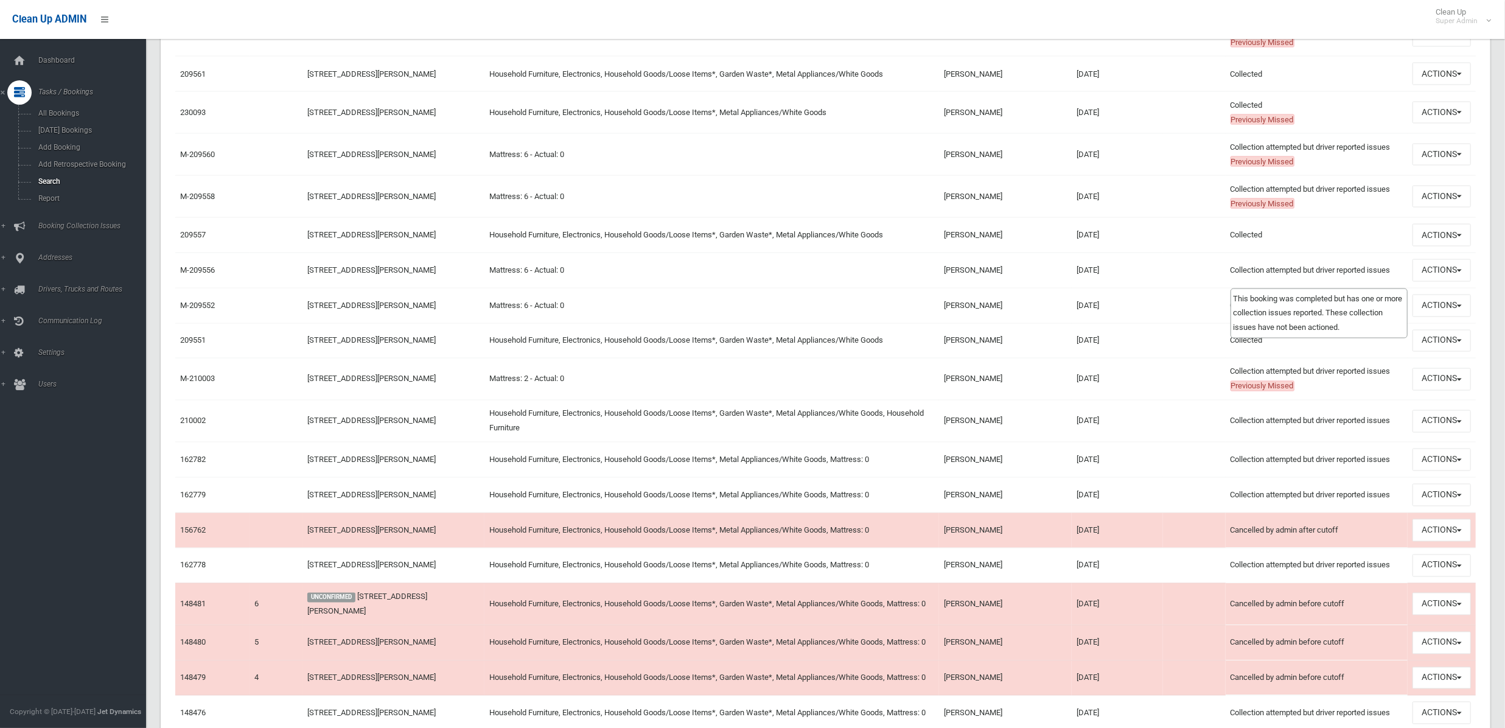
scroll to position [1541, 0]
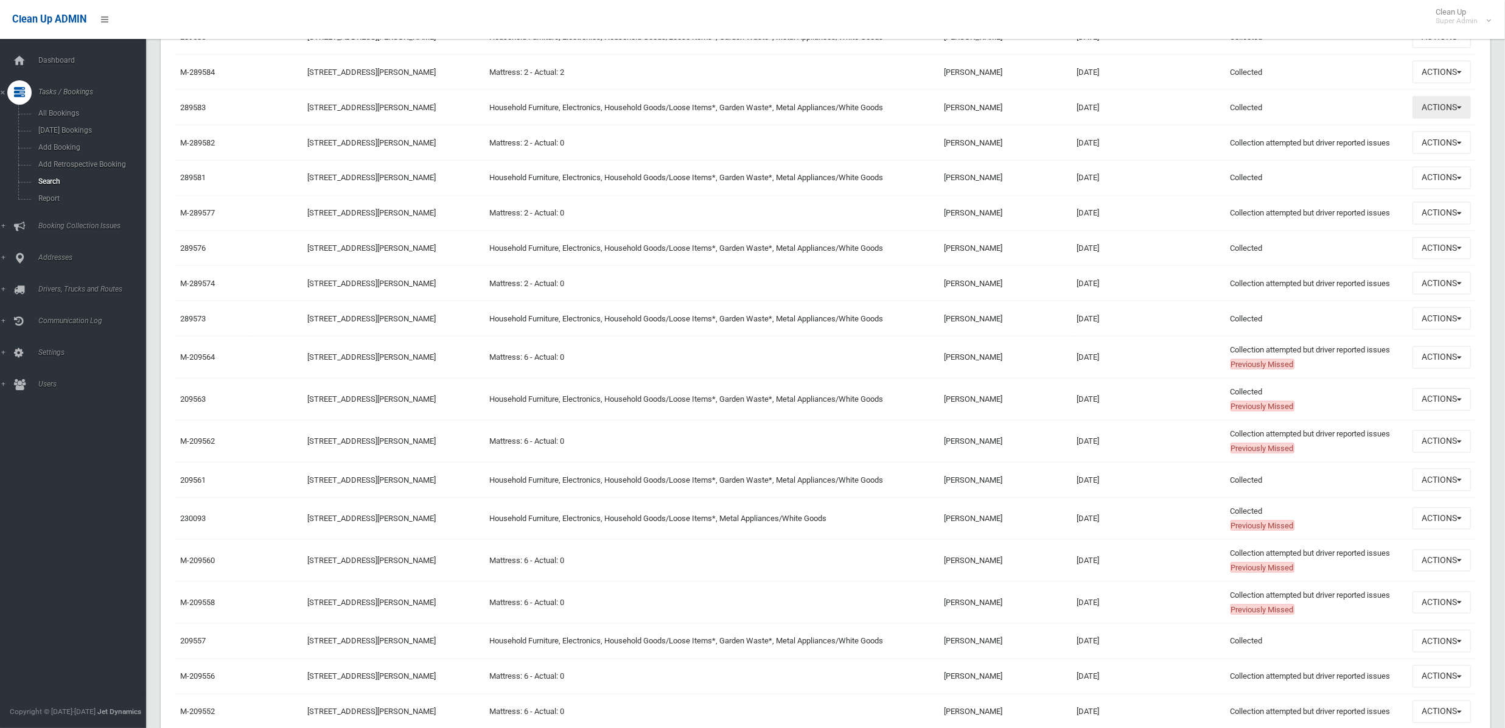
click at [1464, 117] on button "Actions" at bounding box center [1441, 107] width 58 height 23
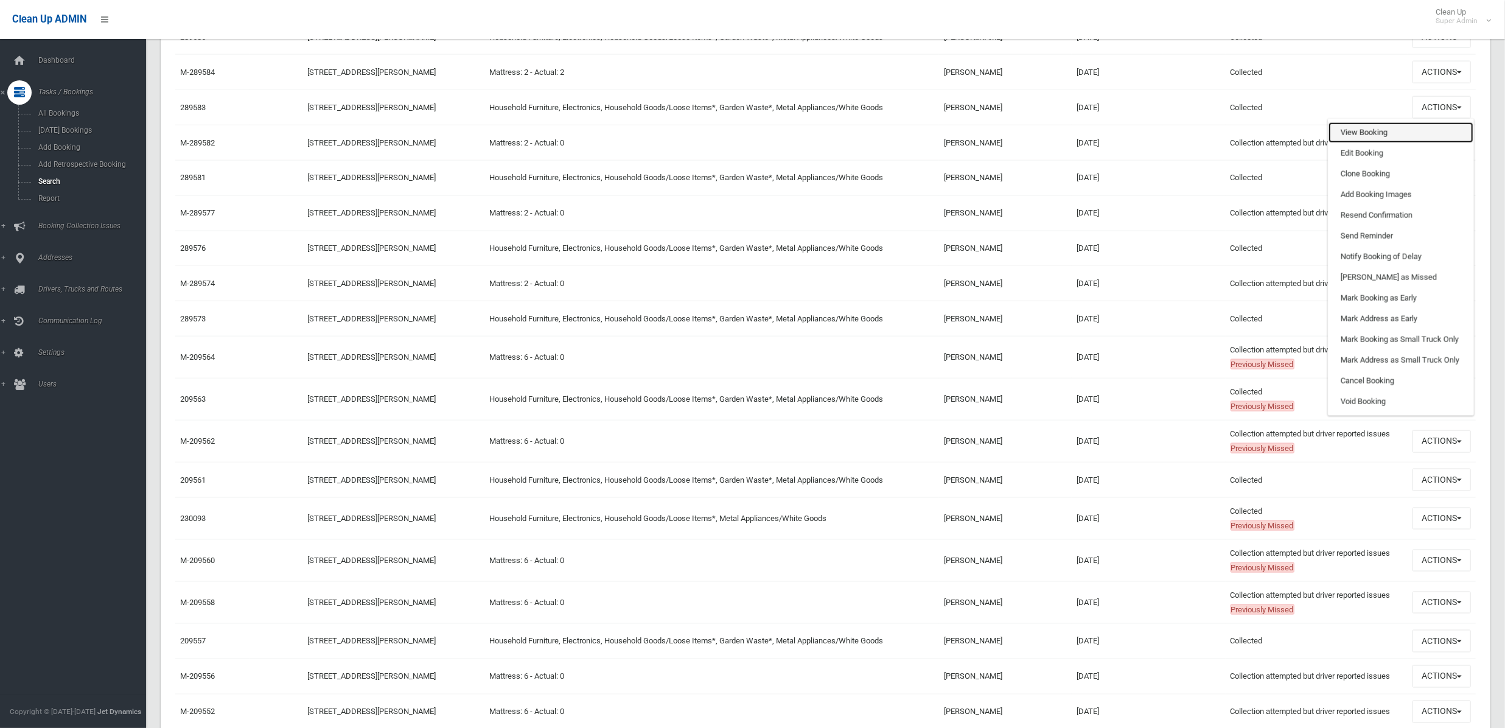
click at [1364, 139] on link "View Booking" at bounding box center [1400, 132] width 145 height 21
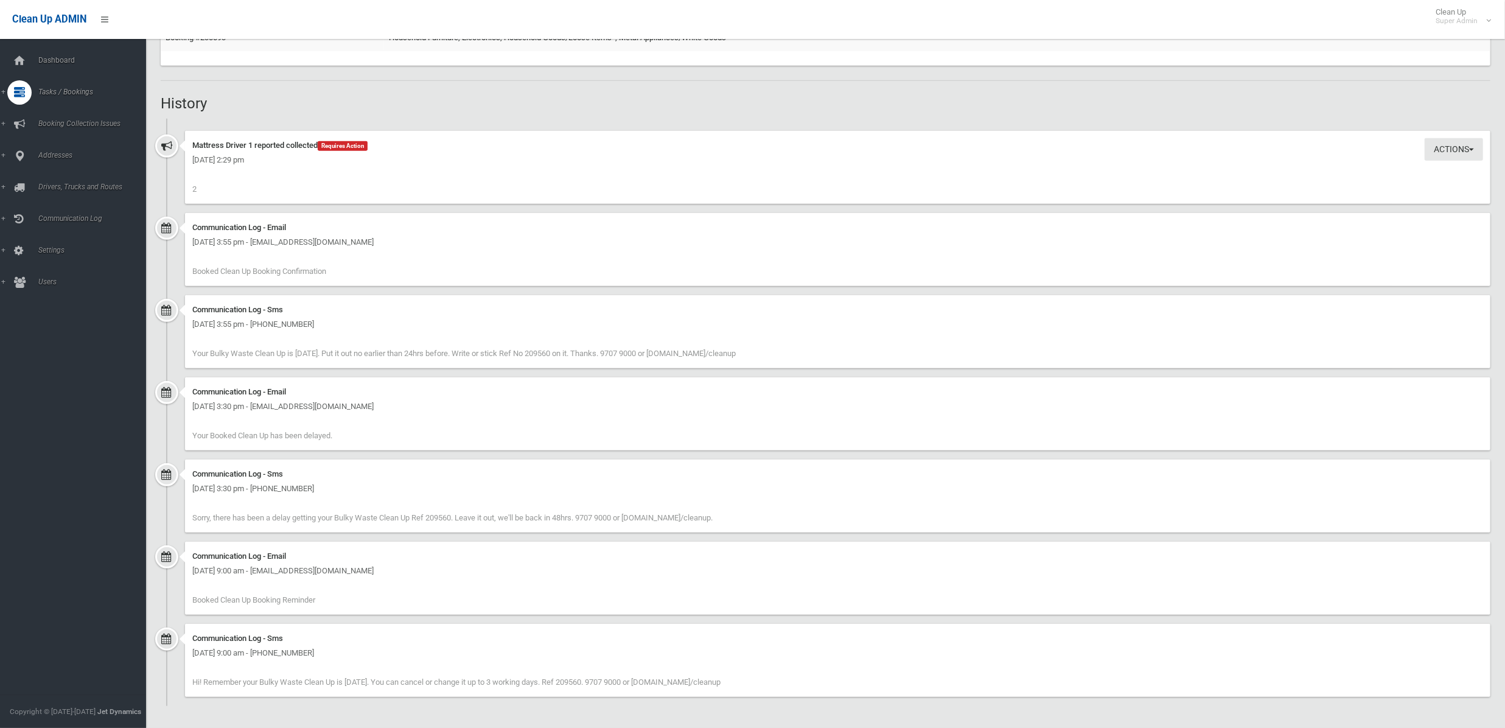
scroll to position [309, 0]
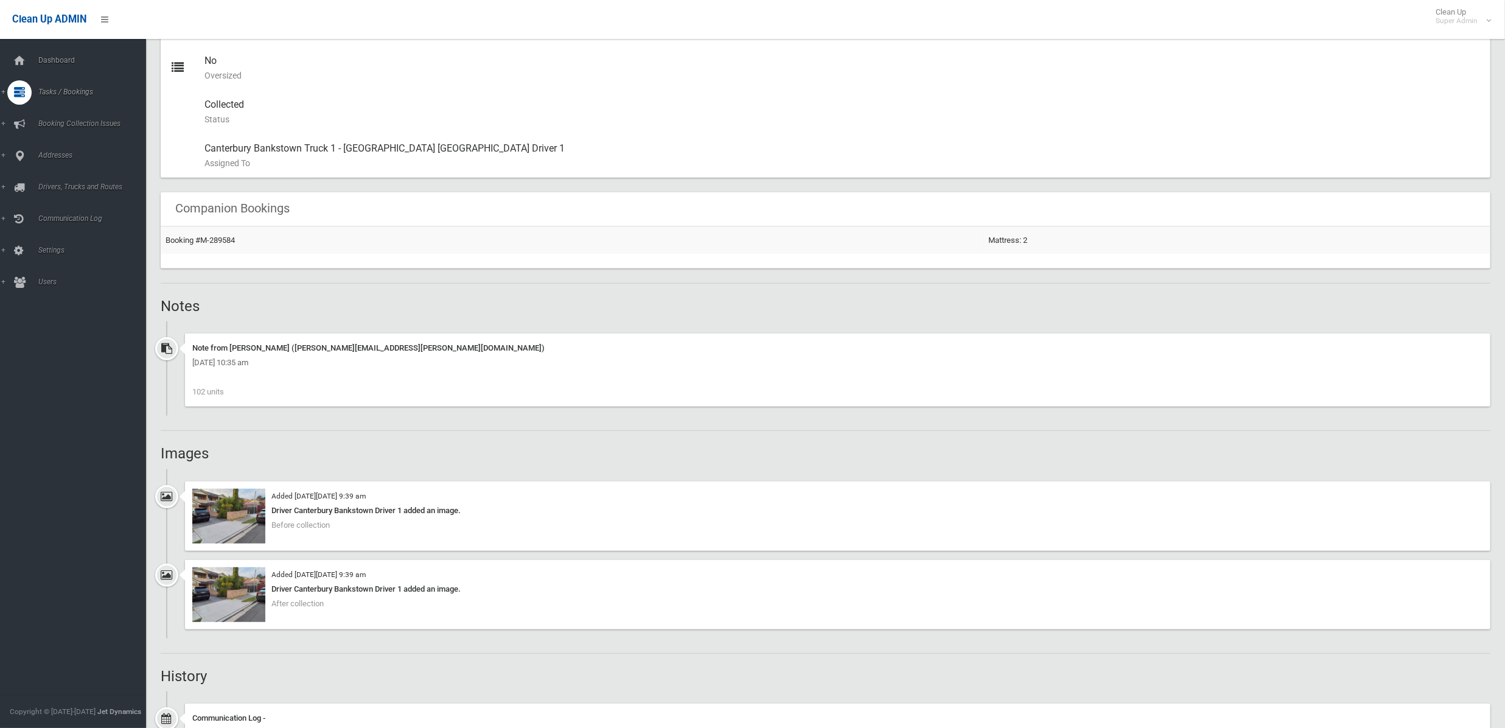
scroll to position [649, 0]
click at [245, 518] on img at bounding box center [228, 517] width 73 height 55
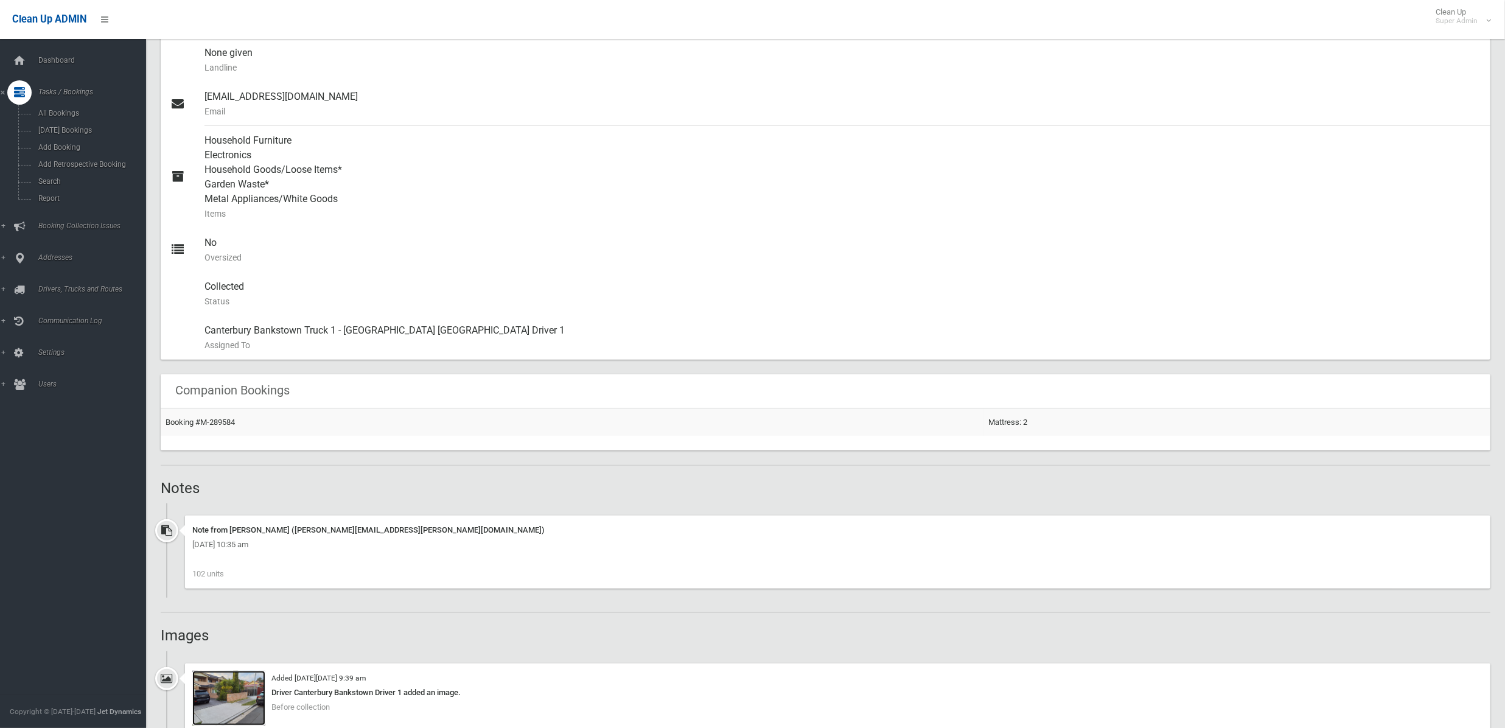
scroll to position [0, 0]
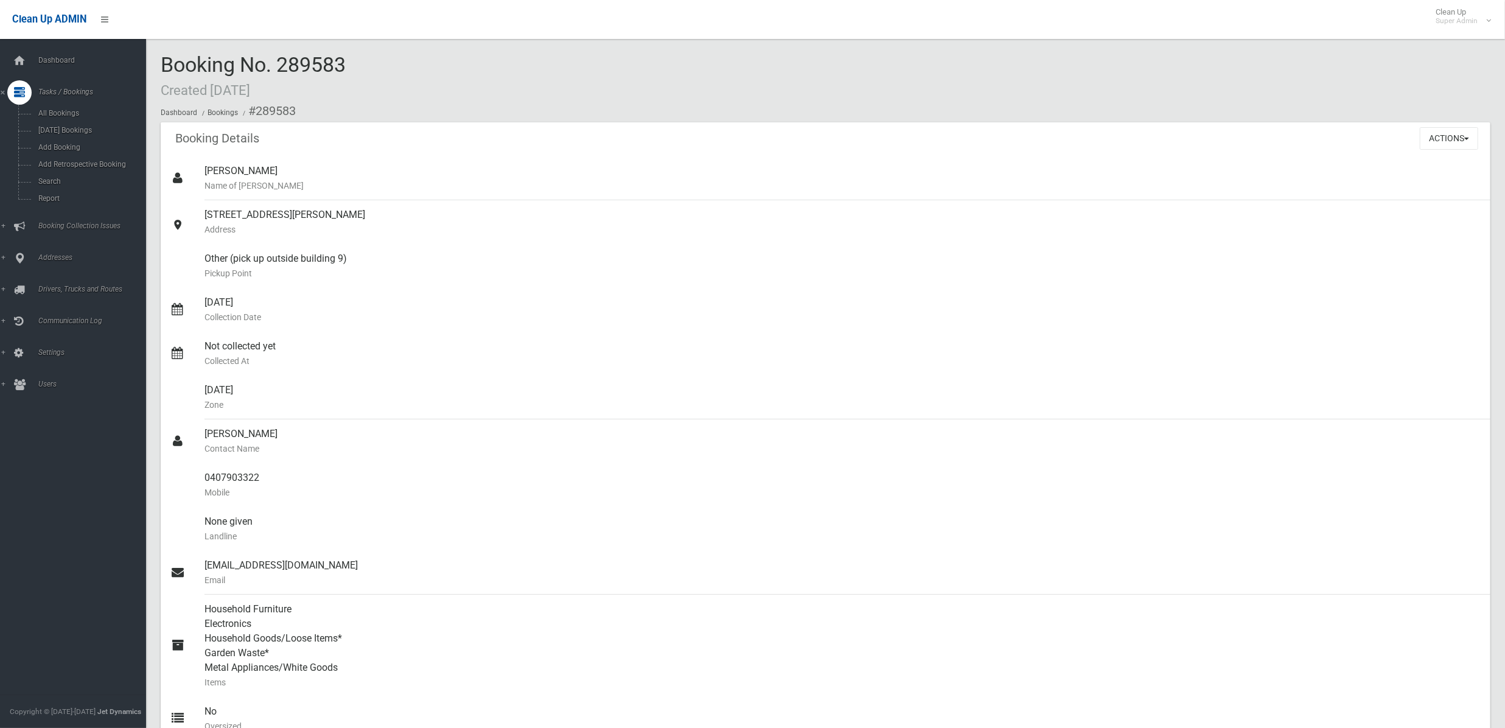
drag, startPoint x: 288, startPoint y: 89, endPoint x: 218, endPoint y: 95, distance: 70.2
click at [218, 95] on div "Booking No. 289583 Created [DATE] Dashboard Bookings #289583" at bounding box center [825, 88] width 1329 height 69
